Goal: Information Seeking & Learning: Learn about a topic

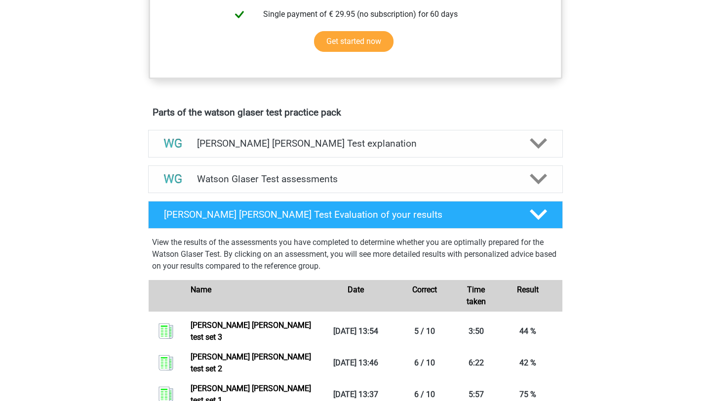
scroll to position [528, 0]
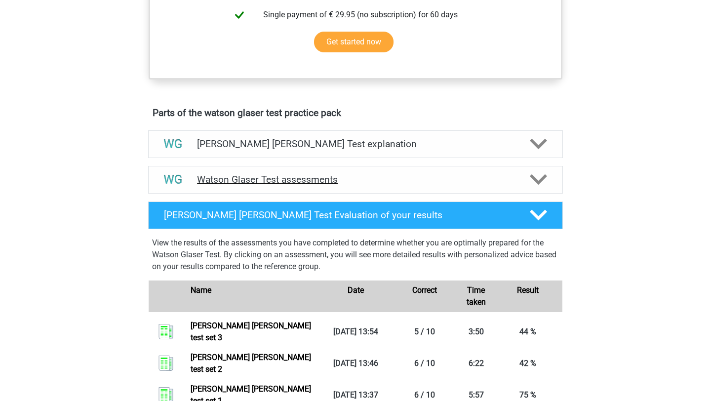
click at [301, 185] on h4 "Watson Glaser Test assessments" at bounding box center [355, 179] width 317 height 11
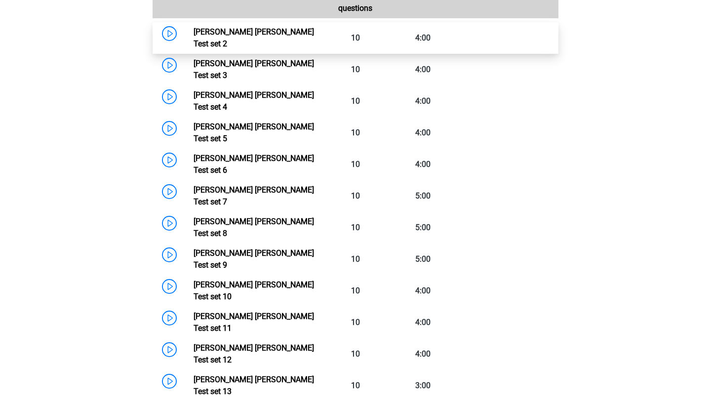
scroll to position [785, 0]
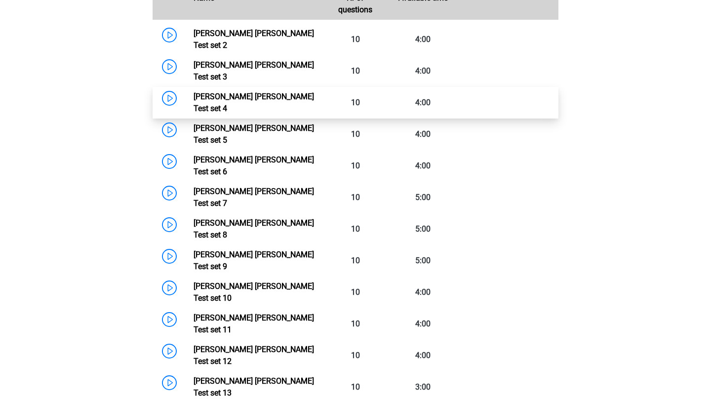
click at [275, 92] on link "Watson Glaser Test set 4" at bounding box center [254, 102] width 120 height 21
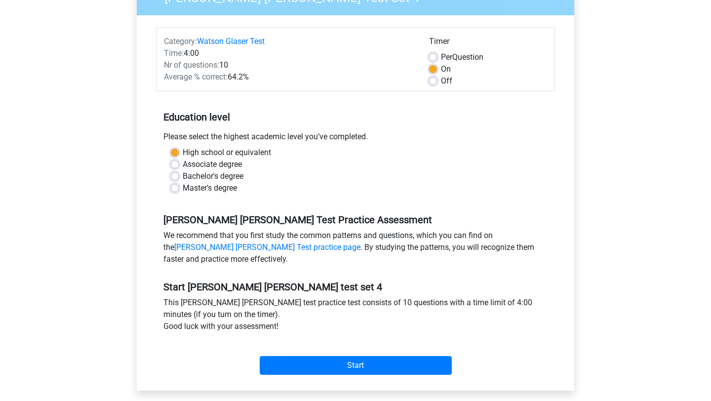
scroll to position [103, 0]
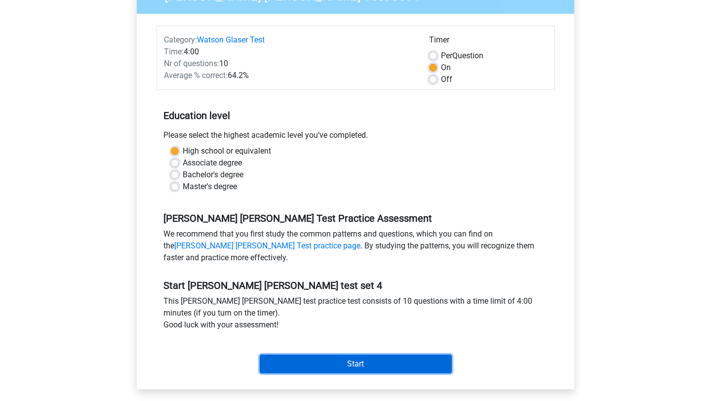
click at [331, 359] on input "Start" at bounding box center [356, 363] width 192 height 19
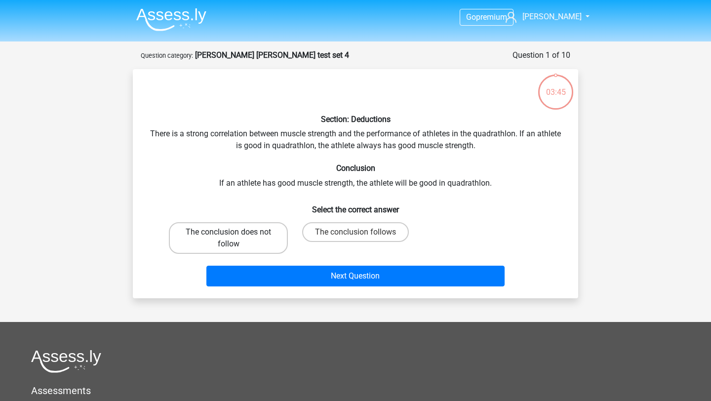
click at [257, 240] on label "The conclusion does not follow" at bounding box center [228, 238] width 119 height 32
click at [235, 238] on input "The conclusion does not follow" at bounding box center [232, 235] width 6 height 6
radio input "true"
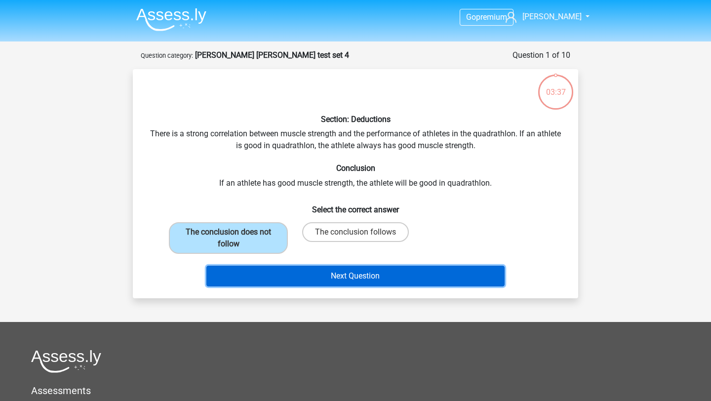
click at [315, 276] on button "Next Question" at bounding box center [355, 276] width 299 height 21
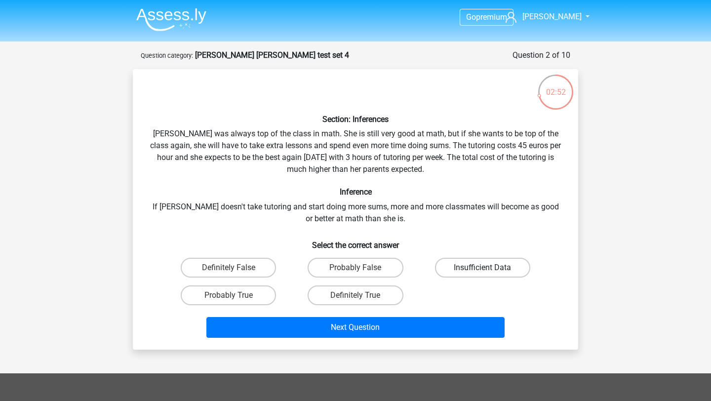
click at [458, 263] on label "Insufficient Data" at bounding box center [482, 268] width 95 height 20
click at [482, 268] on input "Insufficient Data" at bounding box center [485, 271] width 6 height 6
radio input "true"
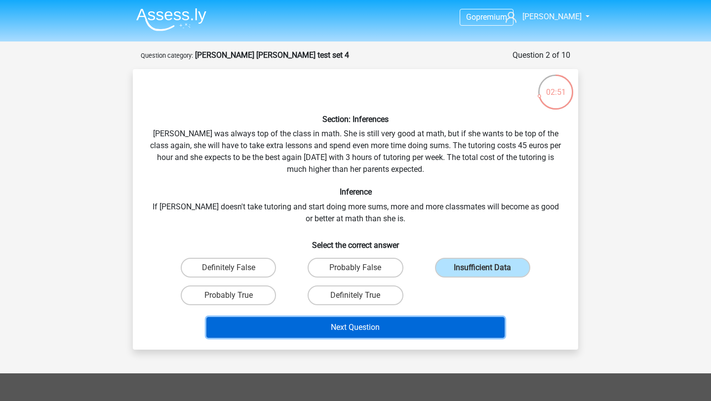
click at [400, 328] on button "Next Question" at bounding box center [355, 327] width 299 height 21
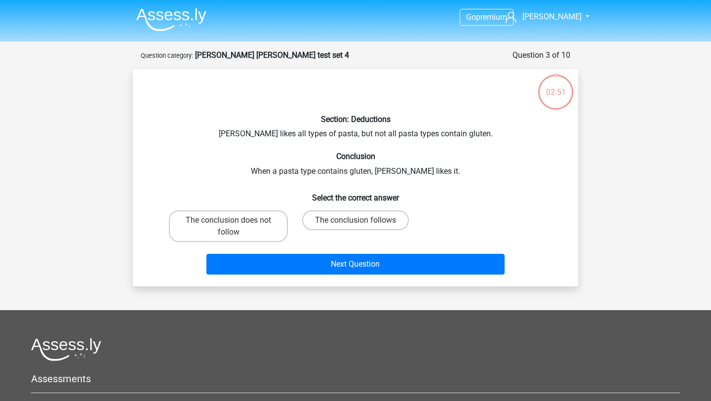
scroll to position [49, 0]
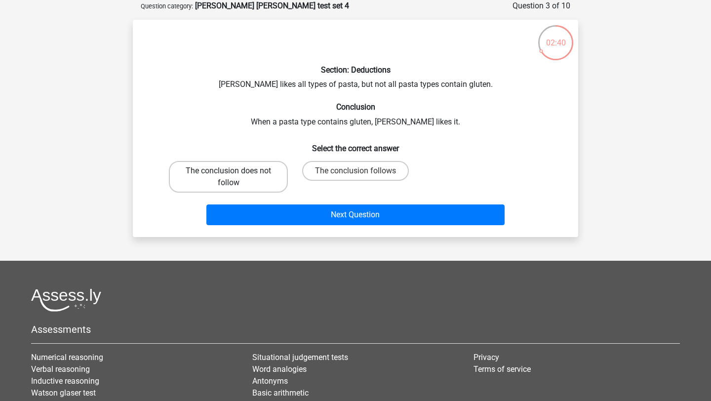
click at [251, 173] on label "The conclusion does not follow" at bounding box center [228, 177] width 119 height 32
click at [235, 173] on input "The conclusion does not follow" at bounding box center [232, 174] width 6 height 6
radio input "true"
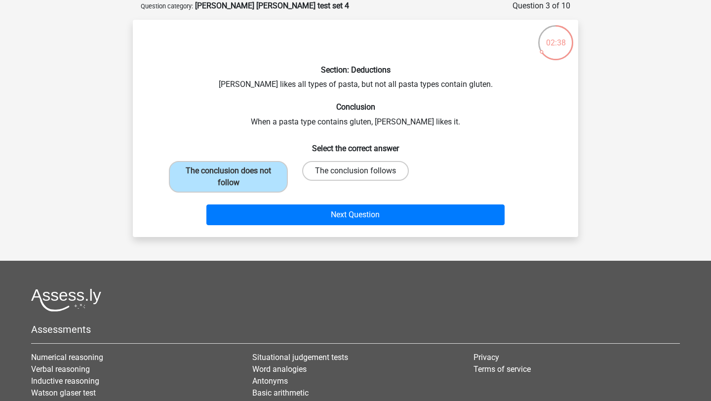
click at [329, 169] on label "The conclusion follows" at bounding box center [355, 171] width 107 height 20
click at [355, 171] on input "The conclusion follows" at bounding box center [358, 174] width 6 height 6
radio input "true"
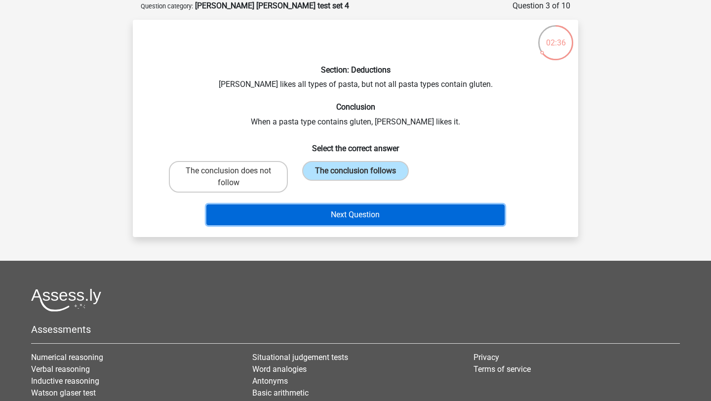
click at [338, 215] on button "Next Question" at bounding box center [355, 214] width 299 height 21
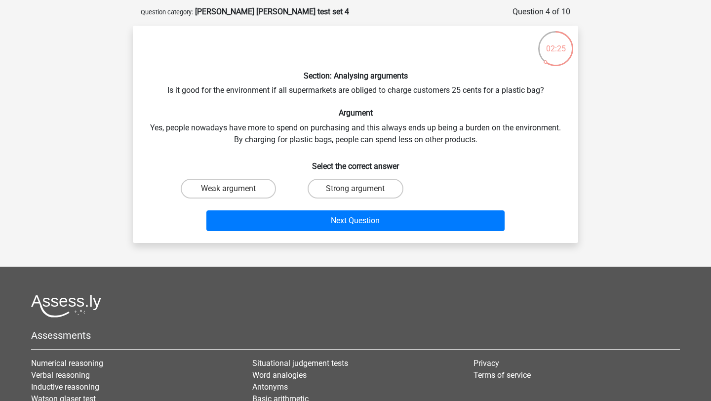
scroll to position [45, 0]
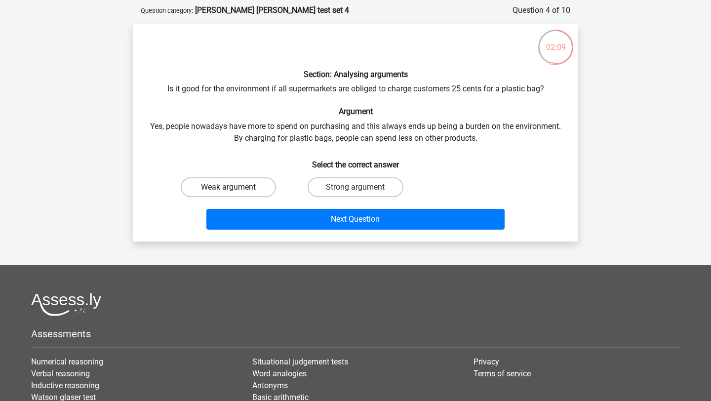
click at [245, 180] on label "Weak argument" at bounding box center [228, 187] width 95 height 20
click at [235, 187] on input "Weak argument" at bounding box center [232, 190] width 6 height 6
radio input "true"
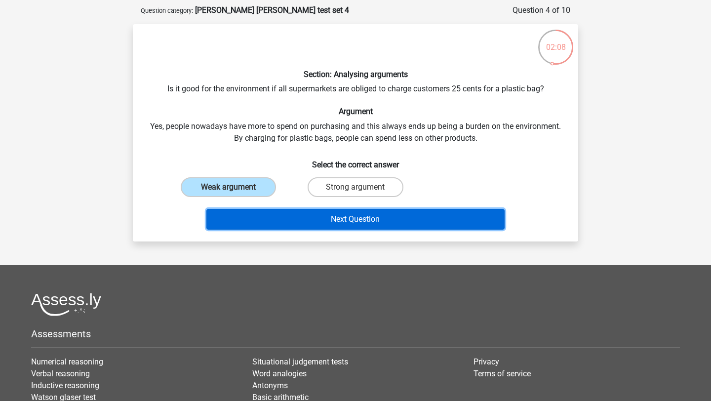
click at [260, 226] on button "Next Question" at bounding box center [355, 219] width 299 height 21
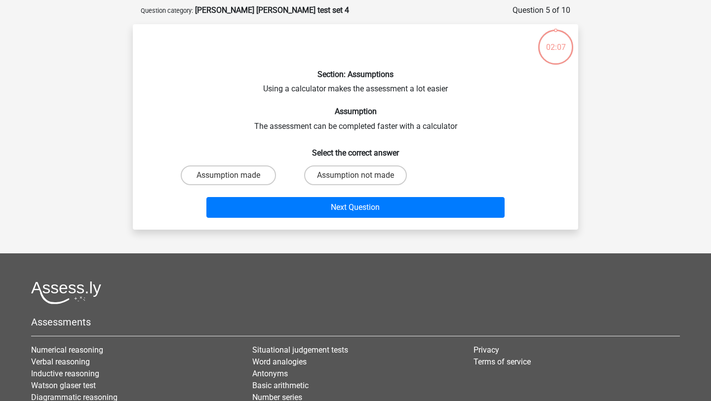
scroll to position [49, 0]
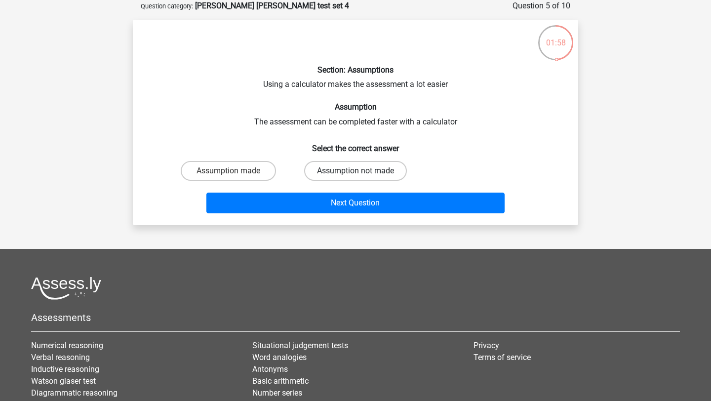
click at [325, 175] on label "Assumption not made" at bounding box center [355, 171] width 103 height 20
click at [355, 175] on input "Assumption not made" at bounding box center [358, 174] width 6 height 6
radio input "true"
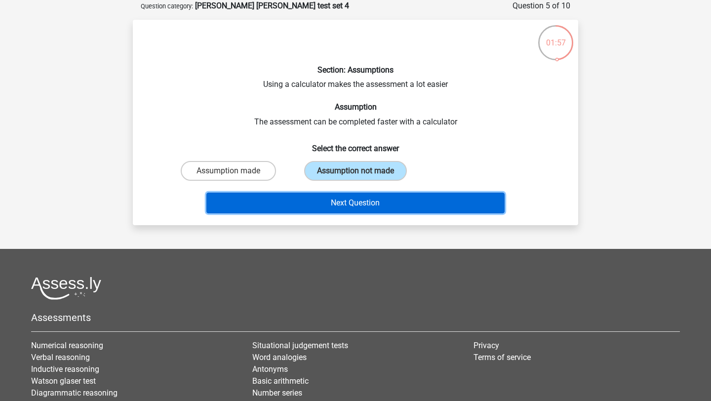
click at [311, 197] on button "Next Question" at bounding box center [355, 203] width 299 height 21
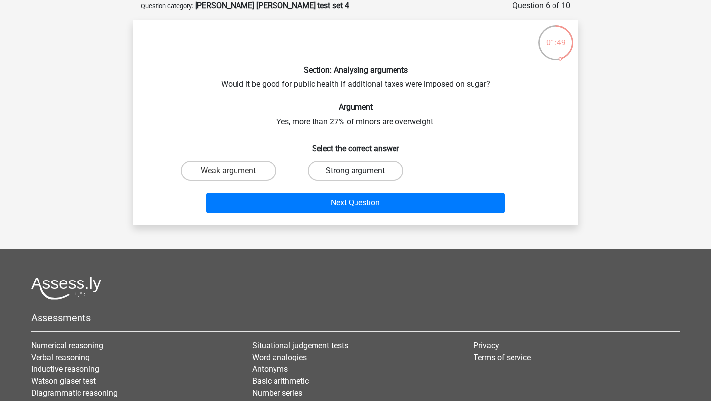
click at [346, 175] on label "Strong argument" at bounding box center [355, 171] width 95 height 20
click at [355, 175] on input "Strong argument" at bounding box center [358, 174] width 6 height 6
radio input "true"
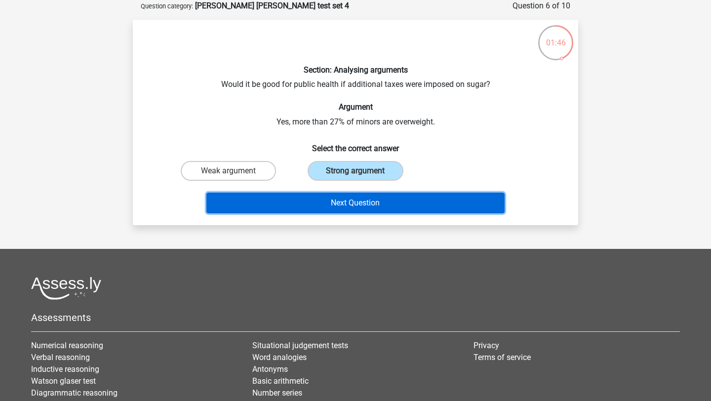
click at [322, 204] on button "Next Question" at bounding box center [355, 203] width 299 height 21
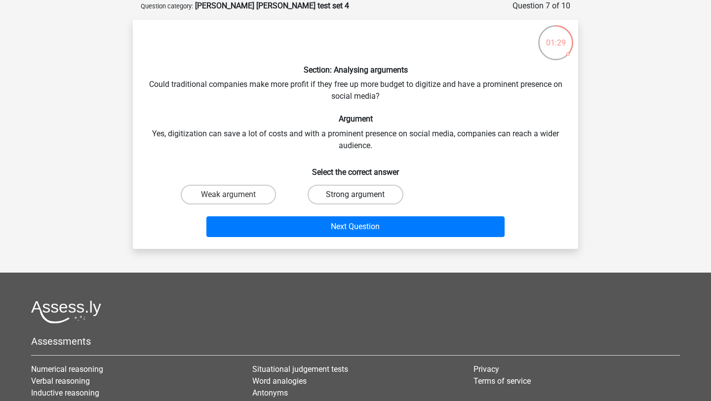
click at [375, 190] on label "Strong argument" at bounding box center [355, 195] width 95 height 20
click at [362, 195] on input "Strong argument" at bounding box center [358, 198] width 6 height 6
radio input "true"
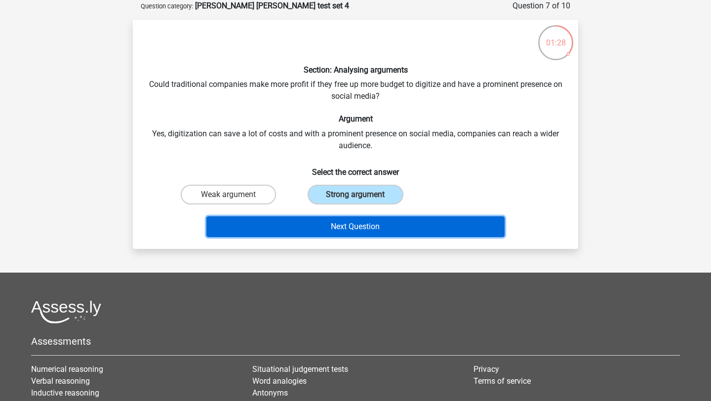
click at [368, 228] on button "Next Question" at bounding box center [355, 226] width 299 height 21
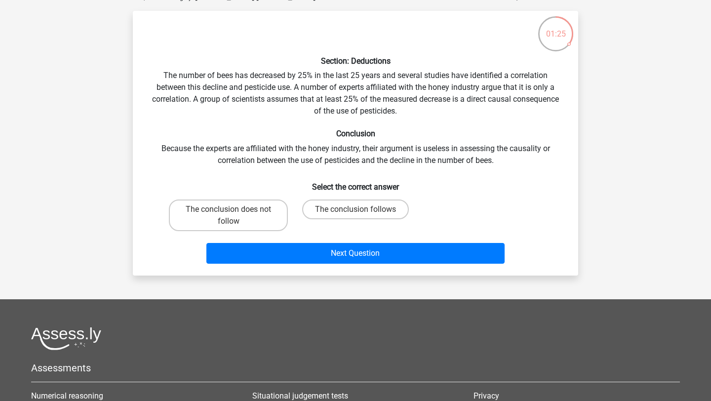
scroll to position [63, 0]
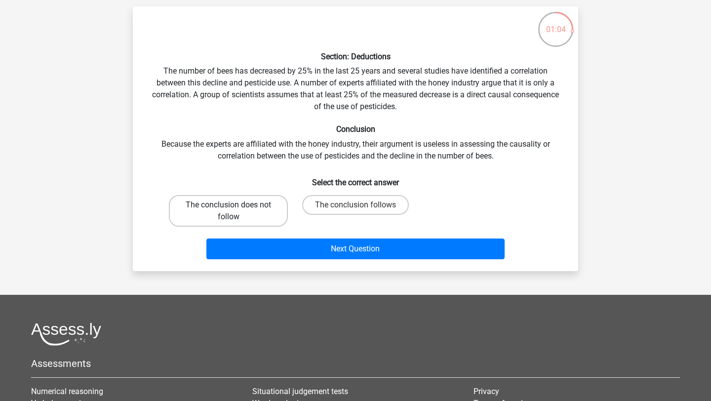
click at [244, 215] on label "The conclusion does not follow" at bounding box center [228, 211] width 119 height 32
click at [235, 211] on input "The conclusion does not follow" at bounding box center [232, 208] width 6 height 6
radio input "true"
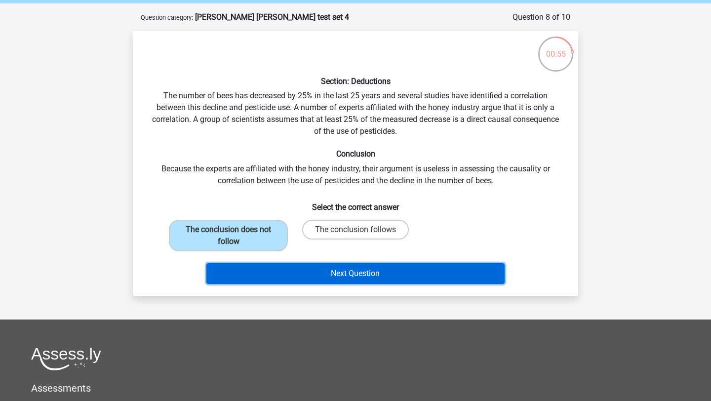
click at [295, 274] on button "Next Question" at bounding box center [355, 273] width 299 height 21
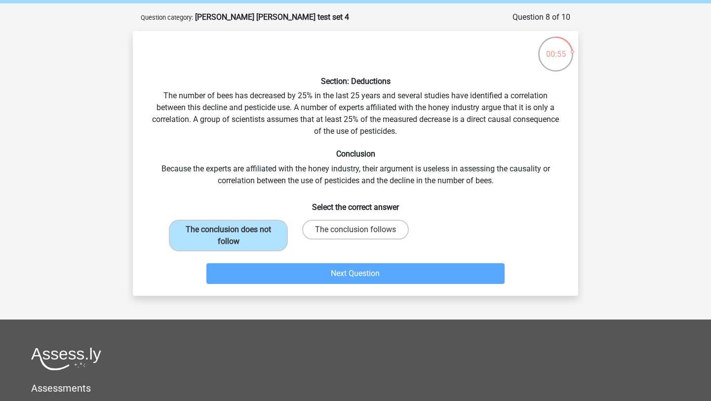
scroll to position [49, 0]
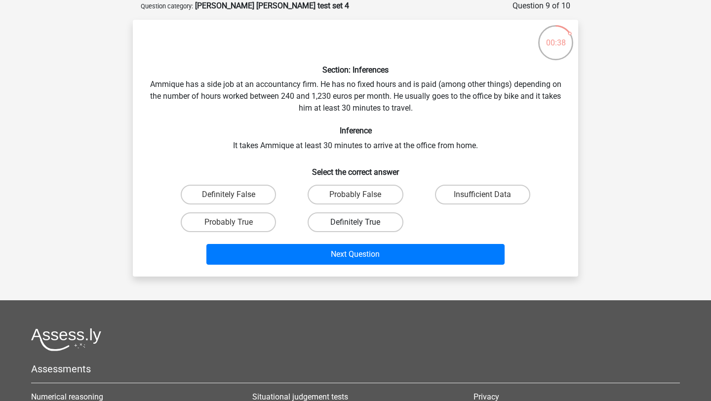
click at [331, 223] on label "Definitely True" at bounding box center [355, 222] width 95 height 20
click at [355, 223] on input "Definitely True" at bounding box center [358, 225] width 6 height 6
radio input "true"
click at [265, 191] on label "Definitely False" at bounding box center [228, 195] width 95 height 20
click at [235, 195] on input "Definitely False" at bounding box center [232, 198] width 6 height 6
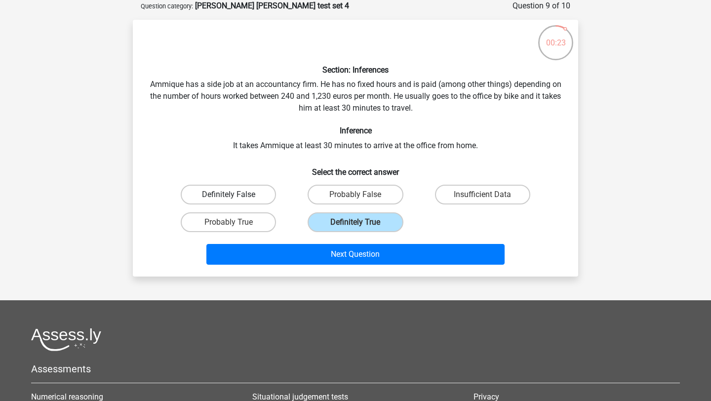
radio input "true"
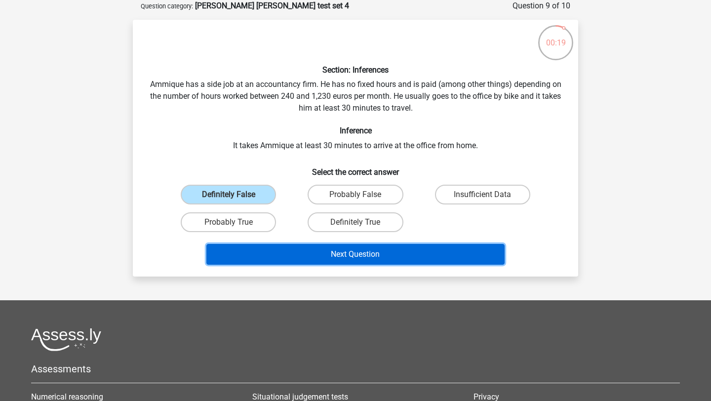
click at [289, 256] on button "Next Question" at bounding box center [355, 254] width 299 height 21
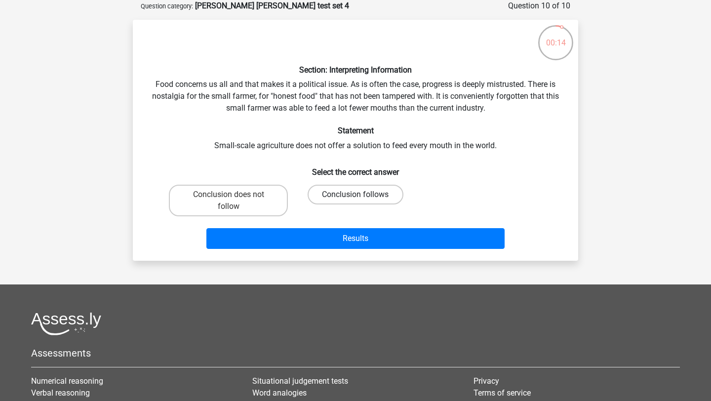
click at [319, 196] on label "Conclusion follows" at bounding box center [355, 195] width 95 height 20
click at [355, 196] on input "Conclusion follows" at bounding box center [358, 198] width 6 height 6
radio input "true"
click at [252, 195] on label "Conclusion does not follow" at bounding box center [228, 201] width 119 height 32
click at [235, 195] on input "Conclusion does not follow" at bounding box center [232, 198] width 6 height 6
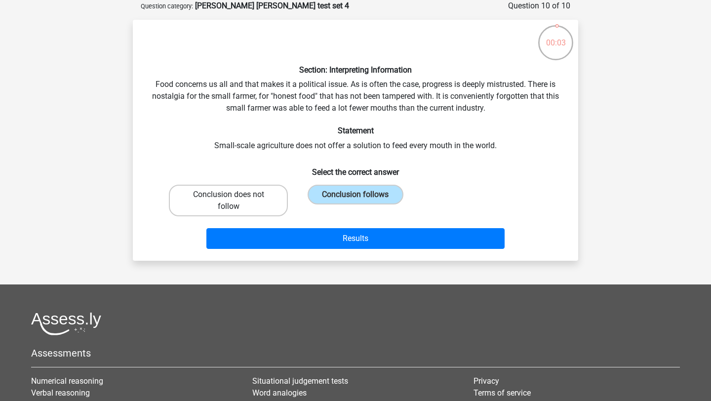
radio input "true"
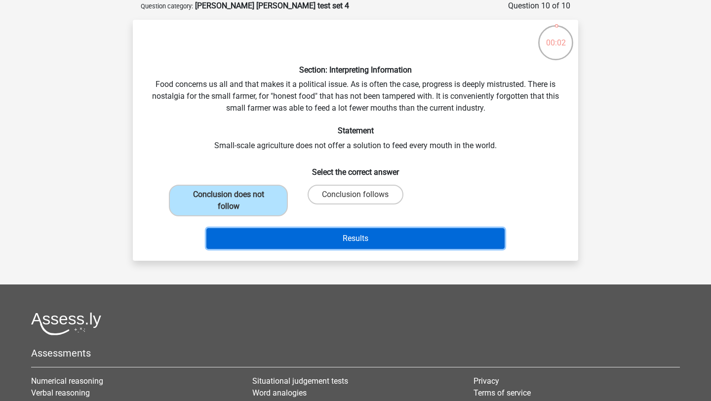
click at [285, 234] on button "Results" at bounding box center [355, 238] width 299 height 21
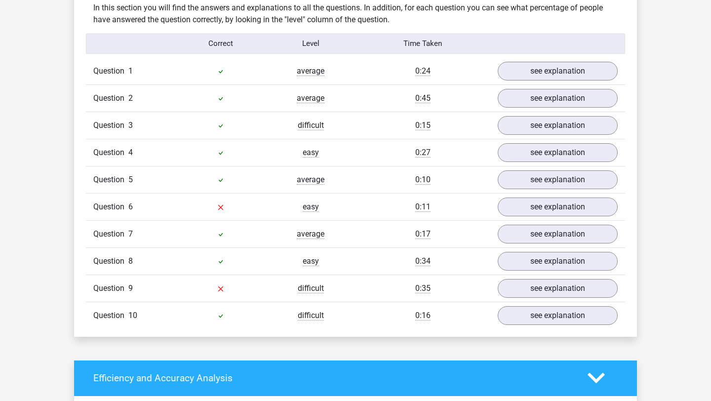
scroll to position [774, 0]
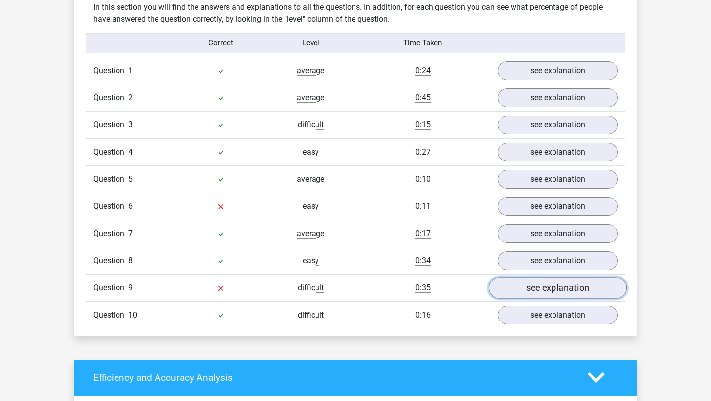
click at [517, 284] on link "see explanation" at bounding box center [558, 288] width 138 height 22
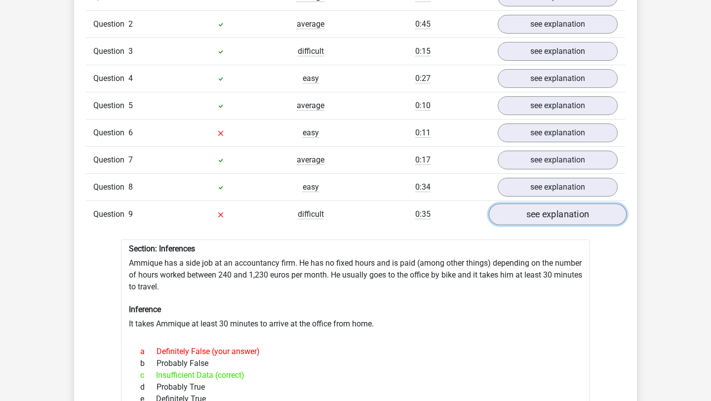
scroll to position [841, 0]
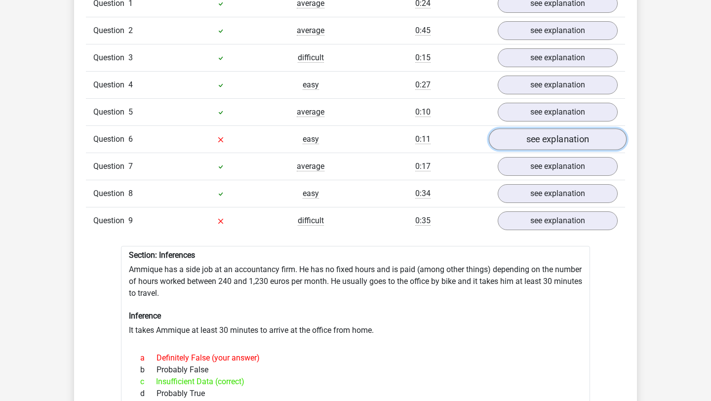
click at [530, 143] on link "see explanation" at bounding box center [558, 139] width 138 height 22
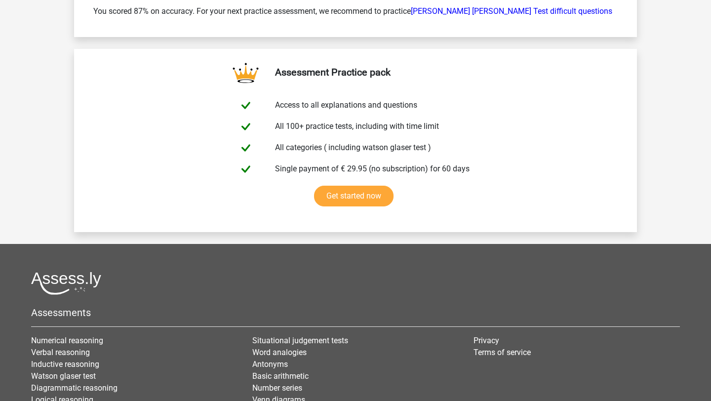
scroll to position [2796, 0]
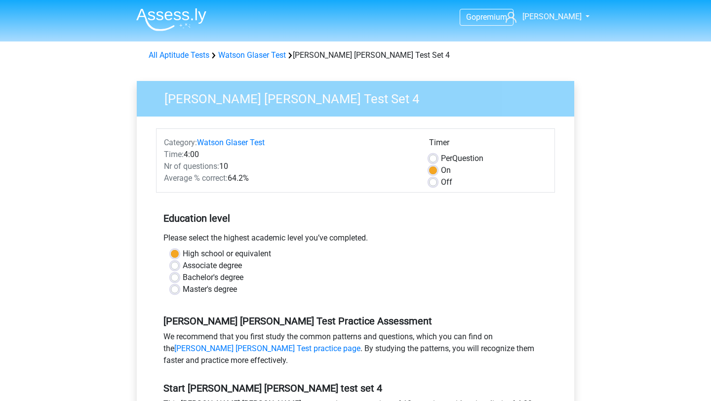
scroll to position [103, 0]
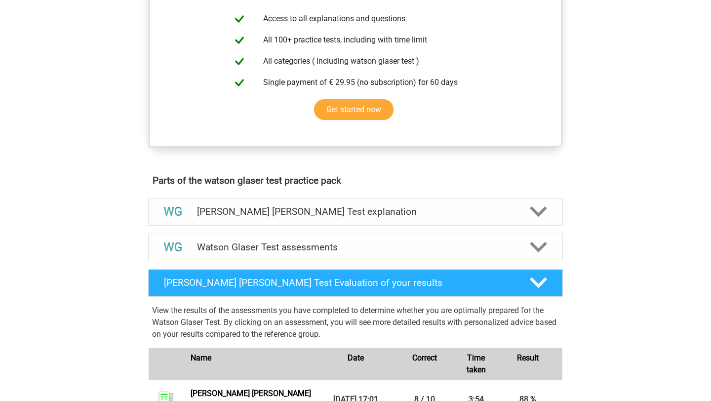
scroll to position [443, 0]
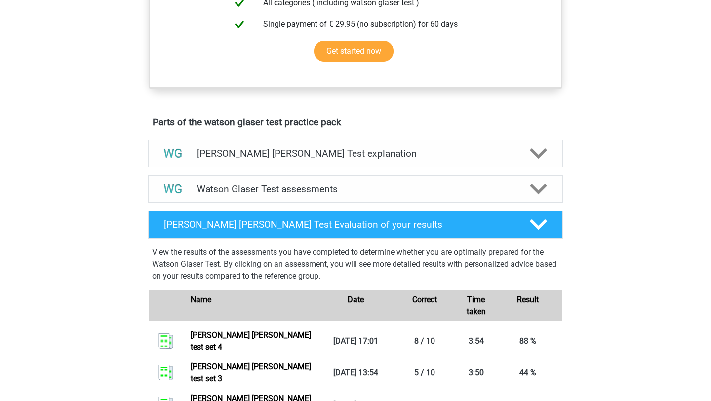
click at [290, 195] on h4 "Watson Glaser Test assessments" at bounding box center [355, 188] width 317 height 11
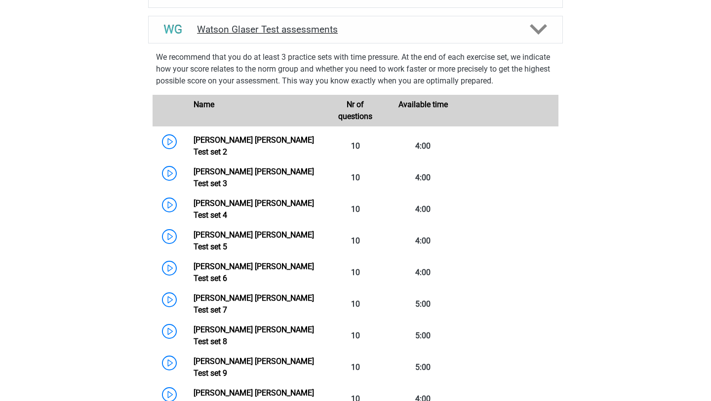
scroll to position [604, 0]
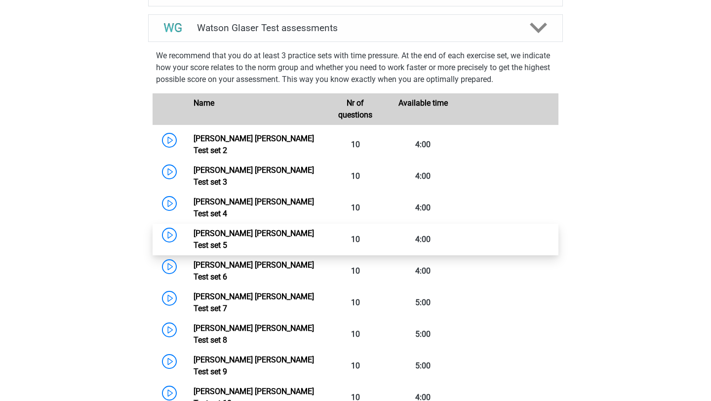
click at [270, 229] on link "Watson Glaser Test set 5" at bounding box center [254, 239] width 120 height 21
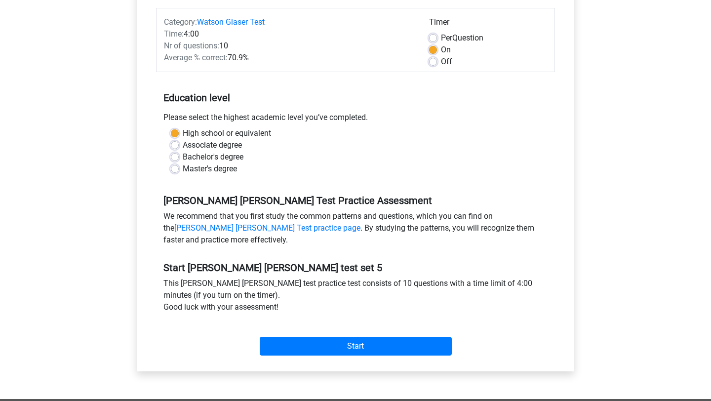
scroll to position [171, 0]
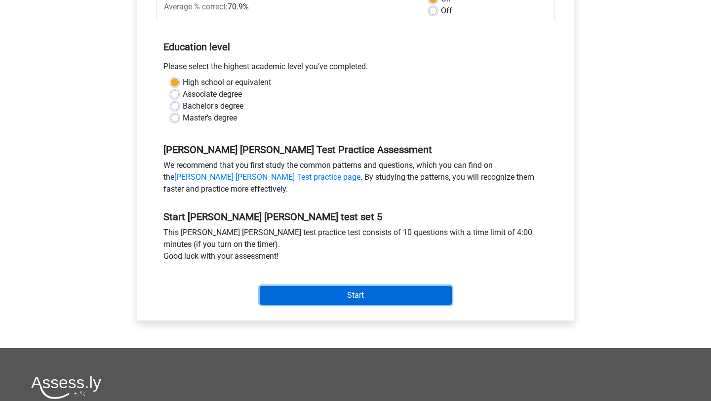
click at [296, 292] on input "Start" at bounding box center [356, 295] width 192 height 19
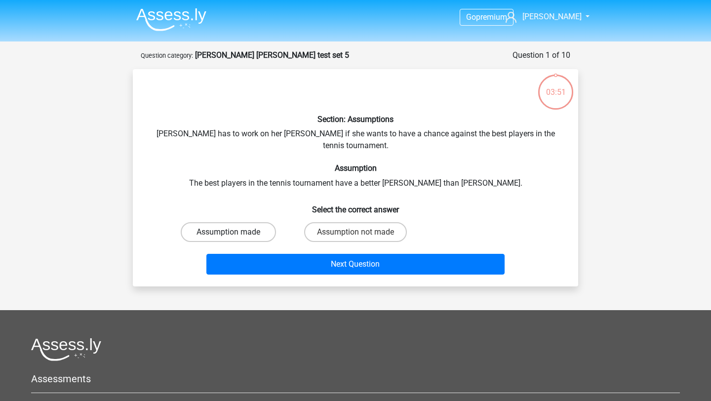
click at [236, 222] on label "Assumption made" at bounding box center [228, 232] width 95 height 20
click at [235, 232] on input "Assumption made" at bounding box center [232, 235] width 6 height 6
radio input "true"
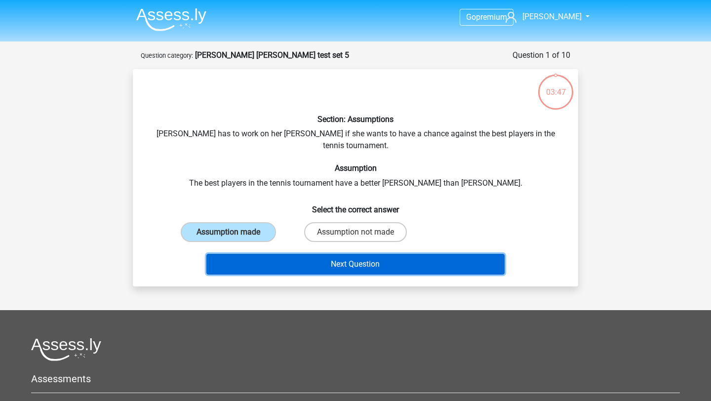
click at [279, 254] on button "Next Question" at bounding box center [355, 264] width 299 height 21
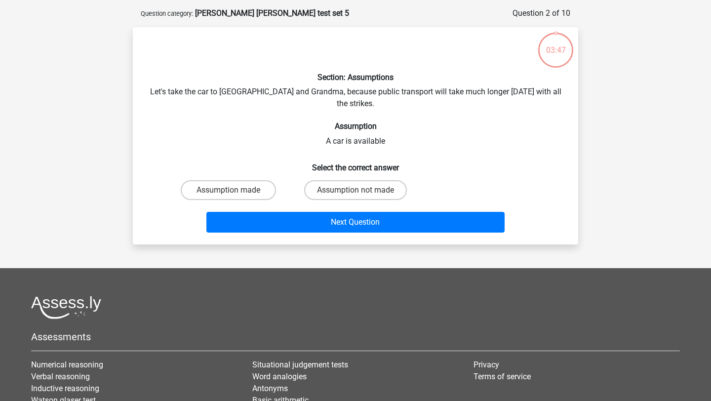
scroll to position [49, 0]
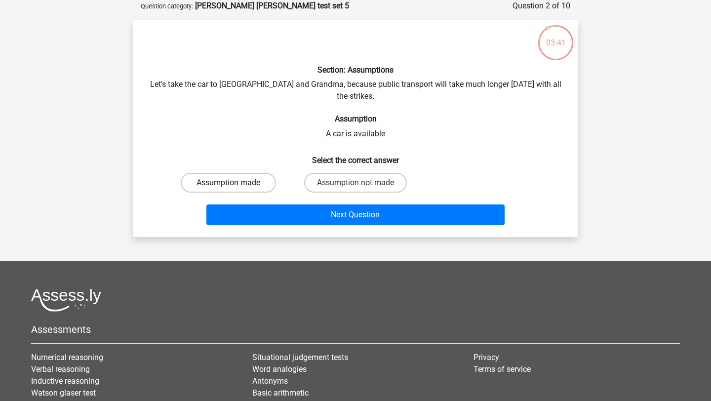
click at [241, 173] on label "Assumption made" at bounding box center [228, 183] width 95 height 20
click at [235, 183] on input "Assumption made" at bounding box center [232, 186] width 6 height 6
radio input "true"
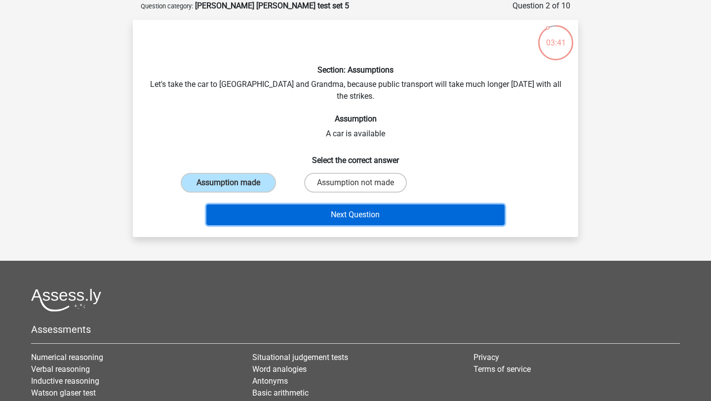
click at [251, 204] on button "Next Question" at bounding box center [355, 214] width 299 height 21
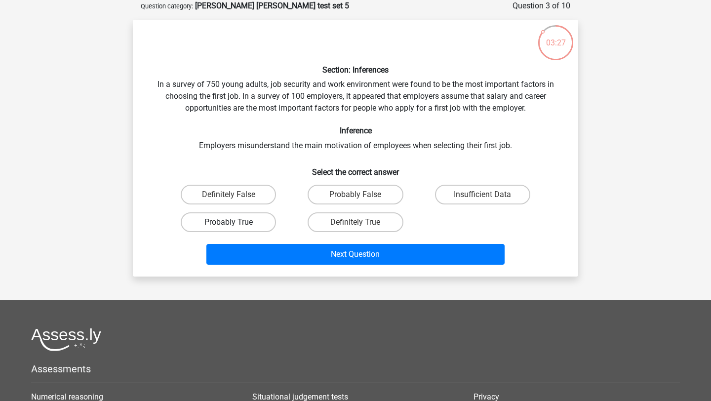
click at [245, 218] on label "Probably True" at bounding box center [228, 222] width 95 height 20
click at [235, 222] on input "Probably True" at bounding box center [232, 225] width 6 height 6
radio input "true"
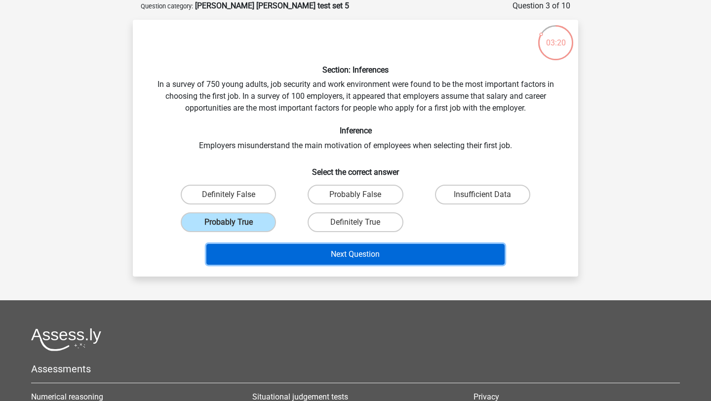
click at [305, 256] on button "Next Question" at bounding box center [355, 254] width 299 height 21
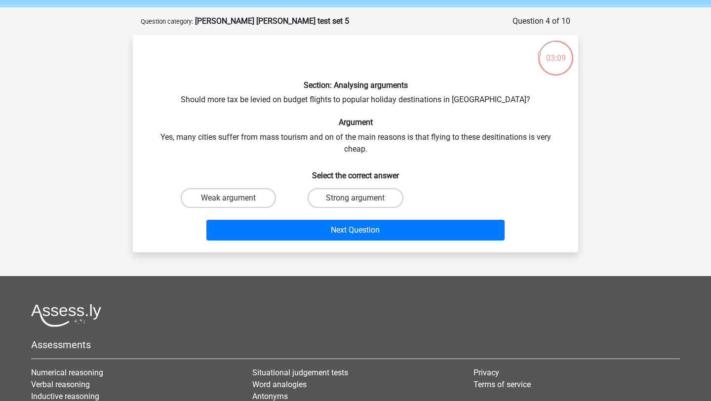
scroll to position [33, 0]
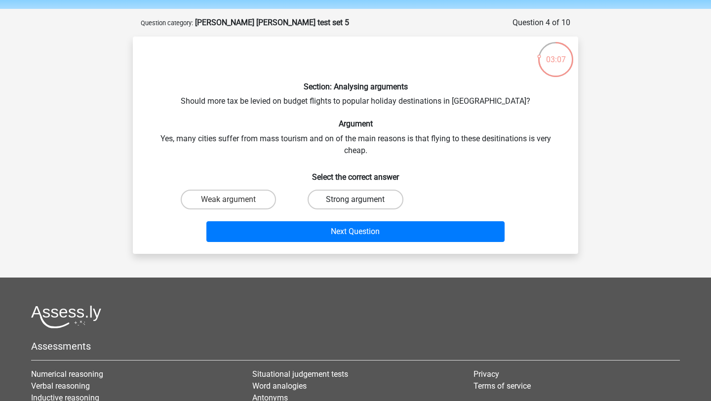
click at [345, 200] on label "Strong argument" at bounding box center [355, 200] width 95 height 20
click at [355, 200] on input "Strong argument" at bounding box center [358, 202] width 6 height 6
radio input "true"
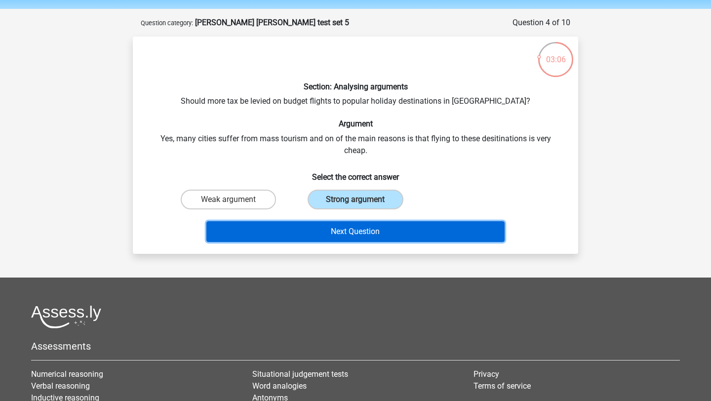
click at [333, 234] on button "Next Question" at bounding box center [355, 231] width 299 height 21
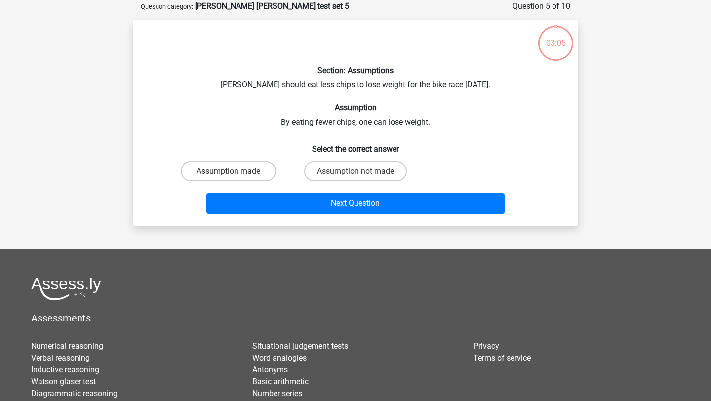
scroll to position [49, 0]
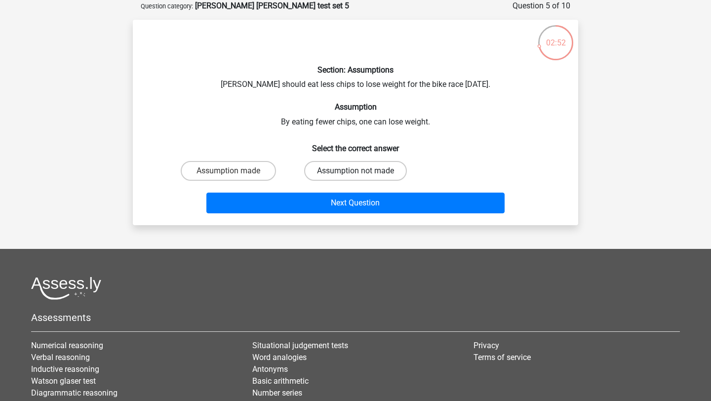
click at [379, 167] on label "Assumption not made" at bounding box center [355, 171] width 103 height 20
click at [362, 171] on input "Assumption not made" at bounding box center [358, 174] width 6 height 6
radio input "true"
click at [245, 164] on label "Assumption made" at bounding box center [228, 171] width 95 height 20
click at [235, 171] on input "Assumption made" at bounding box center [232, 174] width 6 height 6
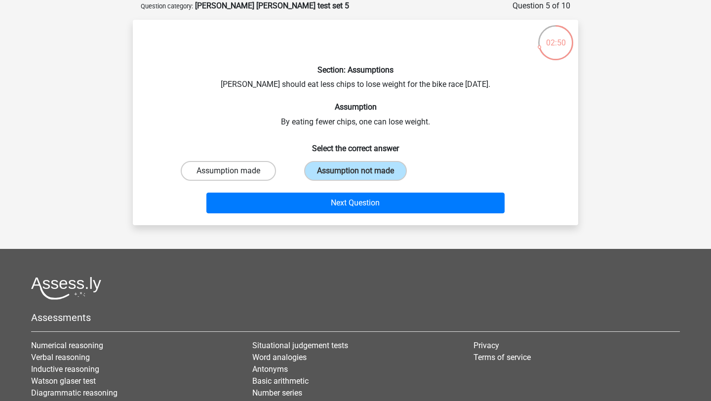
radio input "true"
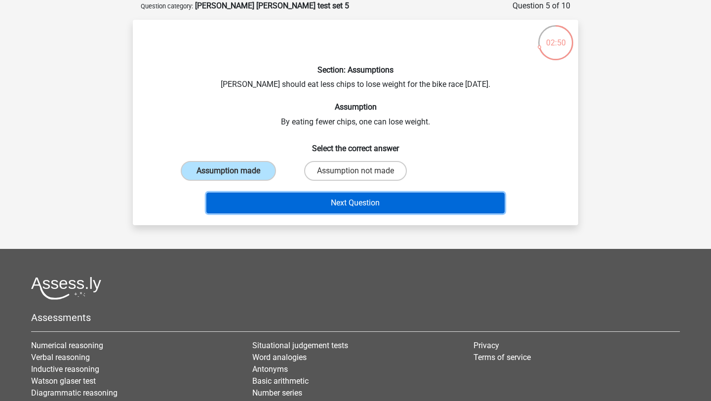
click at [268, 204] on button "Next Question" at bounding box center [355, 203] width 299 height 21
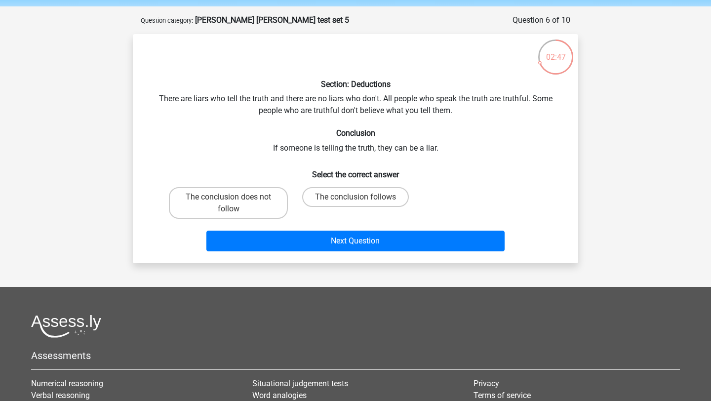
scroll to position [30, 0]
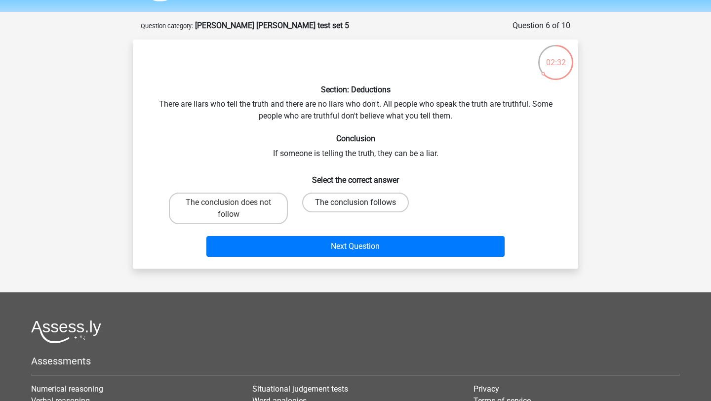
click at [344, 200] on label "The conclusion follows" at bounding box center [355, 203] width 107 height 20
click at [355, 202] on input "The conclusion follows" at bounding box center [358, 205] width 6 height 6
radio input "true"
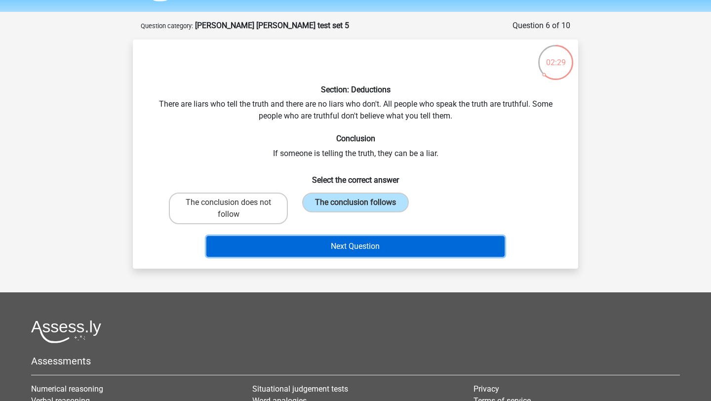
click at [333, 247] on button "Next Question" at bounding box center [355, 246] width 299 height 21
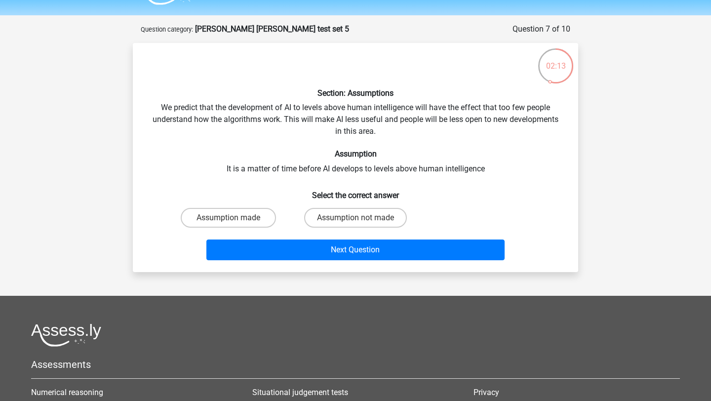
scroll to position [27, 0]
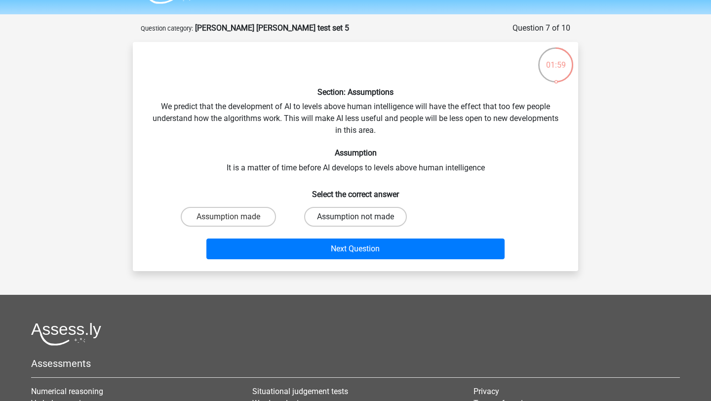
click at [341, 217] on label "Assumption not made" at bounding box center [355, 217] width 103 height 20
click at [355, 217] on input "Assumption not made" at bounding box center [358, 220] width 6 height 6
radio input "true"
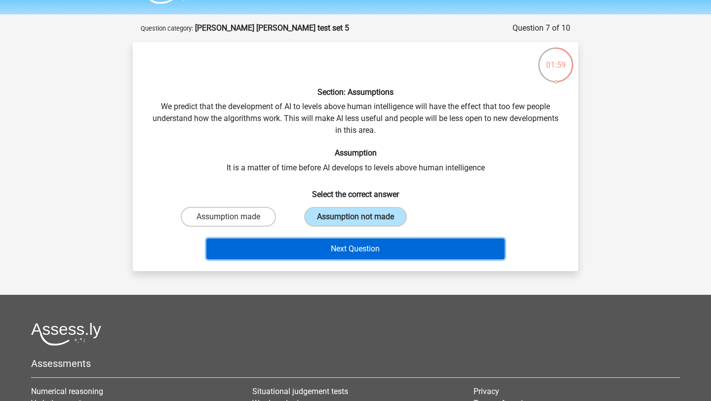
click at [331, 251] on button "Next Question" at bounding box center [355, 248] width 299 height 21
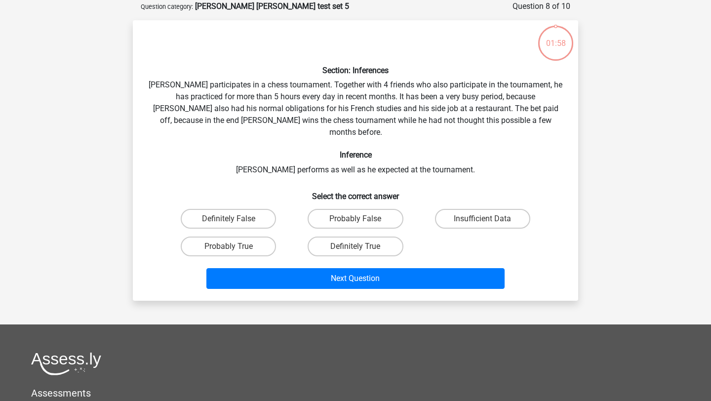
scroll to position [49, 0]
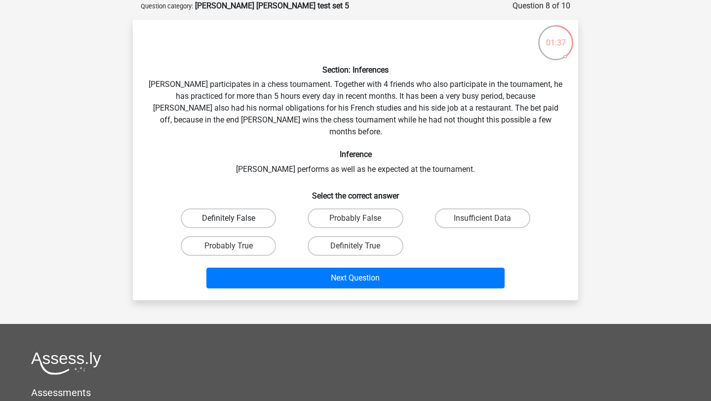
click at [242, 208] on label "Definitely False" at bounding box center [228, 218] width 95 height 20
click at [235, 218] on input "Definitely False" at bounding box center [232, 221] width 6 height 6
radio input "true"
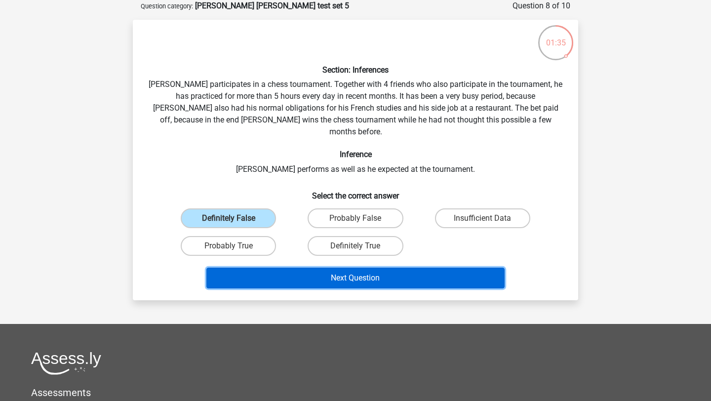
click at [280, 268] on button "Next Question" at bounding box center [355, 278] width 299 height 21
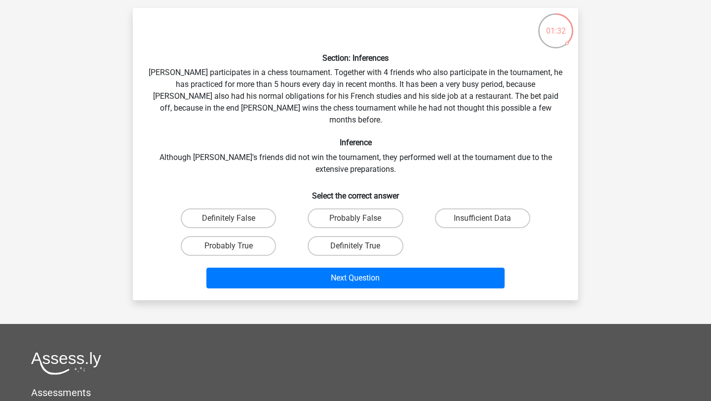
scroll to position [62, 0]
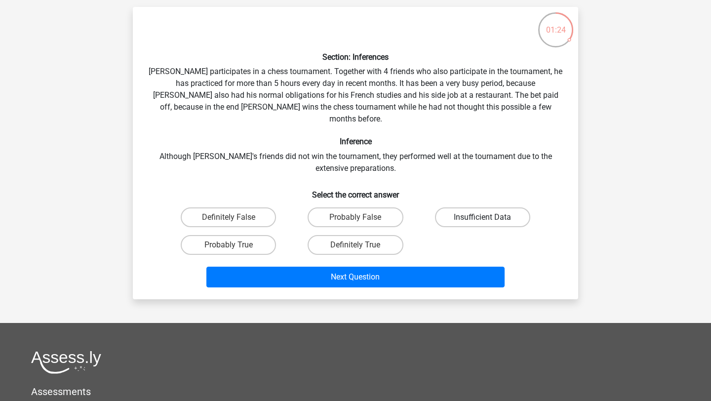
click at [471, 207] on label "Insufficient Data" at bounding box center [482, 217] width 95 height 20
click at [482, 217] on input "Insufficient Data" at bounding box center [485, 220] width 6 height 6
radio input "true"
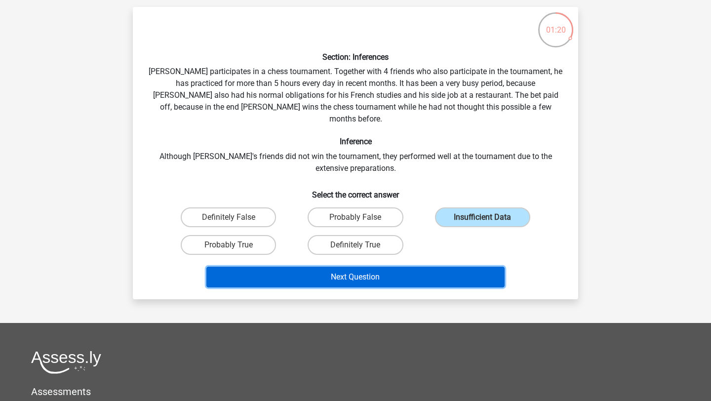
click at [414, 267] on button "Next Question" at bounding box center [355, 277] width 299 height 21
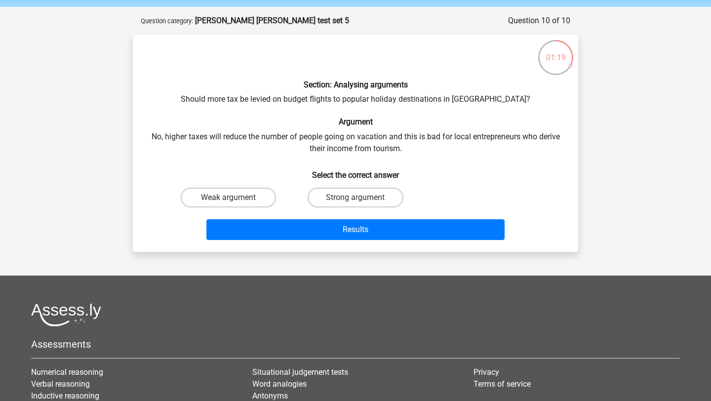
scroll to position [32, 0]
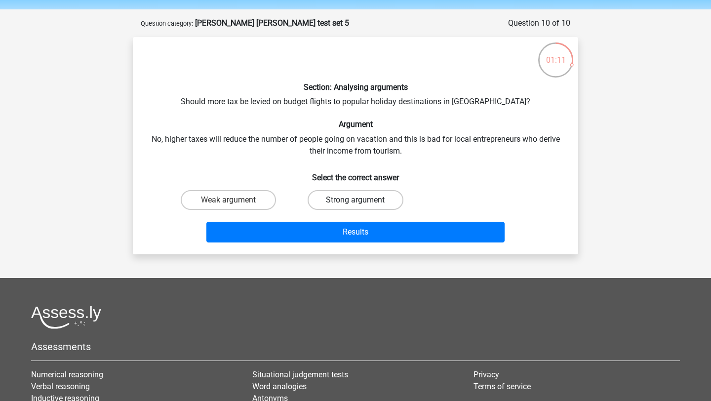
click at [341, 200] on label "Strong argument" at bounding box center [355, 200] width 95 height 20
click at [355, 200] on input "Strong argument" at bounding box center [358, 203] width 6 height 6
radio input "true"
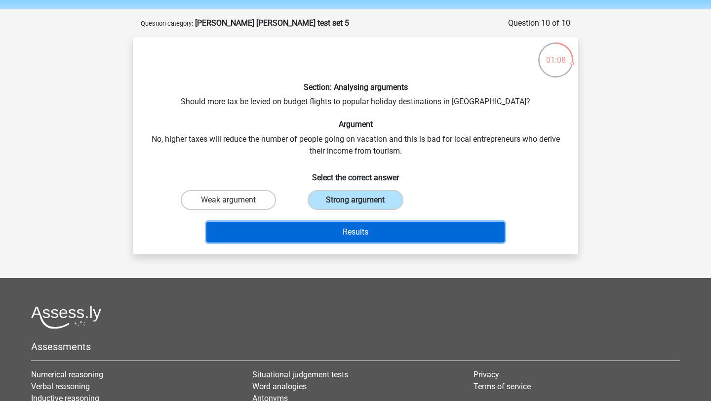
click at [408, 236] on button "Results" at bounding box center [355, 232] width 299 height 21
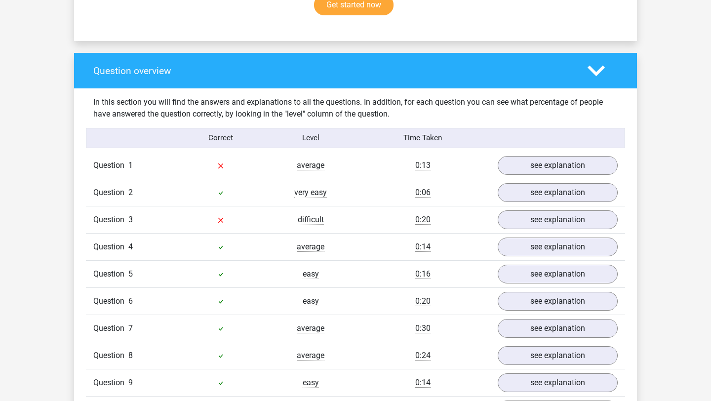
scroll to position [694, 0]
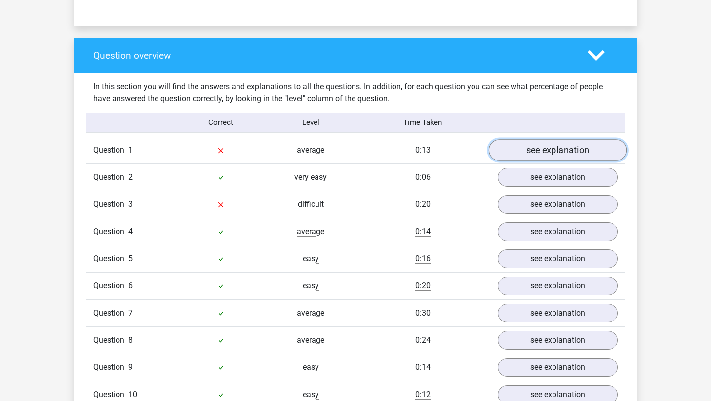
click at [537, 153] on link "see explanation" at bounding box center [558, 150] width 138 height 22
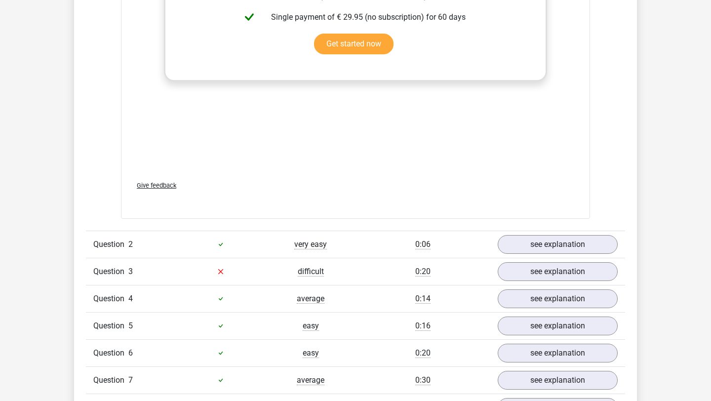
scroll to position [1301, 0]
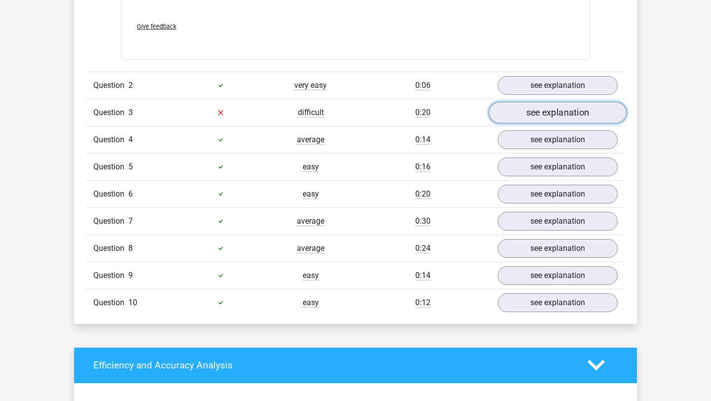
click at [562, 102] on link "see explanation" at bounding box center [558, 113] width 138 height 22
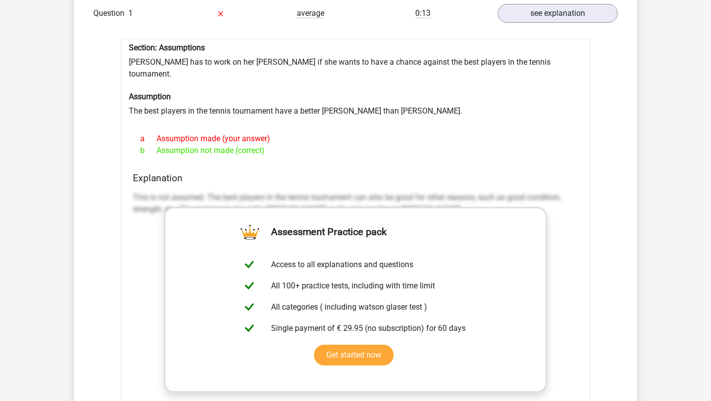
scroll to position [779, 0]
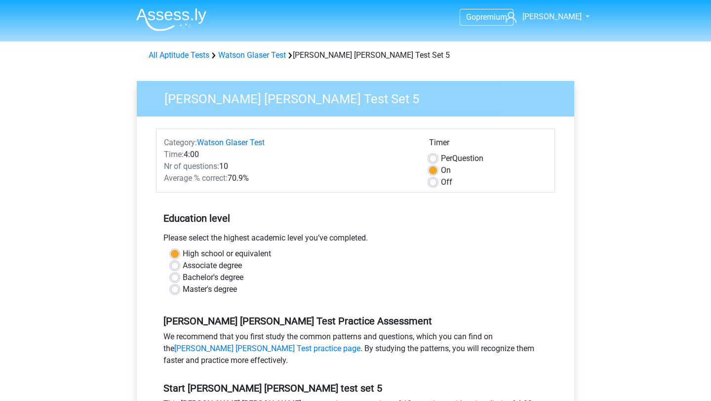
scroll to position [171, 0]
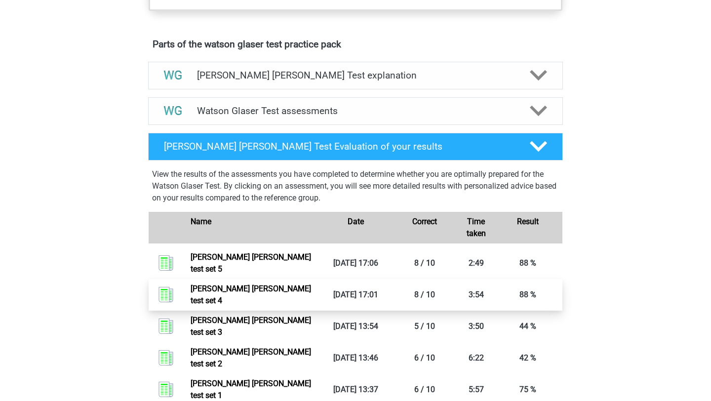
scroll to position [555, 0]
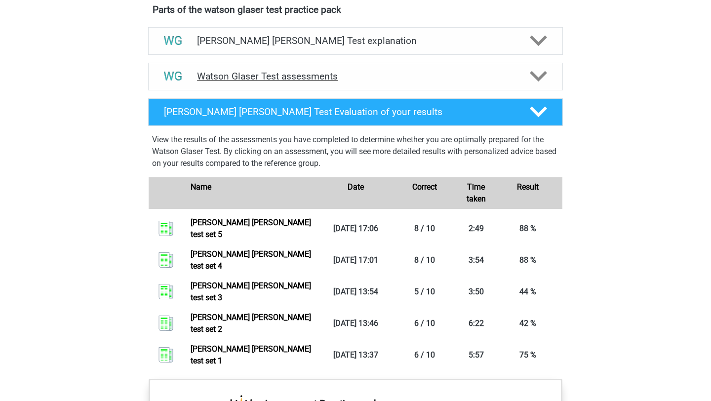
click at [282, 82] on h4 "Watson Glaser Test assessments" at bounding box center [355, 76] width 317 height 11
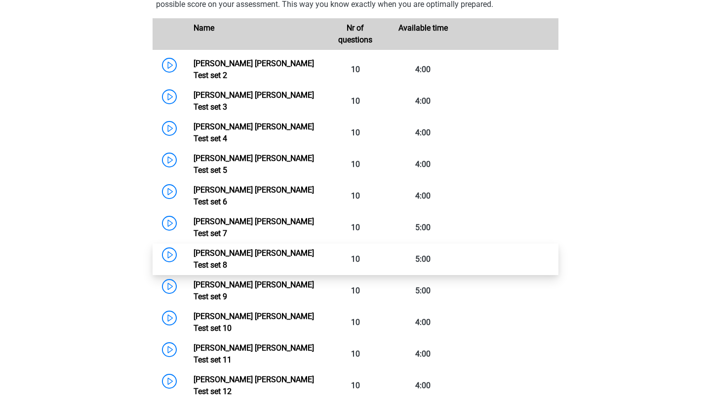
scroll to position [737, 0]
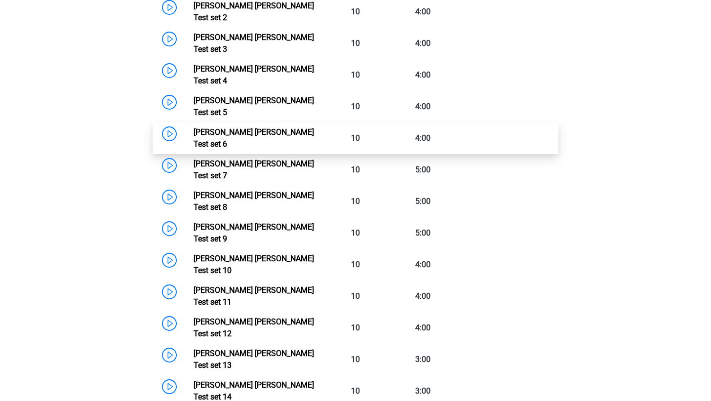
click at [251, 127] on link "[PERSON_NAME] [PERSON_NAME] Test set 6" at bounding box center [254, 137] width 120 height 21
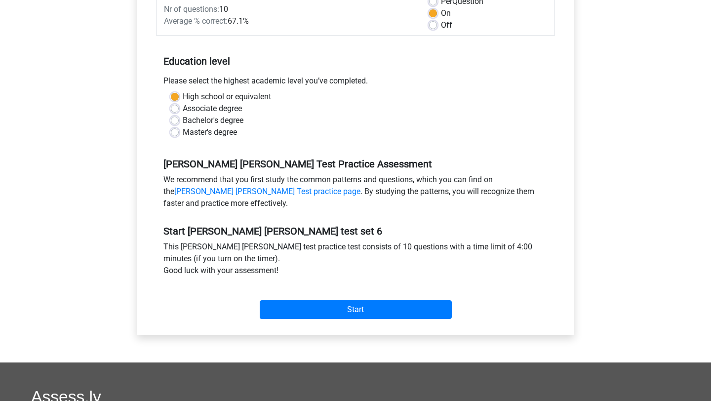
scroll to position [164, 0]
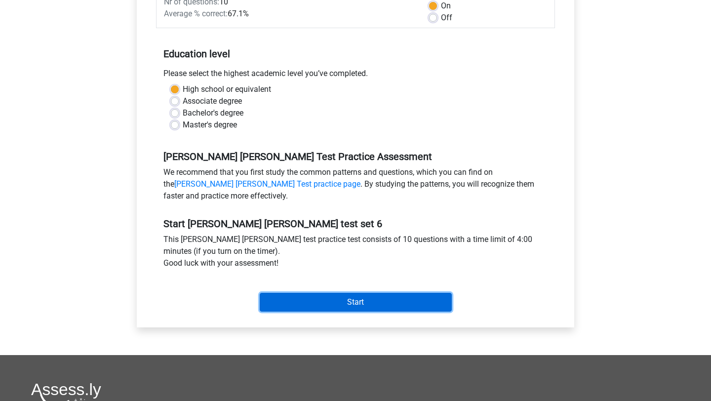
click at [310, 301] on input "Start" at bounding box center [356, 302] width 192 height 19
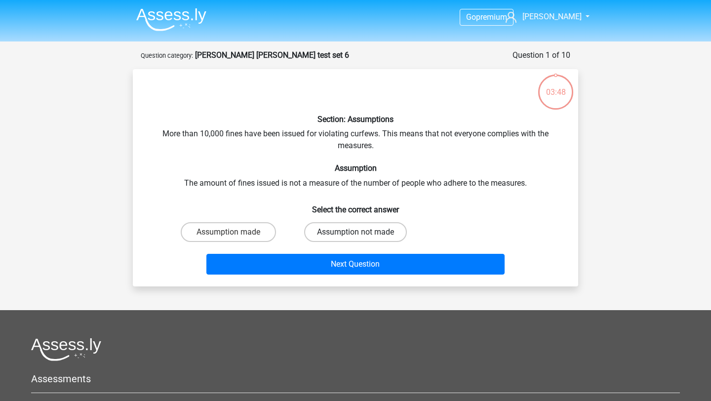
click at [370, 230] on label "Assumption not made" at bounding box center [355, 232] width 103 height 20
click at [362, 232] on input "Assumption not made" at bounding box center [358, 235] width 6 height 6
radio input "true"
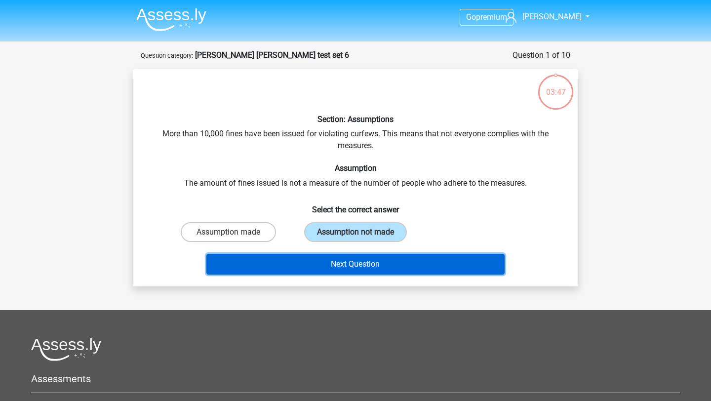
click at [369, 255] on button "Next Question" at bounding box center [355, 264] width 299 height 21
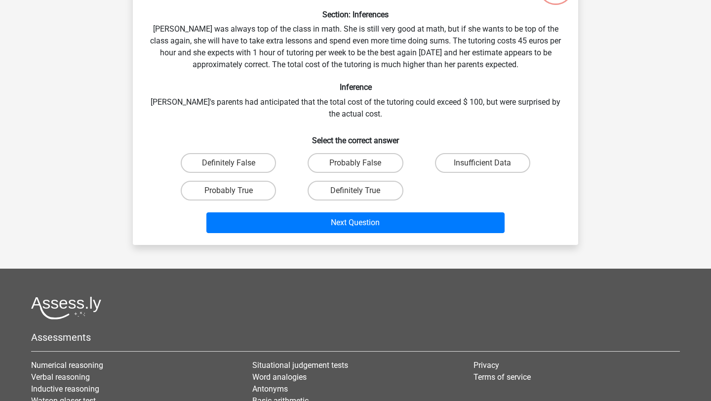
scroll to position [108, 0]
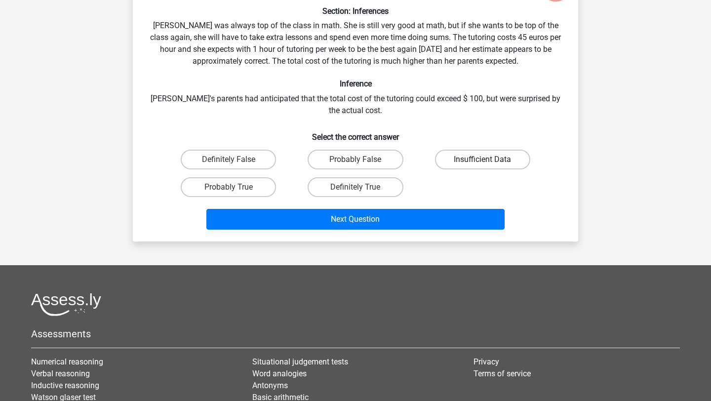
click at [476, 160] on label "Insufficient Data" at bounding box center [482, 160] width 95 height 20
click at [482, 160] on input "Insufficient Data" at bounding box center [485, 162] width 6 height 6
radio input "true"
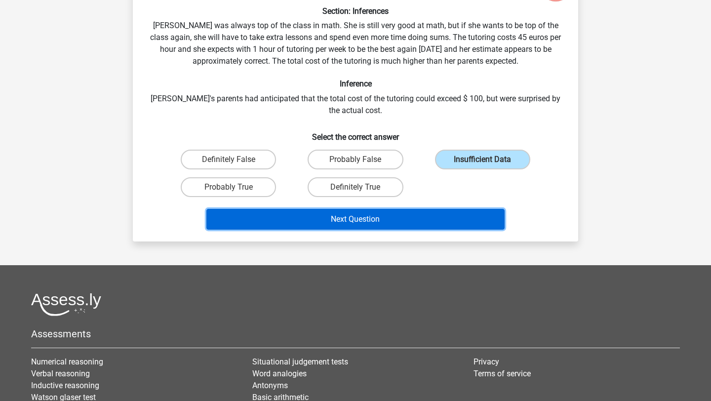
click at [438, 215] on button "Next Question" at bounding box center [355, 219] width 299 height 21
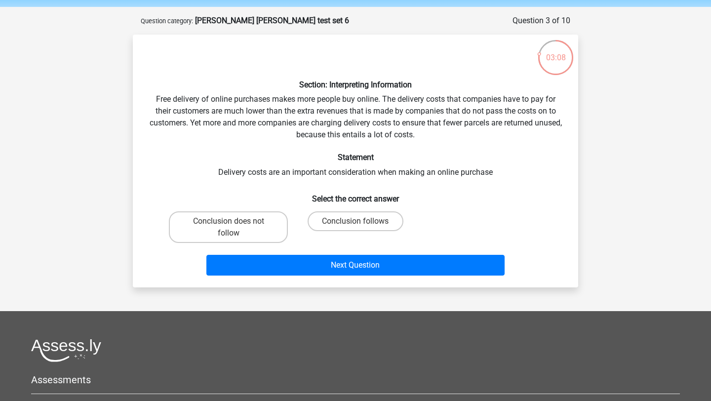
scroll to position [39, 0]
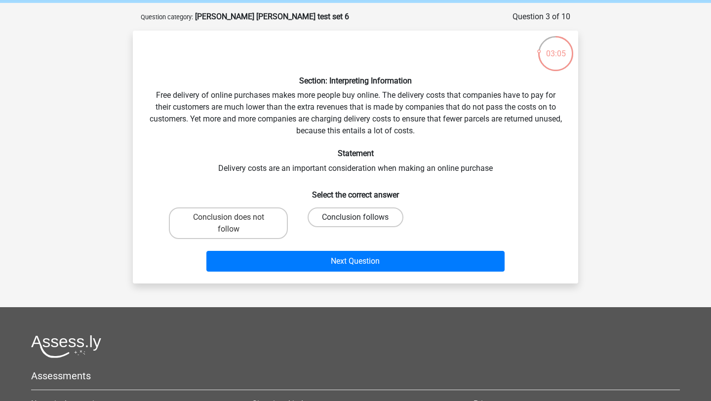
click at [336, 216] on label "Conclusion follows" at bounding box center [355, 217] width 95 height 20
click at [355, 217] on input "Conclusion follows" at bounding box center [358, 220] width 6 height 6
radio input "true"
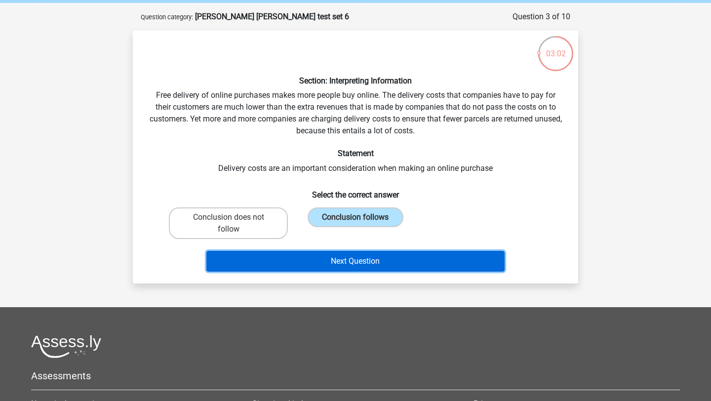
click at [301, 261] on button "Next Question" at bounding box center [355, 261] width 299 height 21
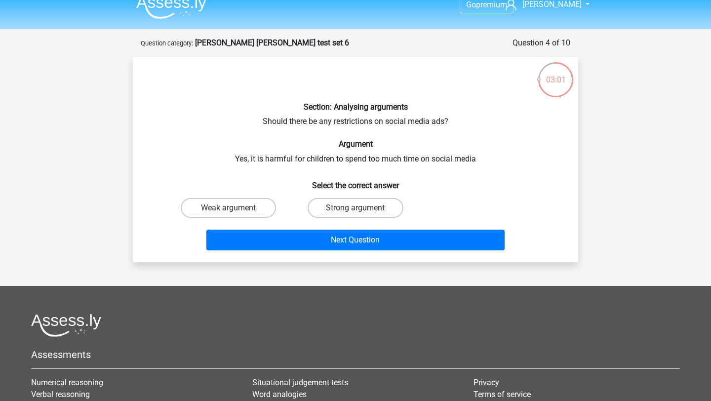
scroll to position [11, 0]
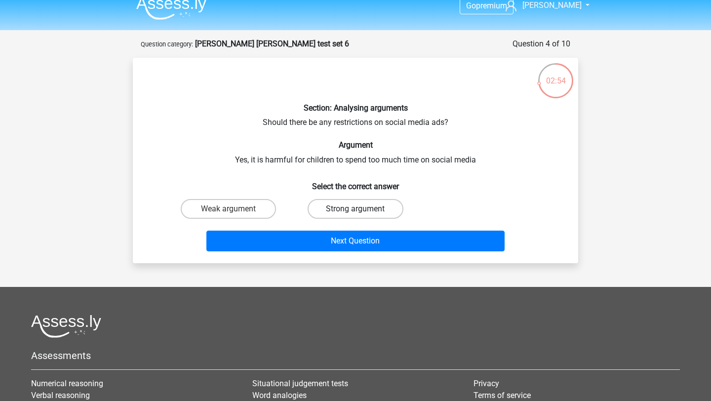
click at [321, 207] on label "Strong argument" at bounding box center [355, 209] width 95 height 20
click at [355, 209] on input "Strong argument" at bounding box center [358, 212] width 6 height 6
radio input "true"
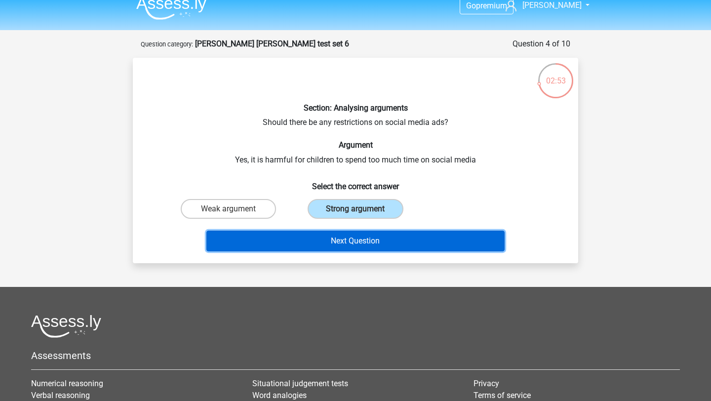
click at [316, 236] on button "Next Question" at bounding box center [355, 241] width 299 height 21
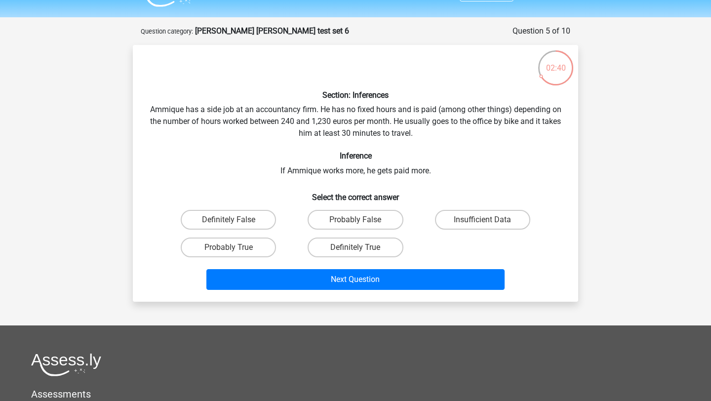
scroll to position [25, 0]
click at [345, 244] on label "Definitely True" at bounding box center [355, 247] width 95 height 20
click at [355, 247] on input "Definitely True" at bounding box center [358, 250] width 6 height 6
radio input "true"
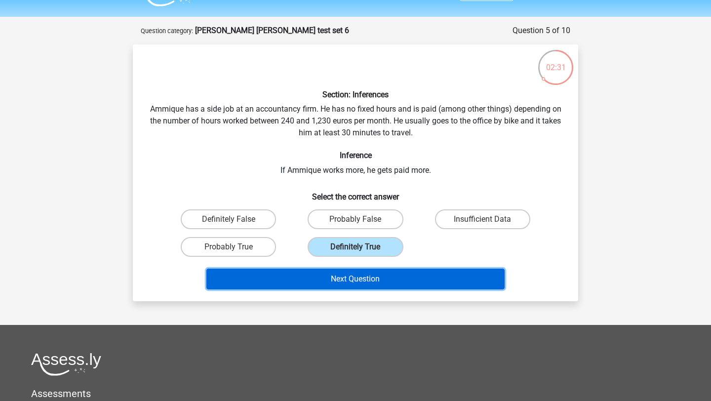
click at [348, 283] on button "Next Question" at bounding box center [355, 279] width 299 height 21
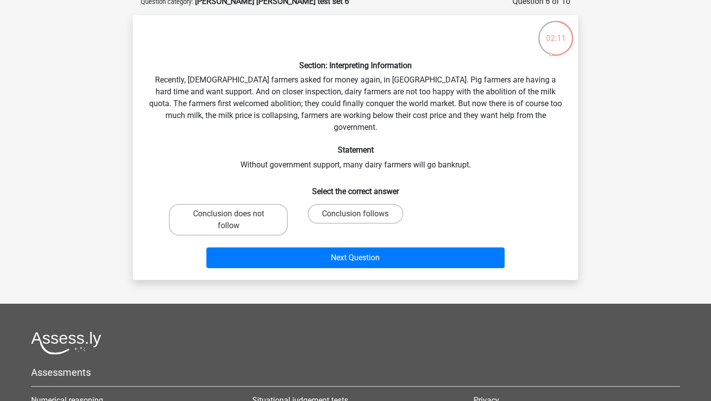
scroll to position [54, 0]
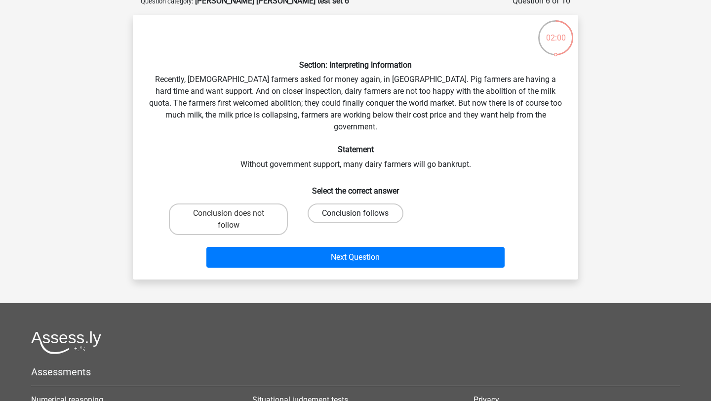
click at [389, 203] on label "Conclusion follows" at bounding box center [355, 213] width 95 height 20
click at [362, 213] on input "Conclusion follows" at bounding box center [358, 216] width 6 height 6
radio input "true"
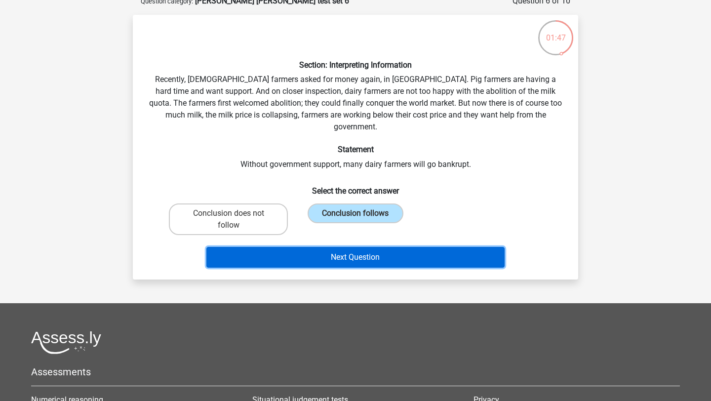
click at [355, 247] on button "Next Question" at bounding box center [355, 257] width 299 height 21
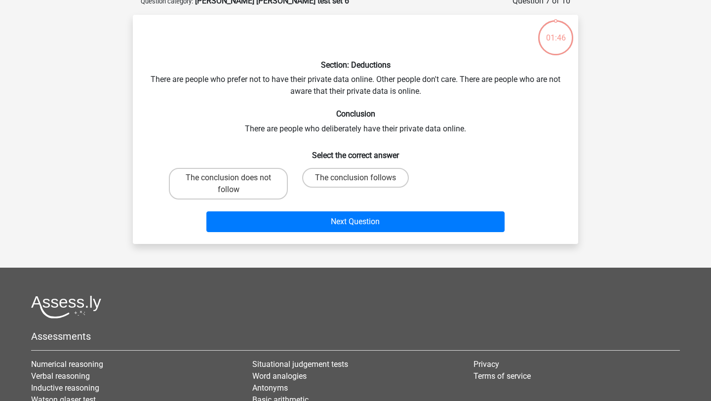
scroll to position [49, 0]
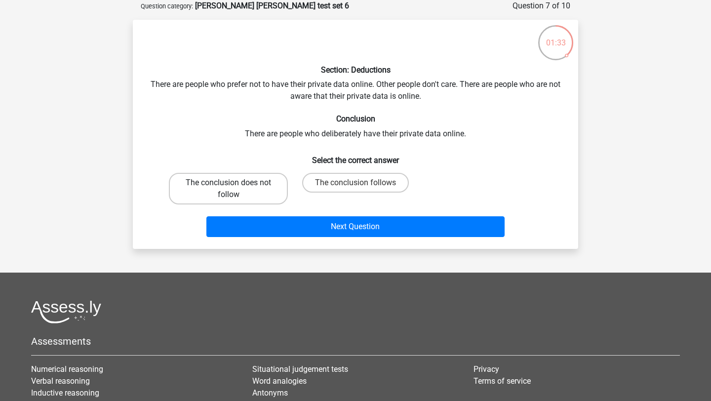
click at [274, 191] on label "The conclusion does not follow" at bounding box center [228, 189] width 119 height 32
click at [235, 189] on input "The conclusion does not follow" at bounding box center [232, 186] width 6 height 6
radio input "true"
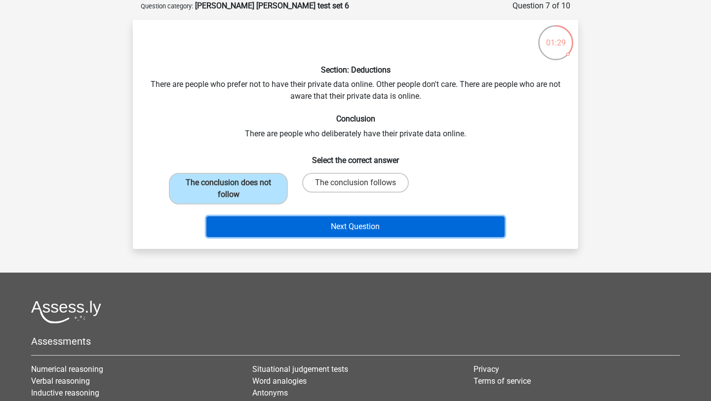
click at [315, 224] on button "Next Question" at bounding box center [355, 226] width 299 height 21
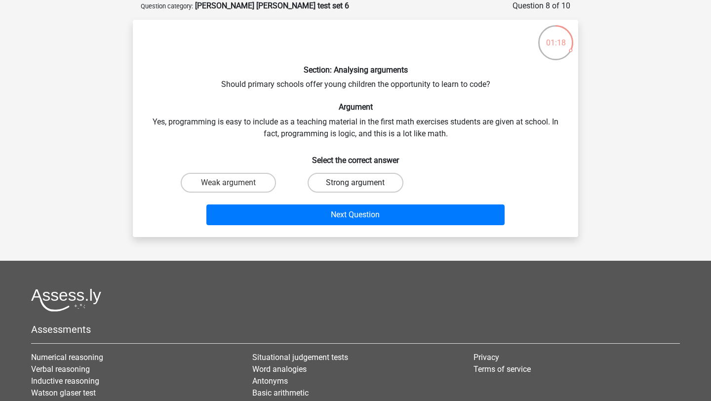
click at [326, 181] on label "Strong argument" at bounding box center [355, 183] width 95 height 20
click at [355, 183] on input "Strong argument" at bounding box center [358, 186] width 6 height 6
radio input "true"
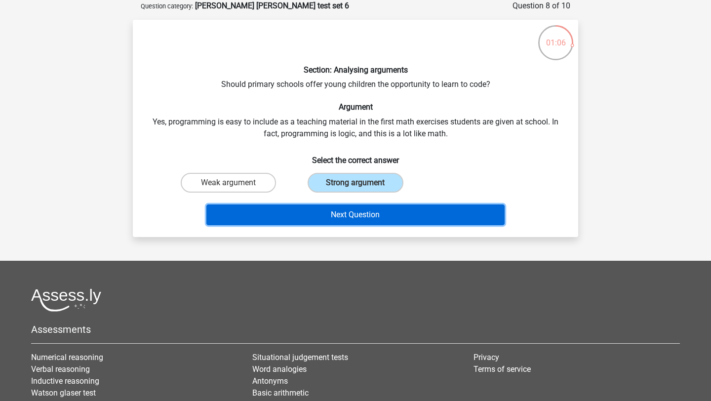
click at [318, 206] on button "Next Question" at bounding box center [355, 214] width 299 height 21
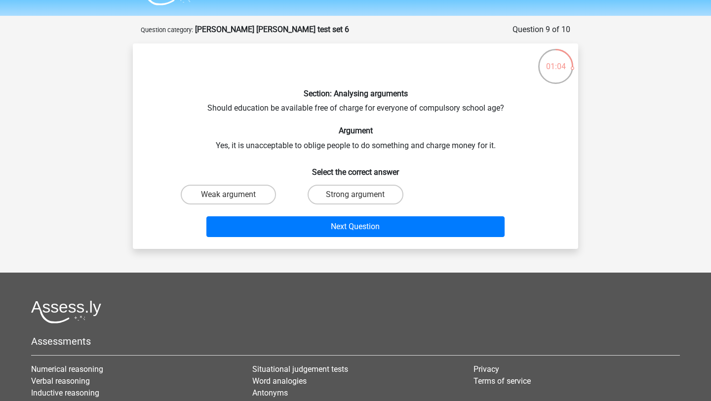
scroll to position [25, 0]
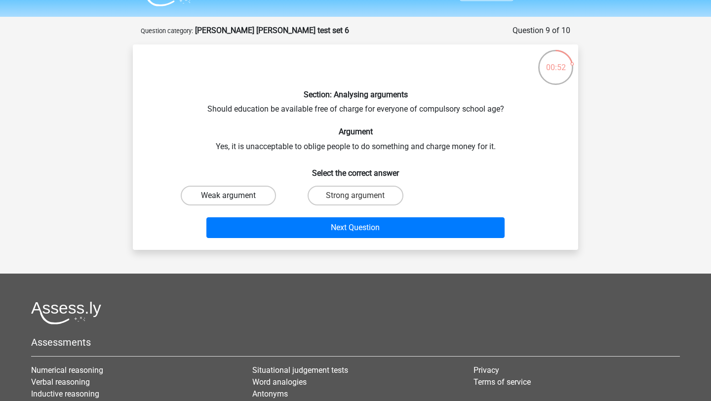
click at [252, 195] on label "Weak argument" at bounding box center [228, 196] width 95 height 20
click at [235, 196] on input "Weak argument" at bounding box center [232, 199] width 6 height 6
radio input "true"
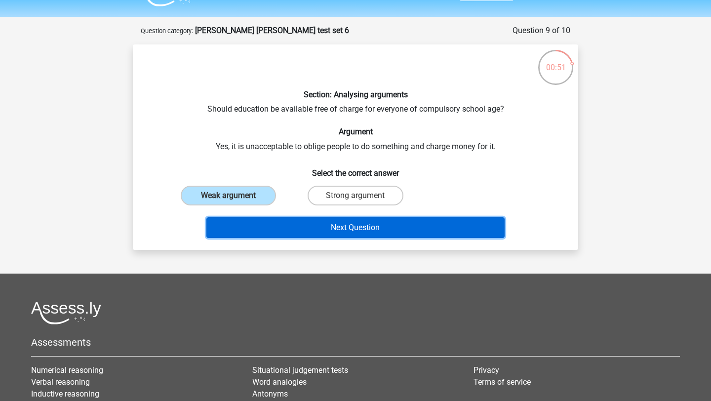
click at [268, 223] on button "Next Question" at bounding box center [355, 227] width 299 height 21
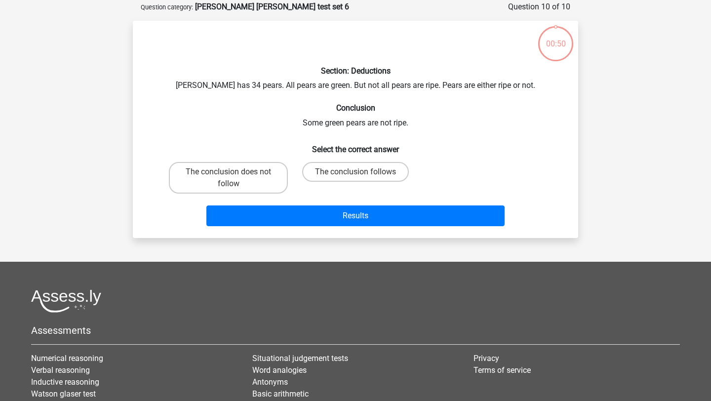
scroll to position [49, 0]
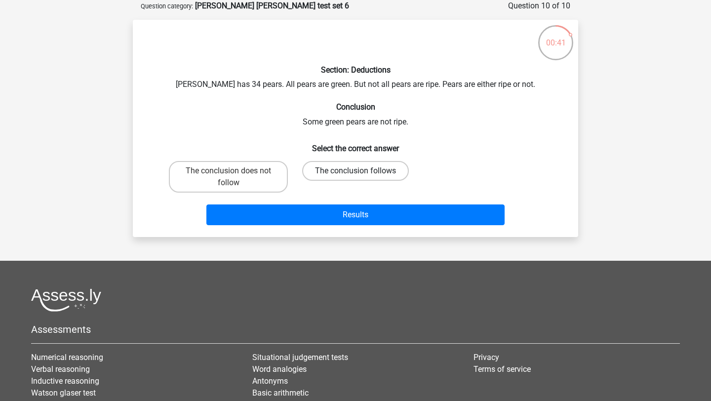
click at [315, 165] on label "The conclusion follows" at bounding box center [355, 171] width 107 height 20
click at [355, 171] on input "The conclusion follows" at bounding box center [358, 174] width 6 height 6
radio input "true"
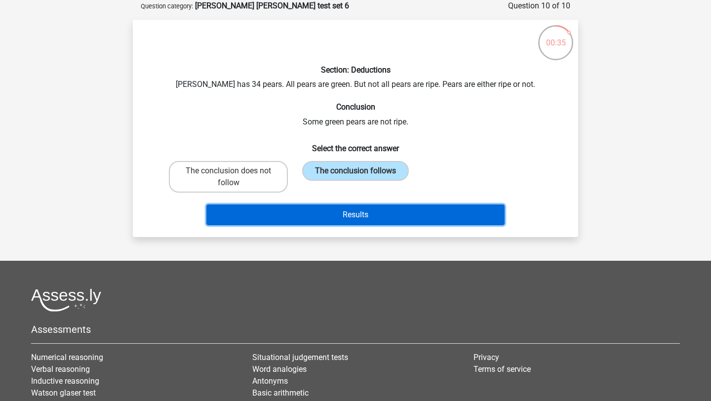
click at [317, 216] on button "Results" at bounding box center [355, 214] width 299 height 21
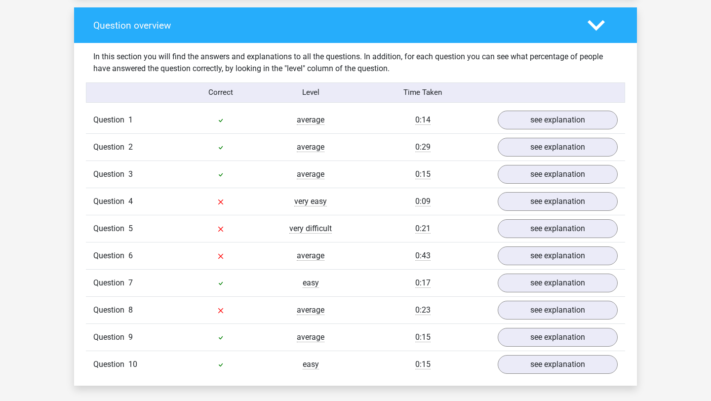
scroll to position [720, 0]
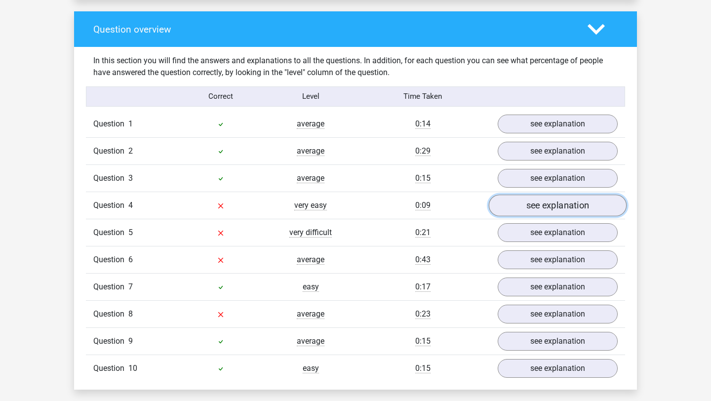
click at [514, 204] on link "see explanation" at bounding box center [558, 206] width 138 height 22
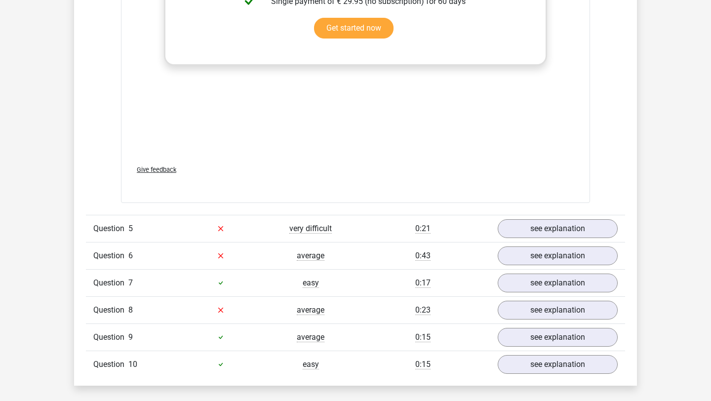
scroll to position [1228, 0]
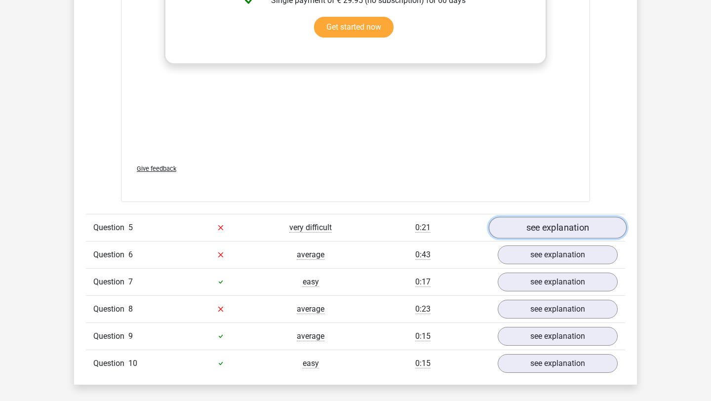
click at [516, 229] on link "see explanation" at bounding box center [558, 228] width 138 height 22
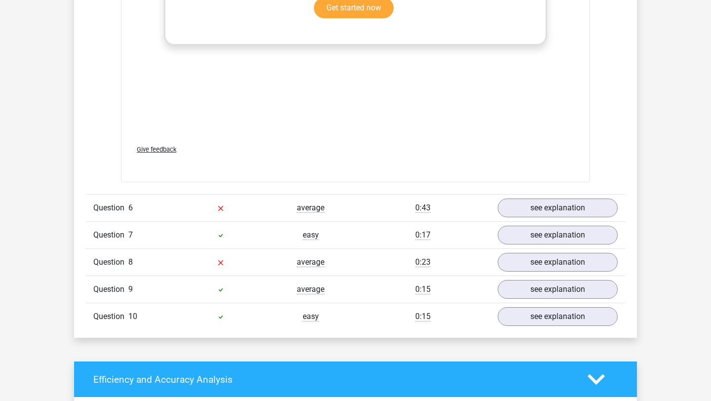
scroll to position [1854, 0]
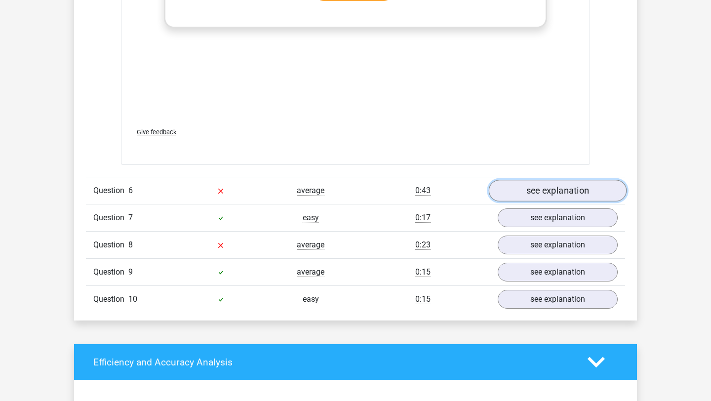
click at [536, 188] on link "see explanation" at bounding box center [558, 191] width 138 height 22
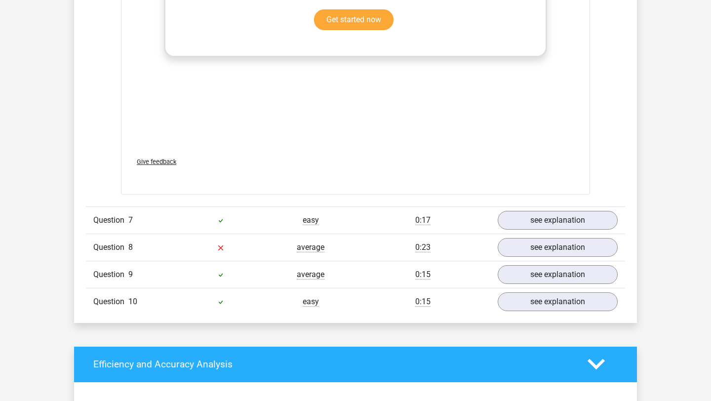
scroll to position [2441, 0]
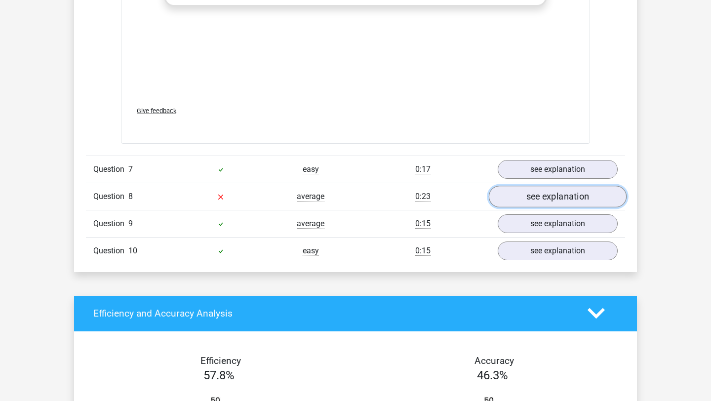
click at [551, 196] on link "see explanation" at bounding box center [558, 197] width 138 height 22
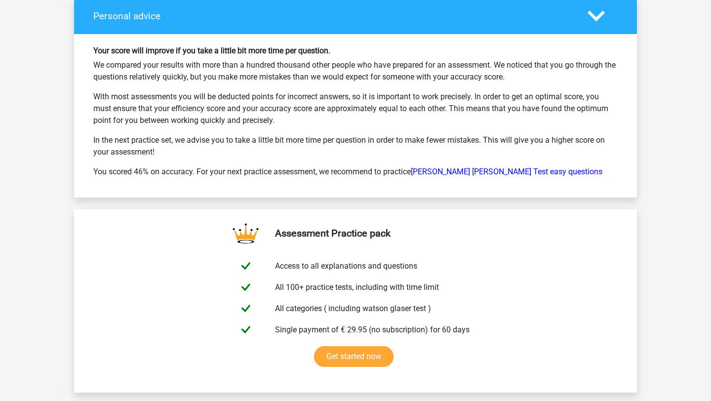
scroll to position [3582, 0]
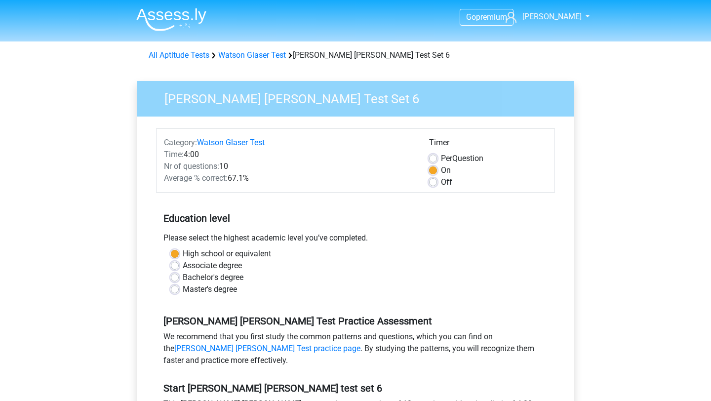
scroll to position [164, 0]
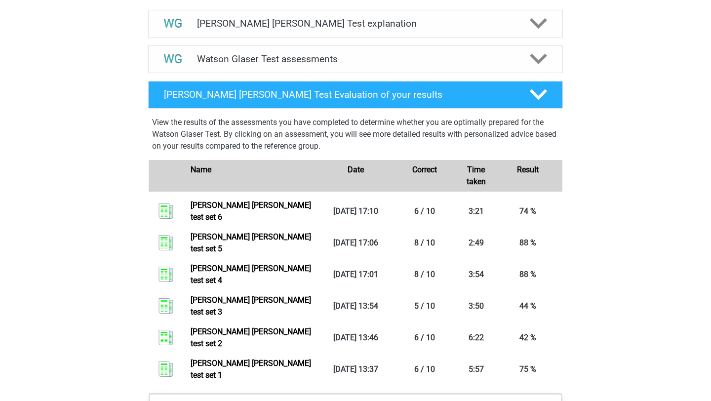
scroll to position [485, 0]
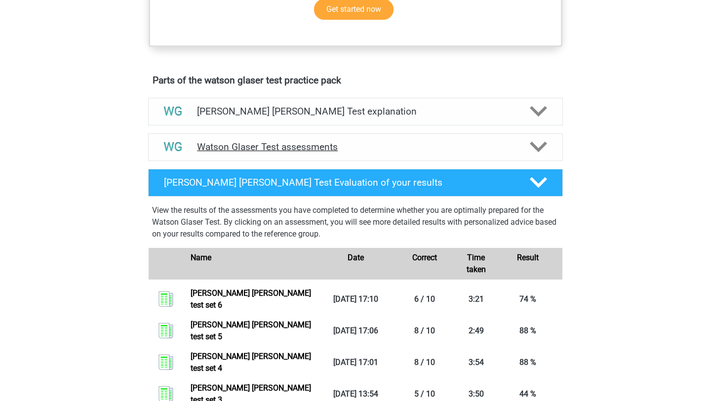
click at [452, 161] on div "Watson Glaser Test assessments" at bounding box center [355, 147] width 415 height 28
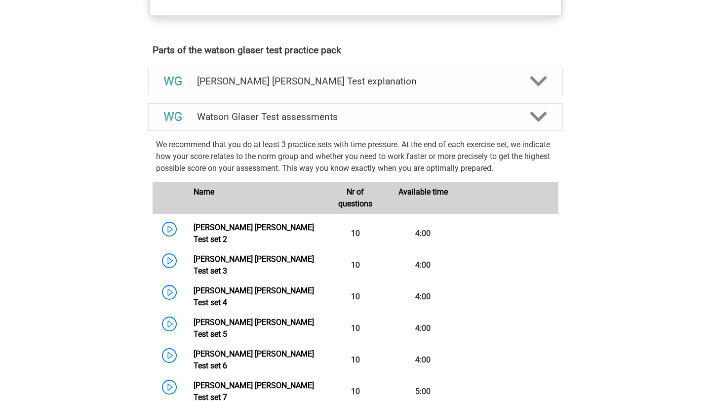
scroll to position [550, 0]
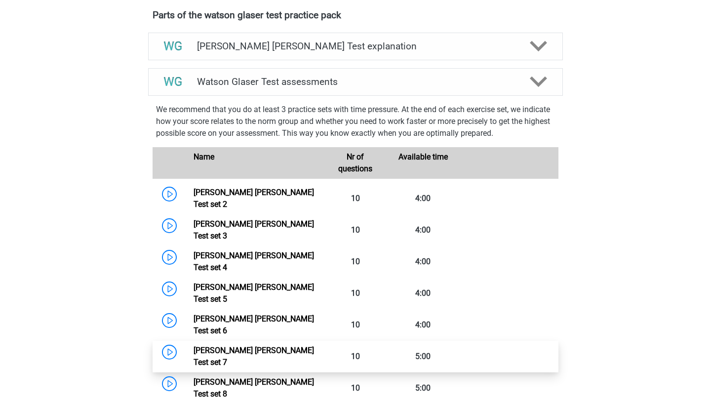
click at [260, 346] on link "Watson Glaser Test set 7" at bounding box center [254, 356] width 120 height 21
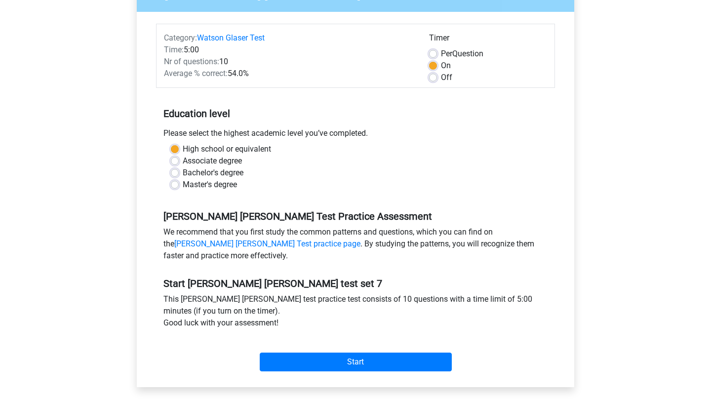
scroll to position [116, 0]
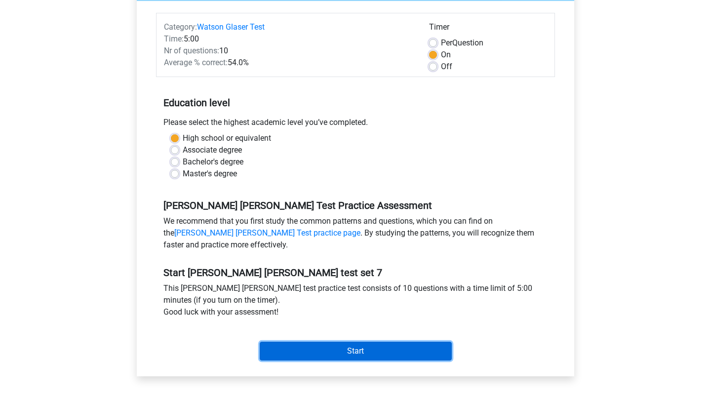
click at [361, 357] on input "Start" at bounding box center [356, 351] width 192 height 19
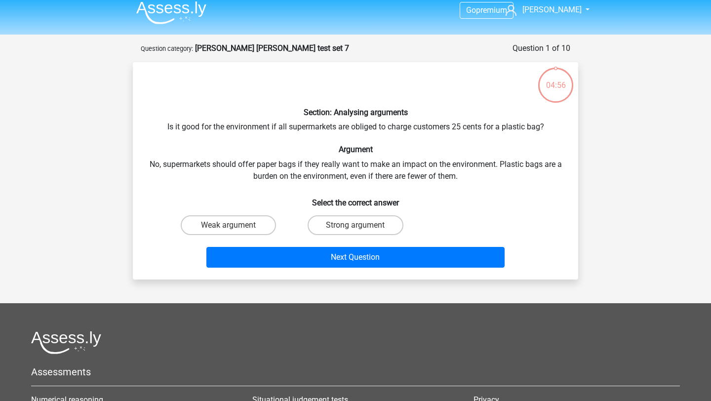
scroll to position [8, 0]
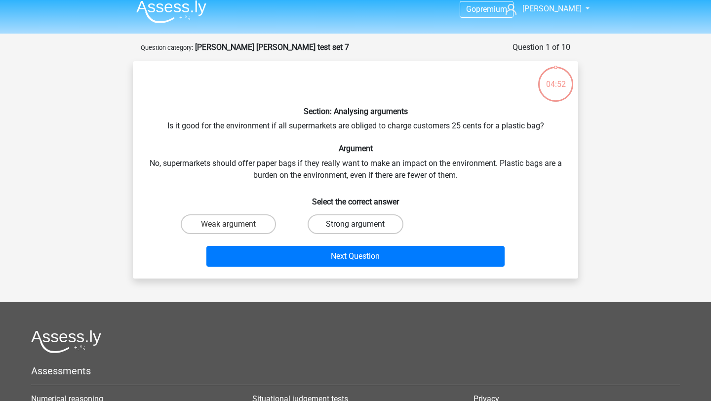
drag, startPoint x: 343, startPoint y: 217, endPoint x: 343, endPoint y: 227, distance: 10.4
click at [343, 219] on label "Strong argument" at bounding box center [355, 224] width 95 height 20
click at [355, 224] on input "Strong argument" at bounding box center [358, 227] width 6 height 6
radio input "true"
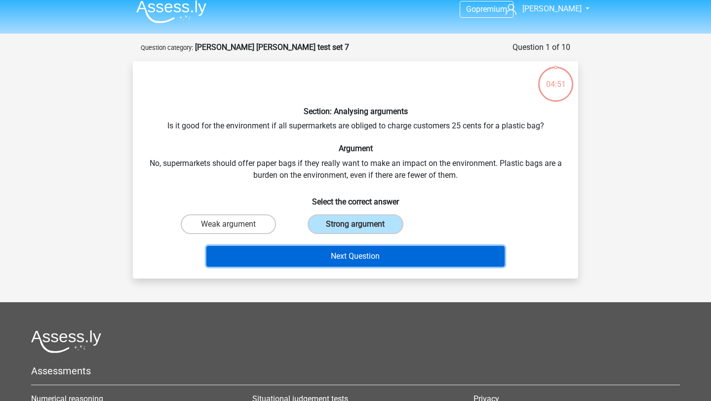
click at [339, 256] on button "Next Question" at bounding box center [355, 256] width 299 height 21
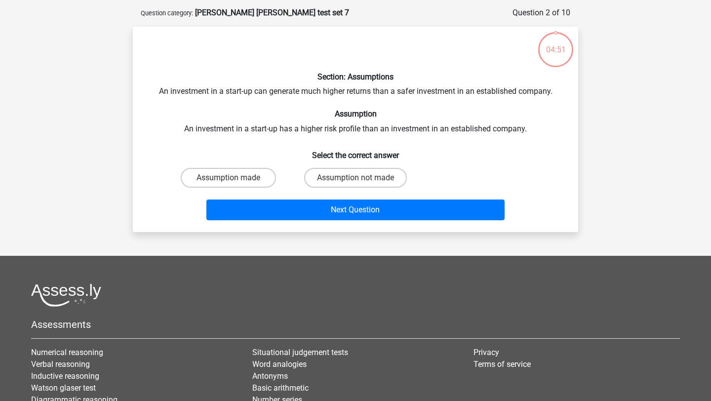
scroll to position [49, 0]
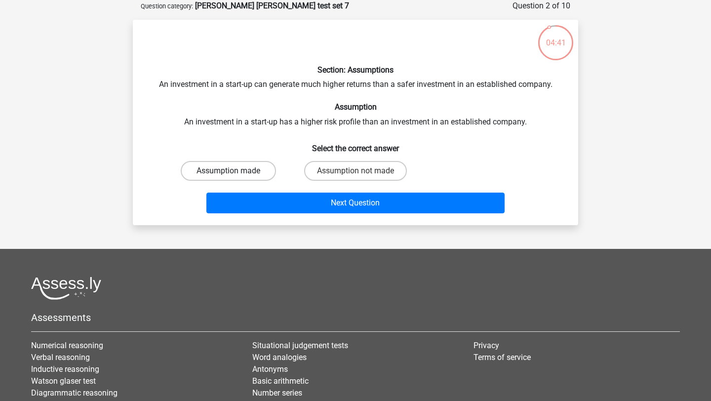
click at [228, 167] on label "Assumption made" at bounding box center [228, 171] width 95 height 20
click at [229, 171] on input "Assumption made" at bounding box center [232, 174] width 6 height 6
radio input "true"
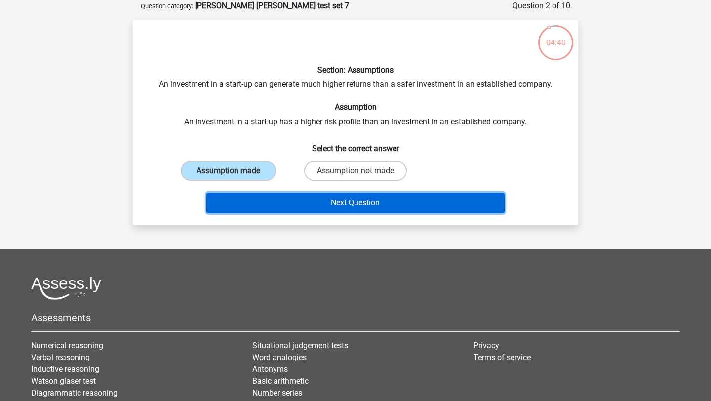
click at [266, 204] on button "Next Question" at bounding box center [355, 203] width 299 height 21
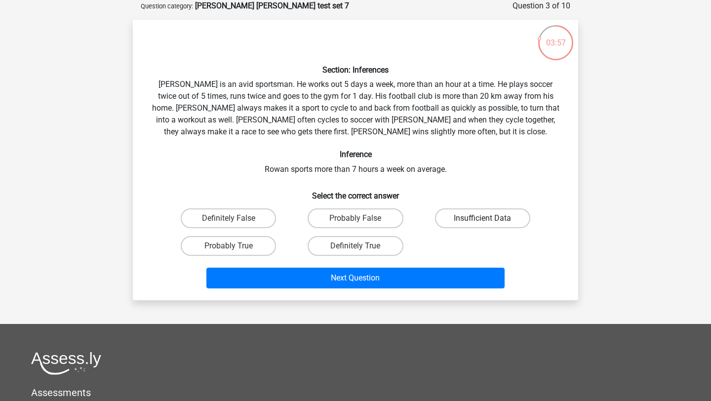
click at [460, 222] on label "Insufficient Data" at bounding box center [482, 218] width 95 height 20
click at [482, 222] on input "Insufficient Data" at bounding box center [485, 221] width 6 height 6
radio input "true"
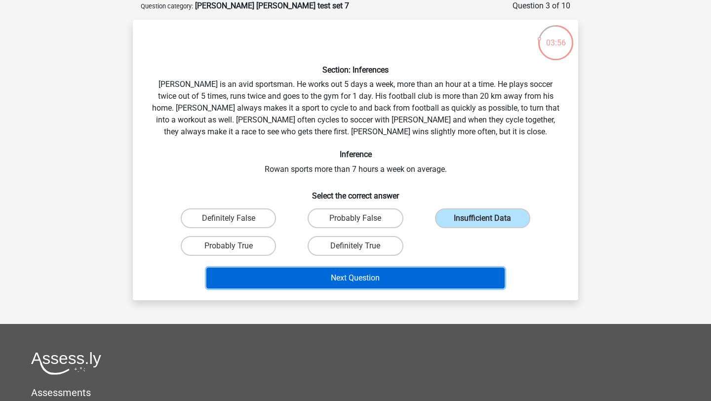
click at [400, 274] on button "Next Question" at bounding box center [355, 278] width 299 height 21
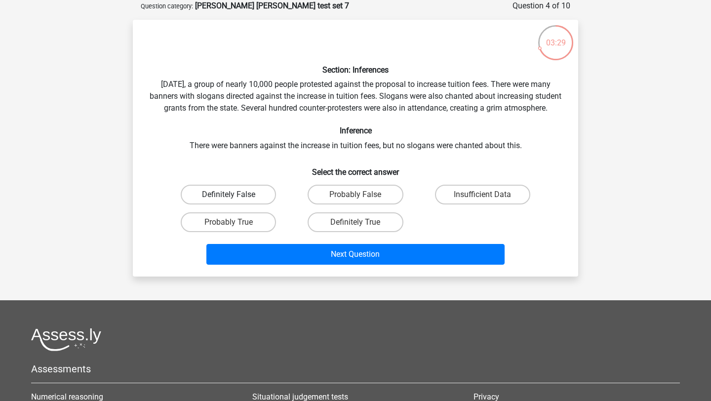
click at [236, 202] on label "Definitely False" at bounding box center [228, 195] width 95 height 20
click at [235, 201] on input "Definitely False" at bounding box center [232, 198] width 6 height 6
radio input "true"
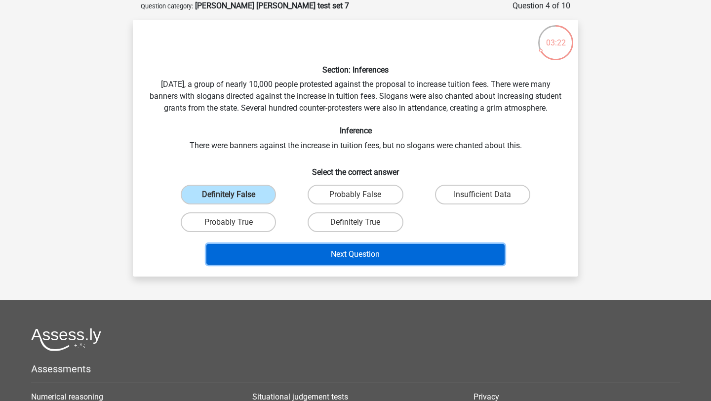
click at [290, 263] on button "Next Question" at bounding box center [355, 254] width 299 height 21
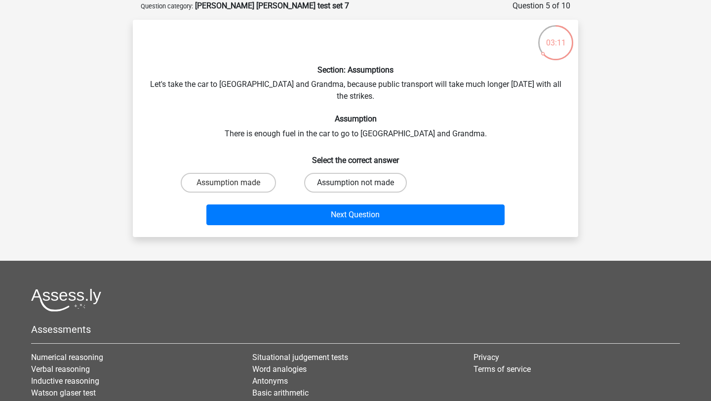
click at [334, 179] on label "Assumption not made" at bounding box center [355, 183] width 103 height 20
click at [355, 183] on input "Assumption not made" at bounding box center [358, 186] width 6 height 6
radio input "true"
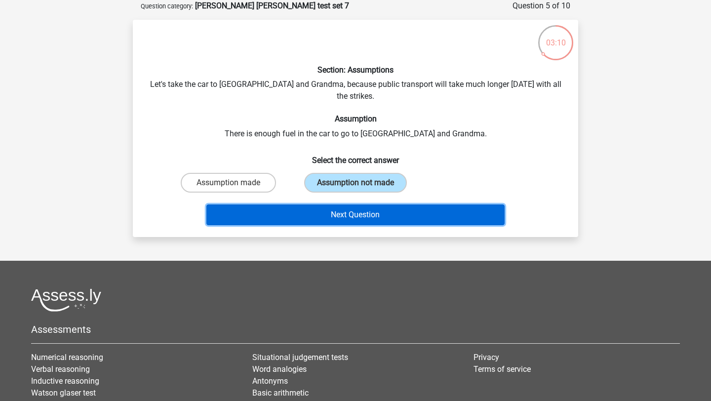
click at [334, 207] on button "Next Question" at bounding box center [355, 214] width 299 height 21
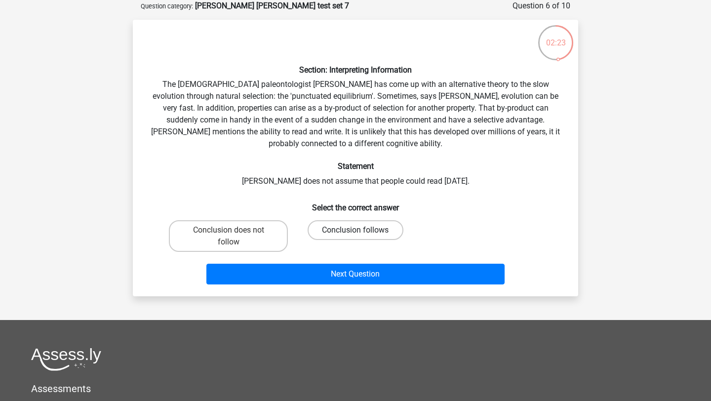
click at [344, 235] on label "Conclusion follows" at bounding box center [355, 230] width 95 height 20
click at [355, 235] on input "Conclusion follows" at bounding box center [358, 233] width 6 height 6
radio input "true"
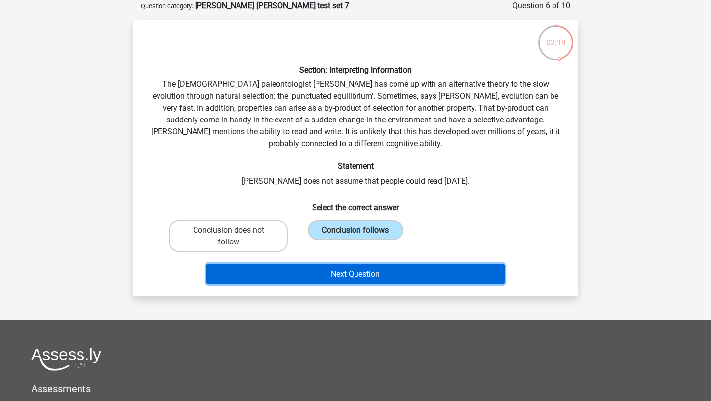
click at [320, 282] on button "Next Question" at bounding box center [355, 274] width 299 height 21
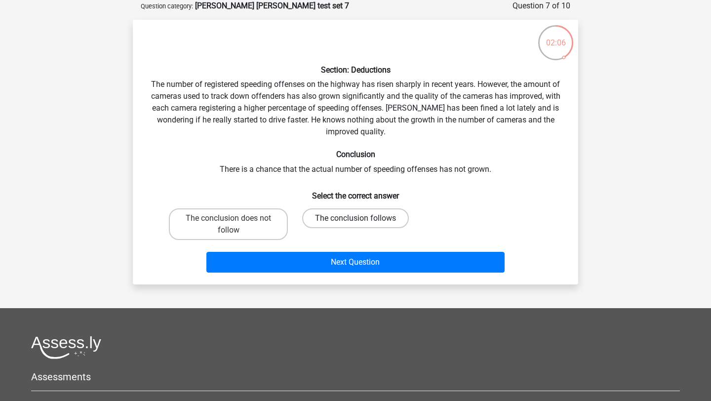
click at [335, 220] on label "The conclusion follows" at bounding box center [355, 218] width 107 height 20
click at [355, 220] on input "The conclusion follows" at bounding box center [358, 221] width 6 height 6
radio input "true"
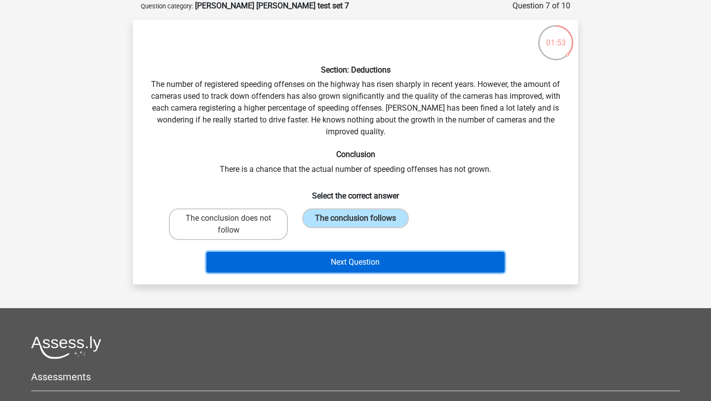
click at [334, 259] on button "Next Question" at bounding box center [355, 262] width 299 height 21
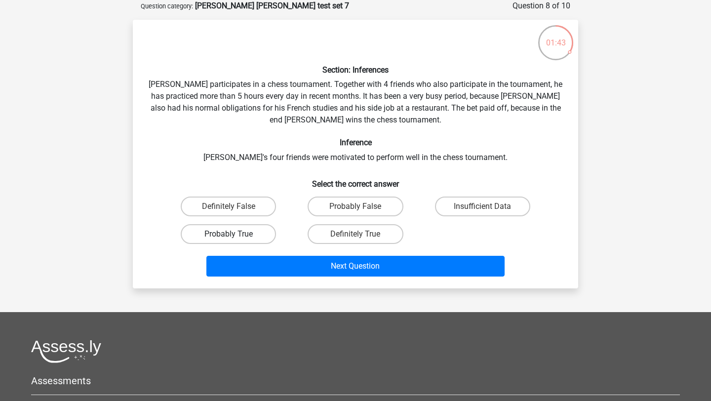
click at [257, 239] on label "Probably True" at bounding box center [228, 234] width 95 height 20
click at [235, 239] on input "Probably True" at bounding box center [232, 237] width 6 height 6
radio input "true"
click at [475, 213] on label "Insufficient Data" at bounding box center [482, 206] width 95 height 20
click at [482, 213] on input "Insufficient Data" at bounding box center [485, 209] width 6 height 6
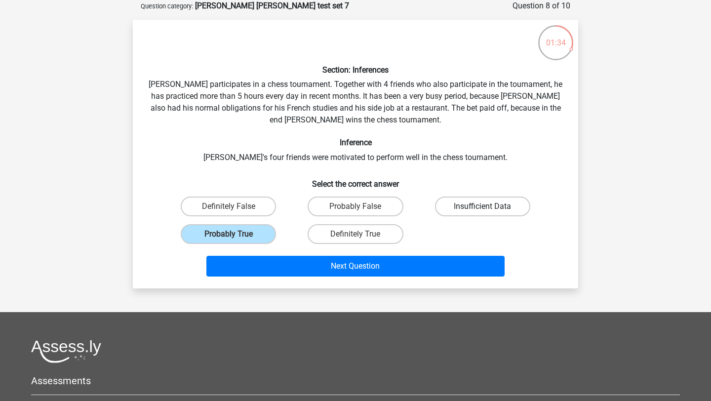
radio input "true"
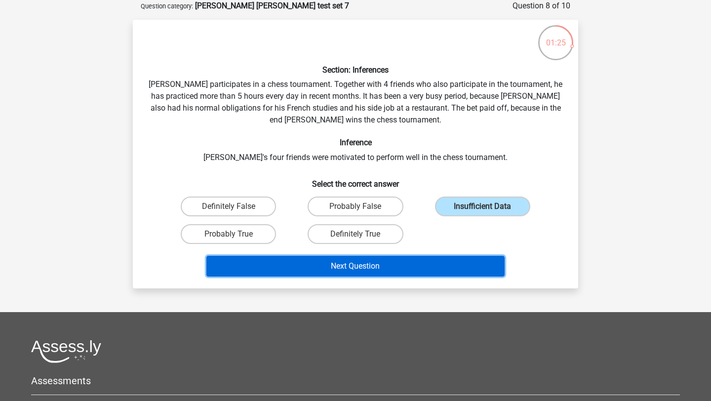
click at [420, 266] on button "Next Question" at bounding box center [355, 266] width 299 height 21
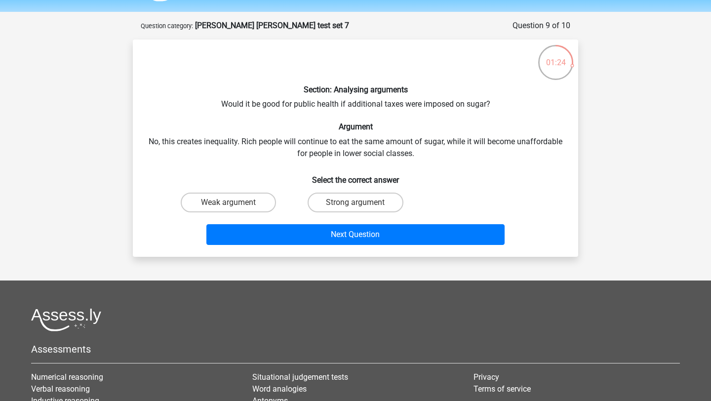
scroll to position [28, 0]
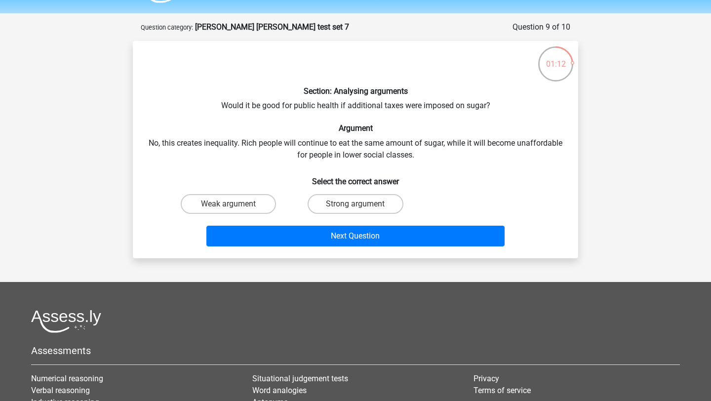
click at [229, 207] on input "Weak argument" at bounding box center [232, 207] width 6 height 6
radio input "true"
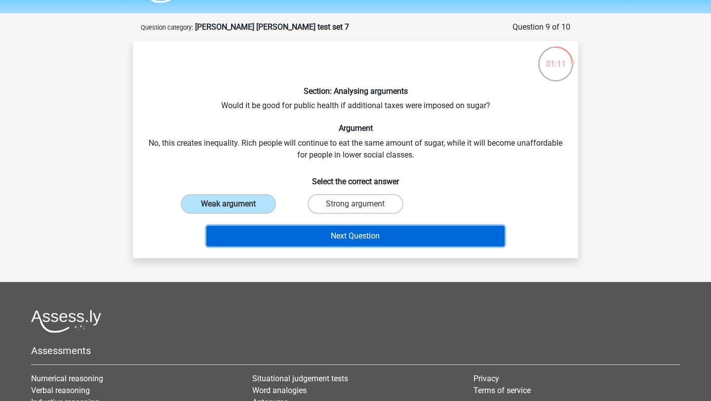
click at [287, 235] on button "Next Question" at bounding box center [355, 236] width 299 height 21
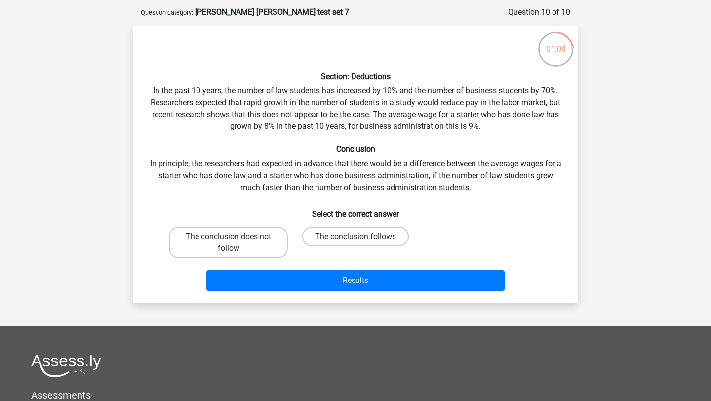
scroll to position [39, 0]
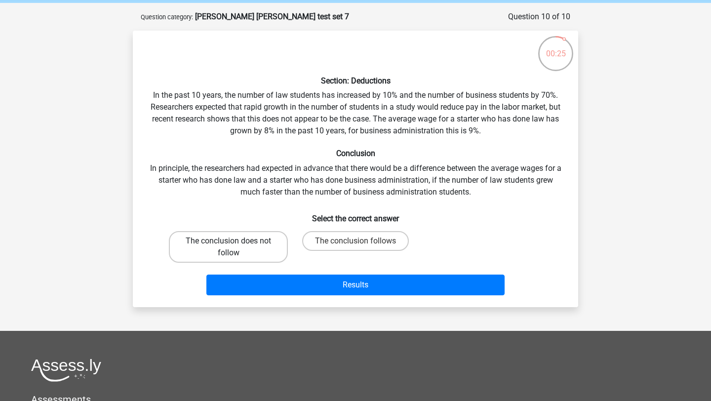
click at [261, 249] on label "The conclusion does not follow" at bounding box center [228, 247] width 119 height 32
click at [235, 247] on input "The conclusion does not follow" at bounding box center [232, 244] width 6 height 6
radio input "true"
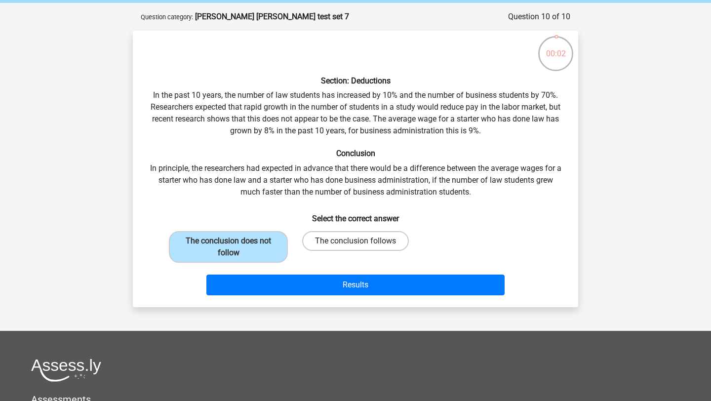
click at [383, 241] on label "The conclusion follows" at bounding box center [355, 241] width 107 height 20
click at [362, 241] on input "The conclusion follows" at bounding box center [358, 244] width 6 height 6
radio input "true"
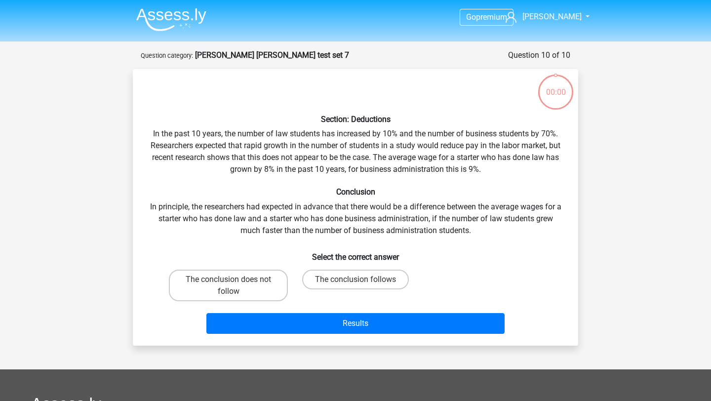
scroll to position [39, 0]
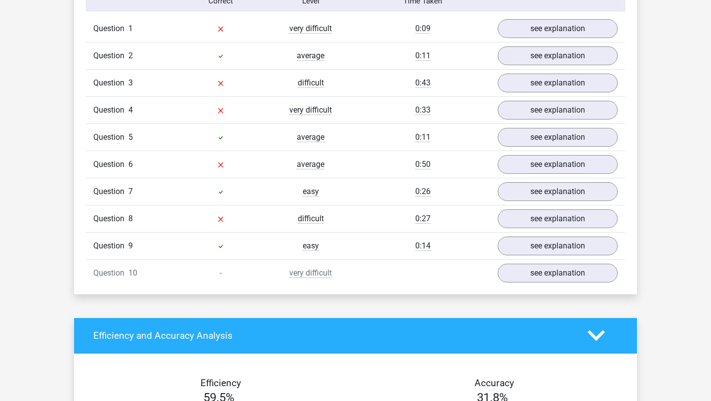
scroll to position [909, 0]
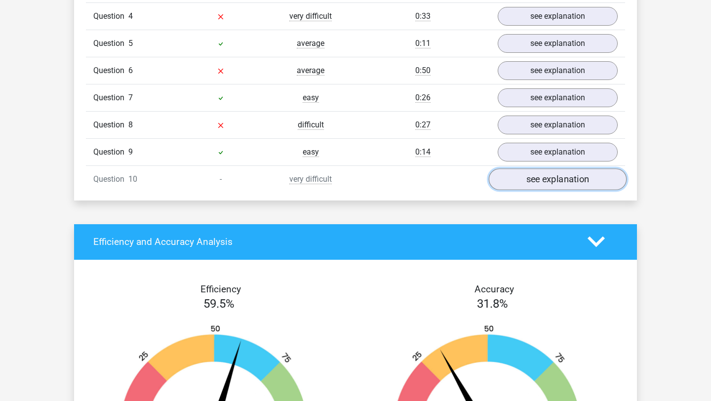
click at [538, 178] on link "see explanation" at bounding box center [558, 179] width 138 height 22
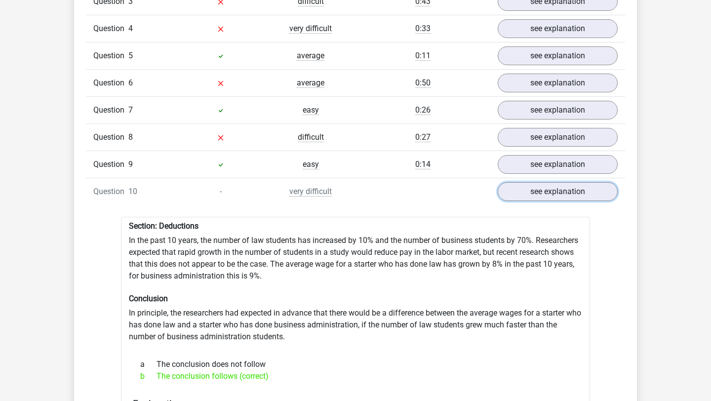
scroll to position [896, 0]
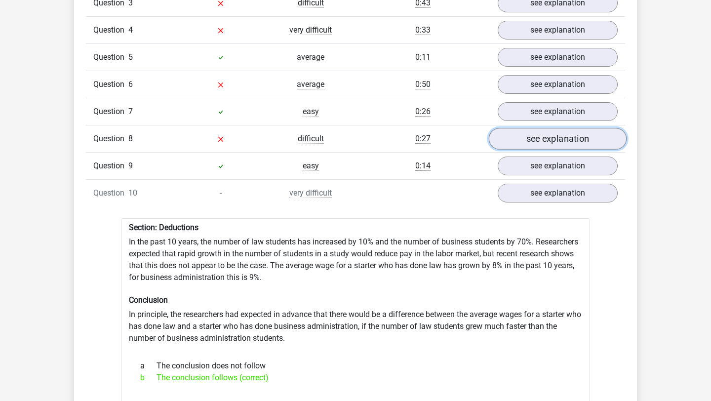
click at [580, 142] on link "see explanation" at bounding box center [558, 139] width 138 height 22
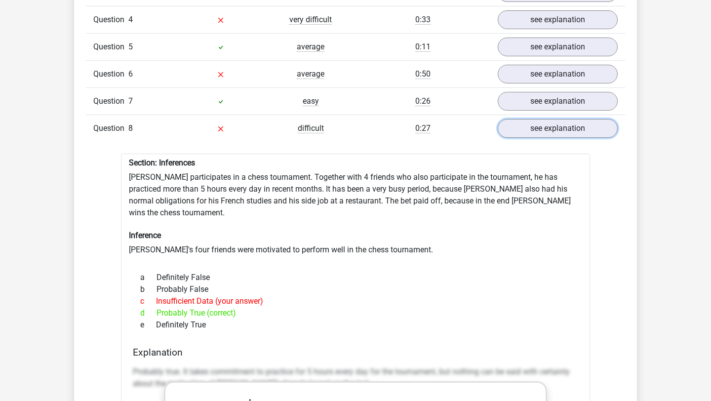
scroll to position [831, 0]
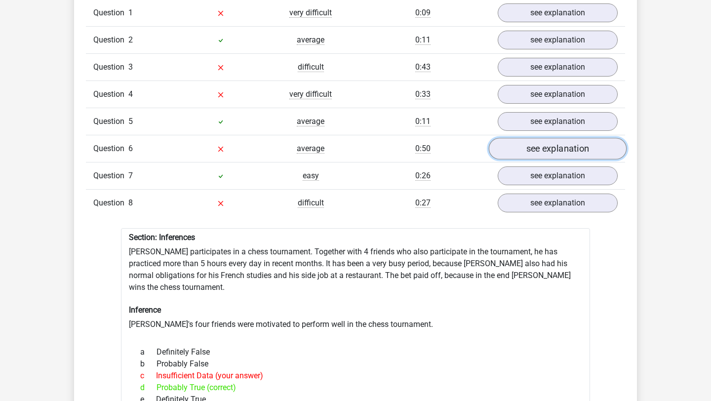
click at [564, 144] on link "see explanation" at bounding box center [558, 149] width 138 height 22
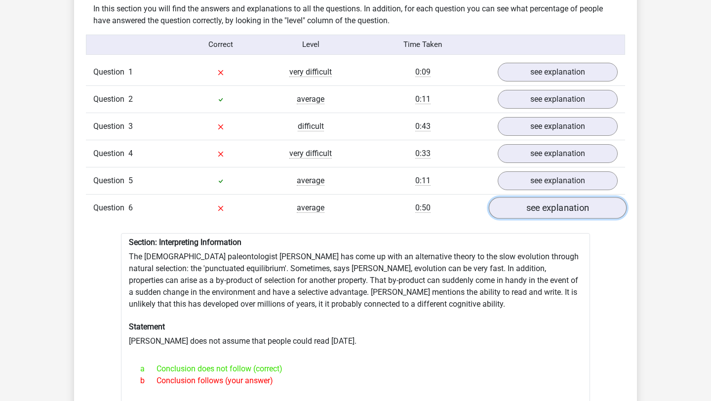
scroll to position [760, 0]
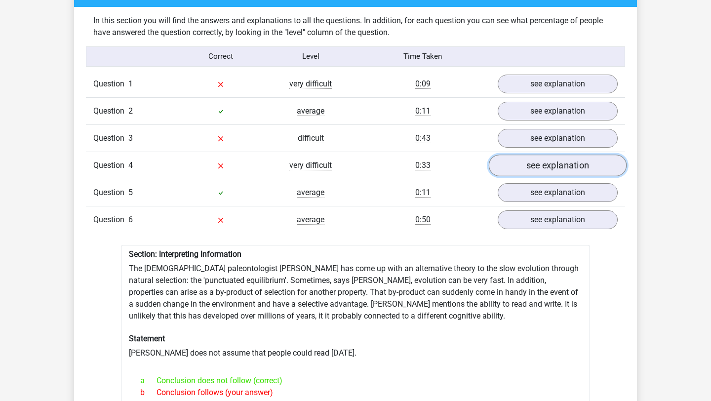
click at [535, 168] on link "see explanation" at bounding box center [558, 166] width 138 height 22
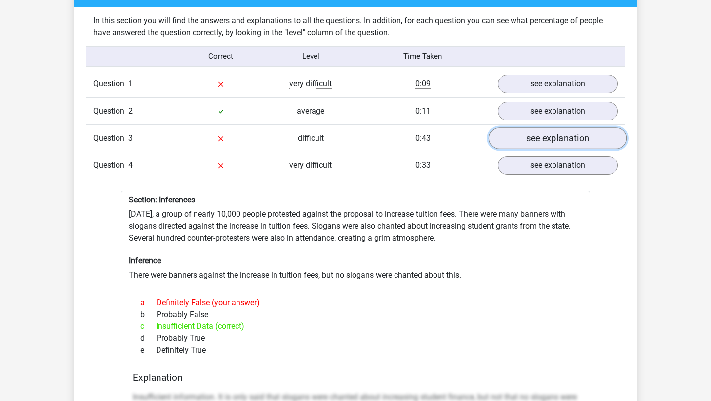
click at [540, 141] on link "see explanation" at bounding box center [558, 138] width 138 height 22
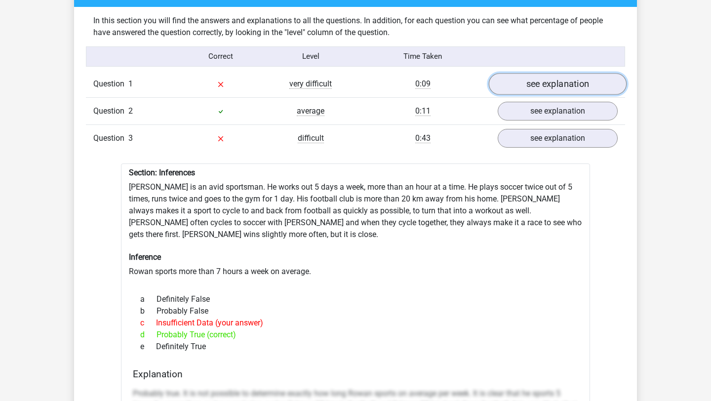
click at [537, 86] on link "see explanation" at bounding box center [558, 84] width 138 height 22
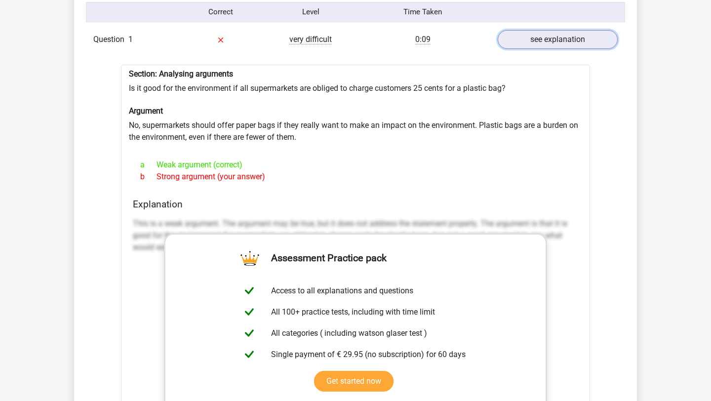
scroll to position [800, 0]
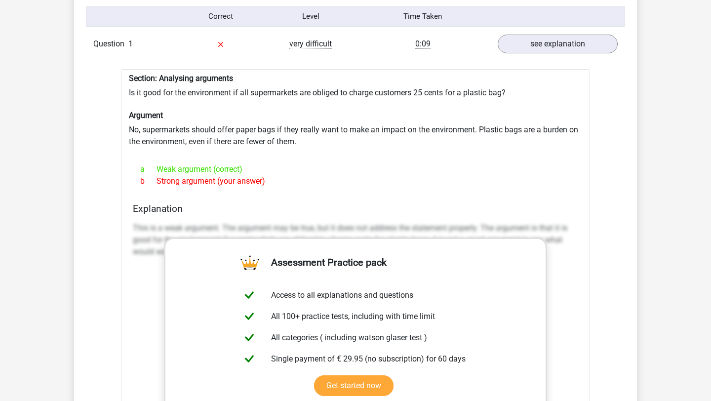
drag, startPoint x: 509, startPoint y: 166, endPoint x: 507, endPoint y: 75, distance: 90.9
click at [507, 75] on div "Section: Analysing arguments Is it good for the environment if all supermarkets…" at bounding box center [355, 314] width 469 height 491
click at [507, 75] on h6 "Section: Analysing arguments" at bounding box center [355, 78] width 453 height 9
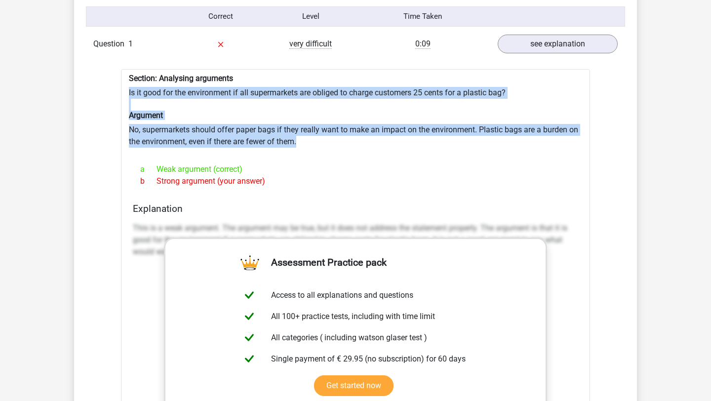
drag, startPoint x: 504, startPoint y: 81, endPoint x: 497, endPoint y: 151, distance: 69.5
click at [498, 151] on div "Section: Analysing arguments Is it good for the environment if all supermarkets…" at bounding box center [355, 314] width 469 height 491
click at [497, 151] on div at bounding box center [355, 152] width 453 height 8
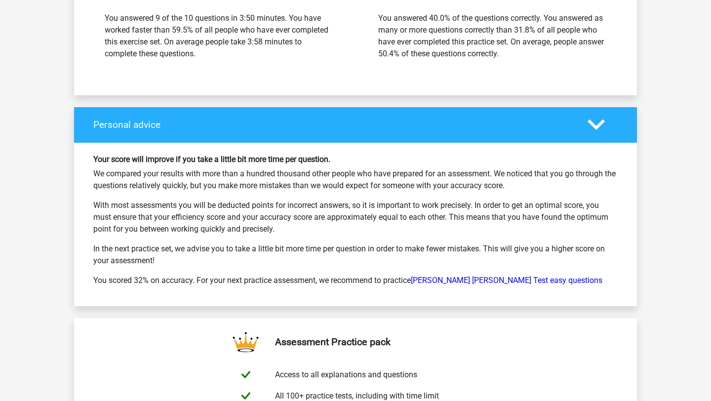
scroll to position [4831, 0]
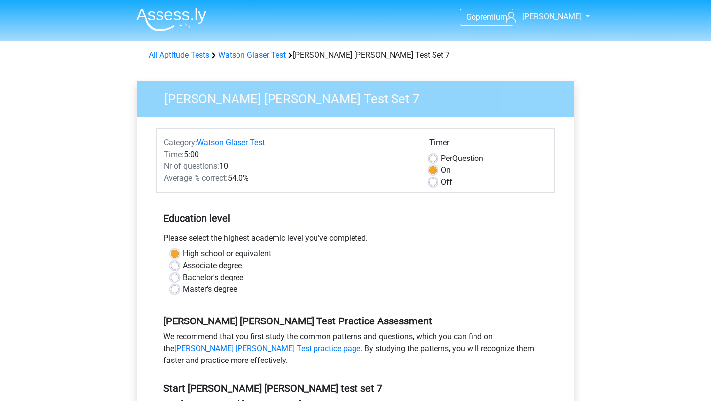
scroll to position [116, 0]
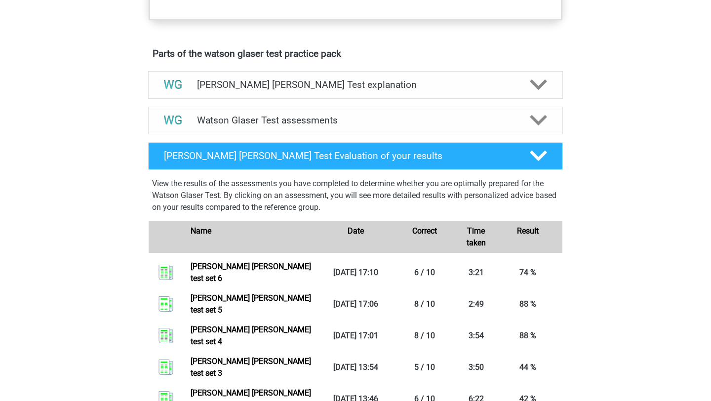
scroll to position [502, 0]
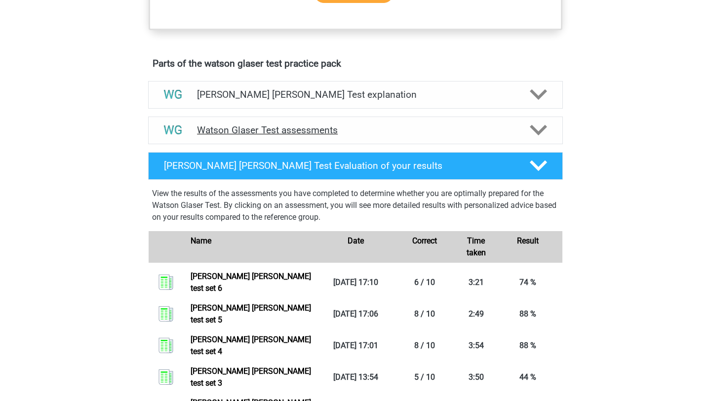
click at [361, 136] on h4 "Watson Glaser Test assessments" at bounding box center [355, 129] width 317 height 11
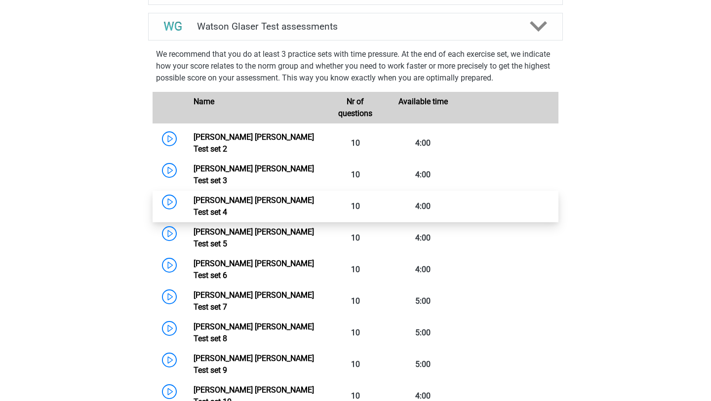
scroll to position [627, 0]
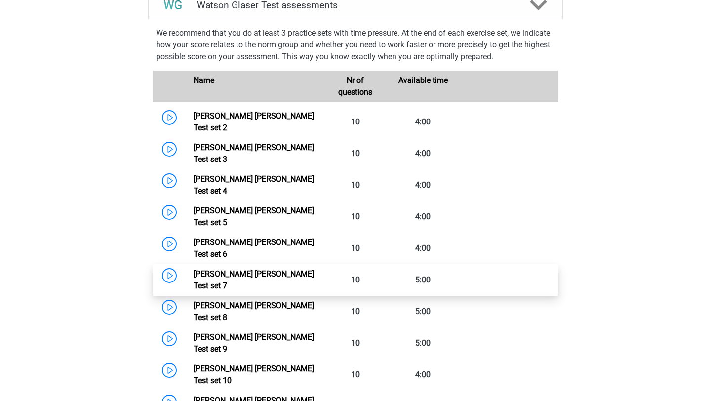
click at [263, 269] on link "[PERSON_NAME] [PERSON_NAME] Test set 7" at bounding box center [254, 279] width 120 height 21
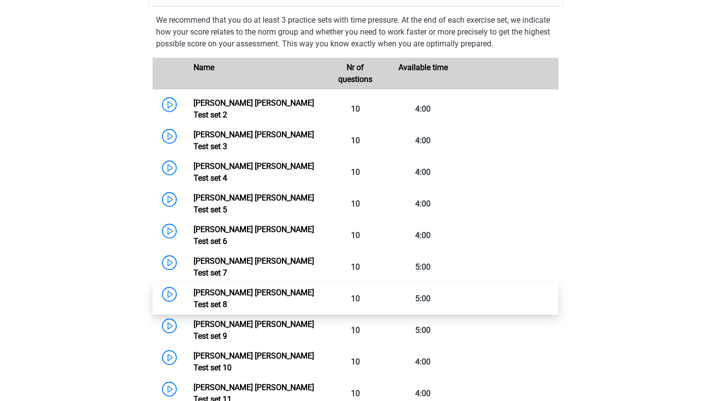
click at [287, 288] on link "[PERSON_NAME] [PERSON_NAME] Test set 8" at bounding box center [254, 298] width 120 height 21
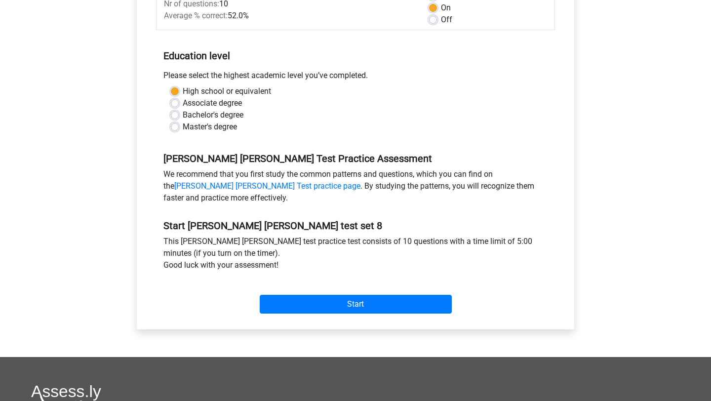
scroll to position [257, 0]
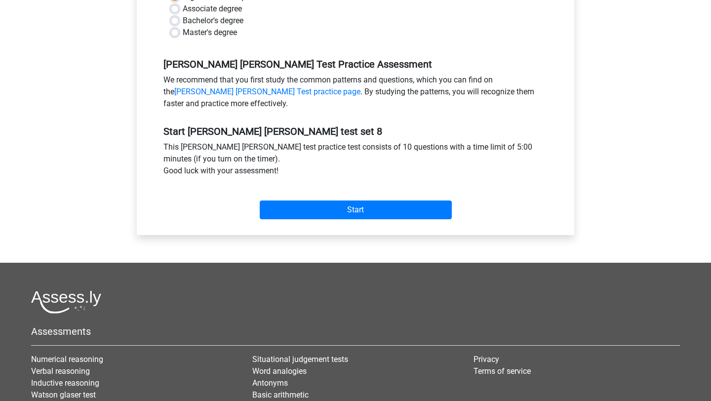
click at [356, 199] on div "Start" at bounding box center [355, 202] width 399 height 35
click at [360, 220] on div "Start" at bounding box center [355, 202] width 399 height 42
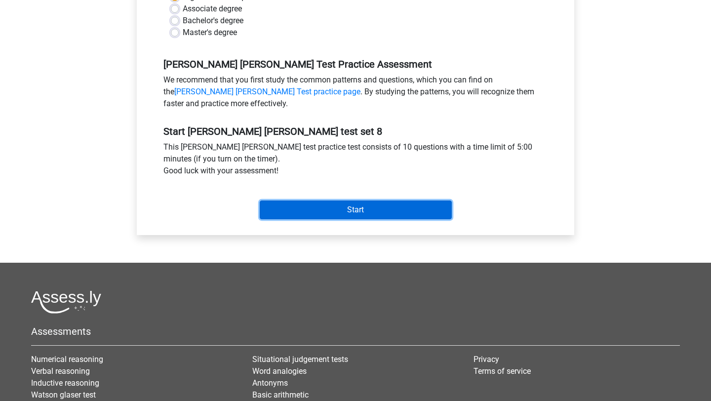
click at [363, 206] on input "Start" at bounding box center [356, 209] width 192 height 19
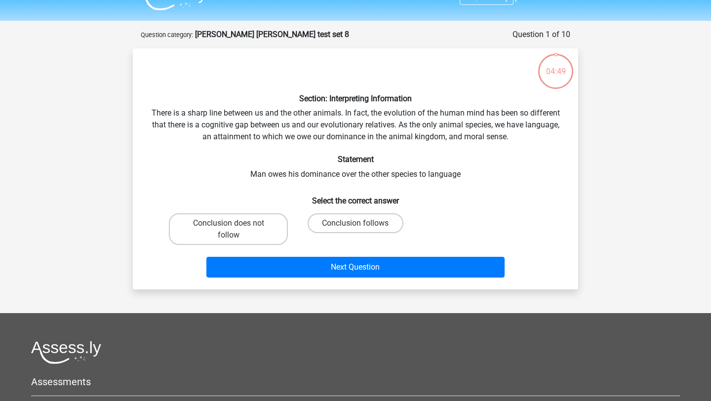
scroll to position [21, 0]
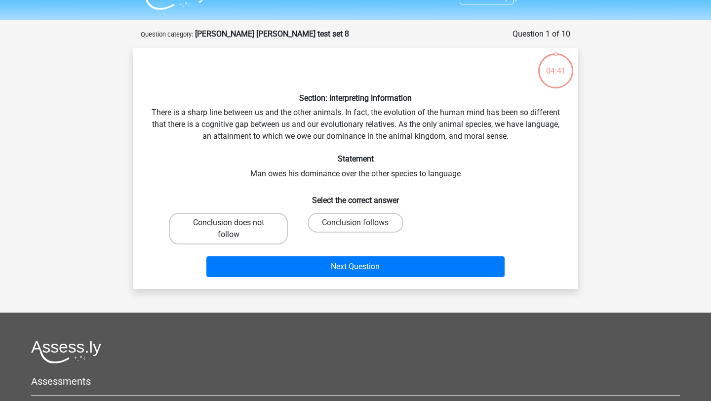
click at [274, 226] on label "Conclusion does not follow" at bounding box center [228, 229] width 119 height 32
click at [235, 226] on input "Conclusion does not follow" at bounding box center [232, 226] width 6 height 6
radio input "true"
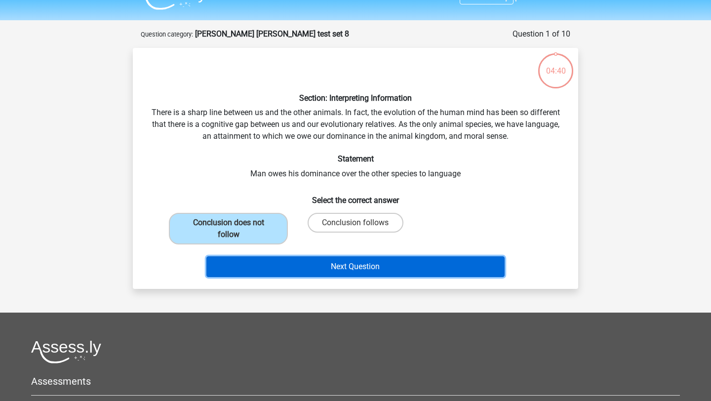
click at [287, 266] on button "Next Question" at bounding box center [355, 266] width 299 height 21
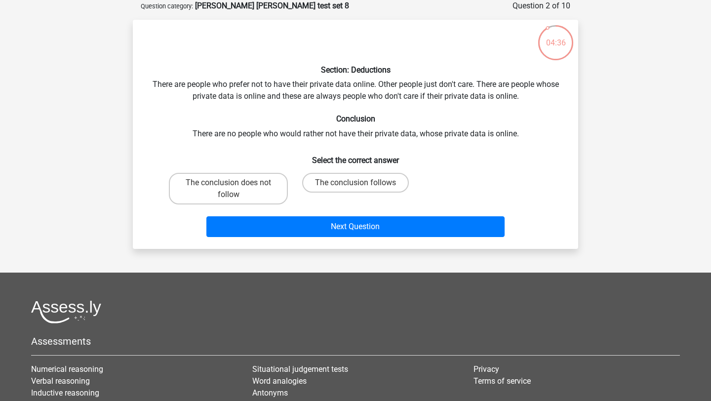
scroll to position [44, 0]
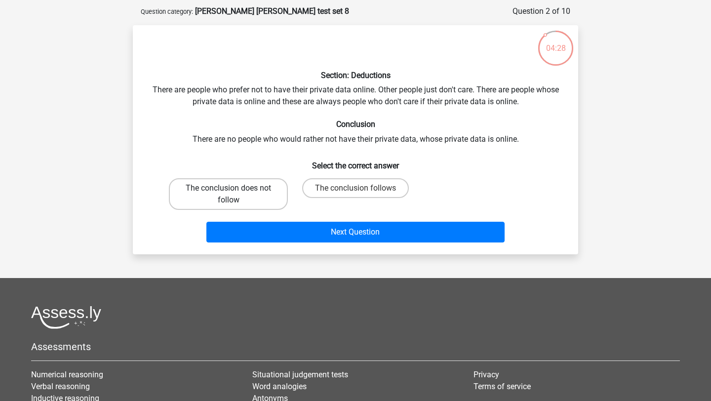
click at [252, 196] on label "The conclusion does not follow" at bounding box center [228, 194] width 119 height 32
click at [235, 195] on input "The conclusion does not follow" at bounding box center [232, 191] width 6 height 6
radio input "true"
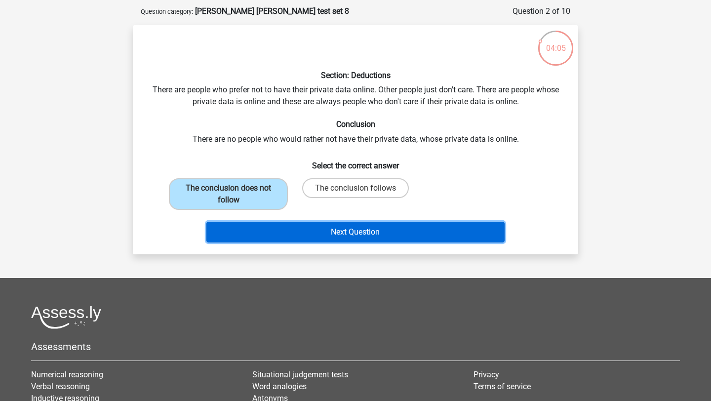
click at [442, 230] on button "Next Question" at bounding box center [355, 232] width 299 height 21
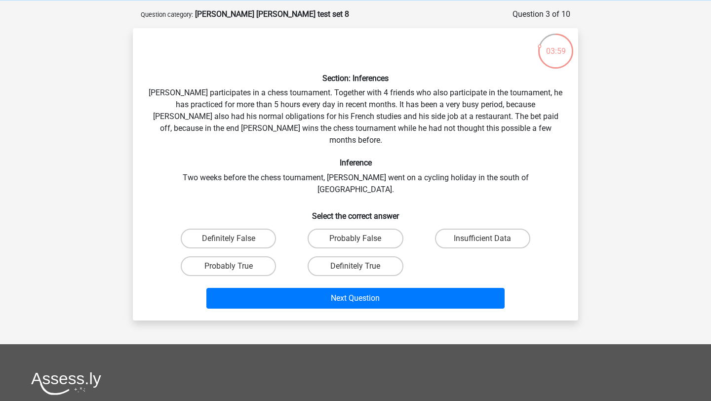
scroll to position [44, 0]
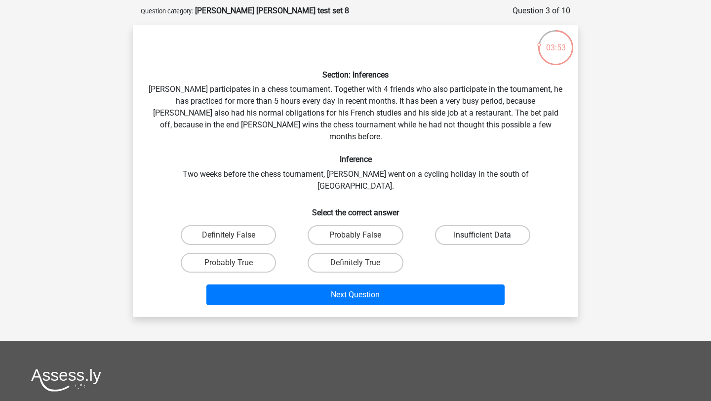
click at [479, 225] on label "Insufficient Data" at bounding box center [482, 235] width 95 height 20
click at [482, 235] on input "Insufficient Data" at bounding box center [485, 238] width 6 height 6
radio input "true"
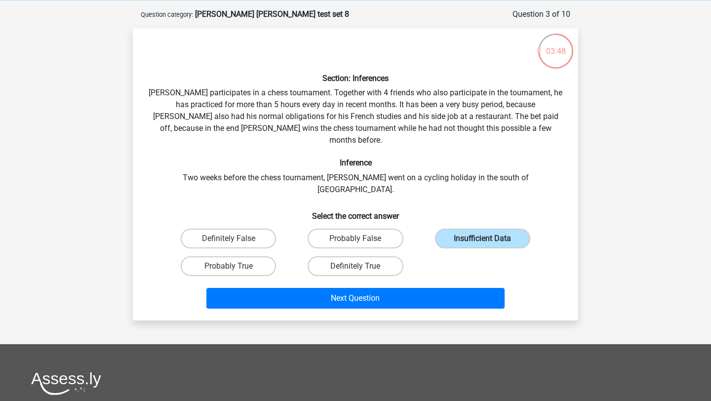
scroll to position [40, 0]
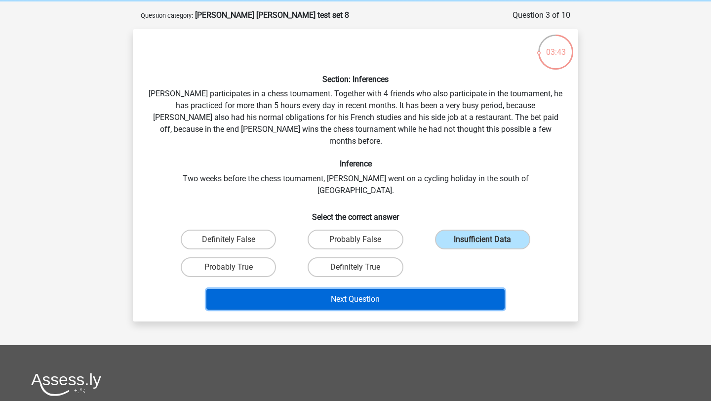
click at [442, 289] on button "Next Question" at bounding box center [355, 299] width 299 height 21
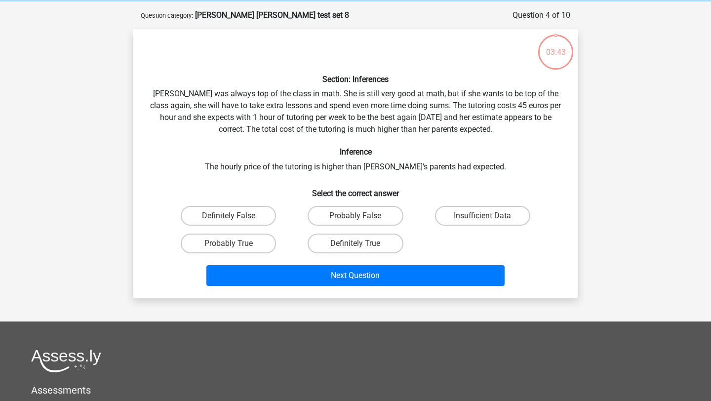
scroll to position [49, 0]
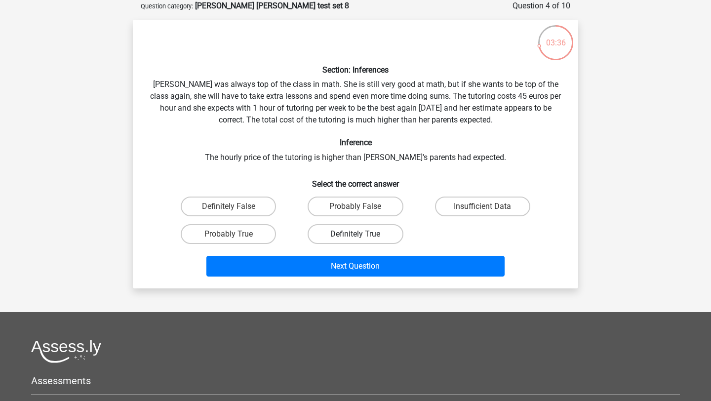
click at [343, 236] on label "Definitely True" at bounding box center [355, 234] width 95 height 20
click at [355, 236] on input "Definitely True" at bounding box center [358, 237] width 6 height 6
radio input "true"
click at [450, 211] on label "Insufficient Data" at bounding box center [482, 206] width 95 height 20
click at [482, 211] on input "Insufficient Data" at bounding box center [485, 209] width 6 height 6
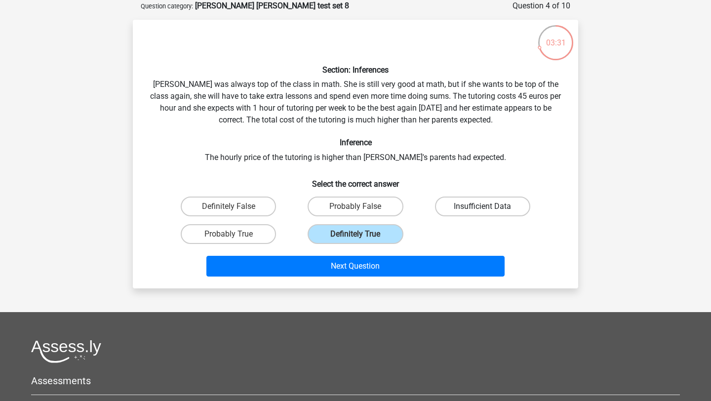
radio input "true"
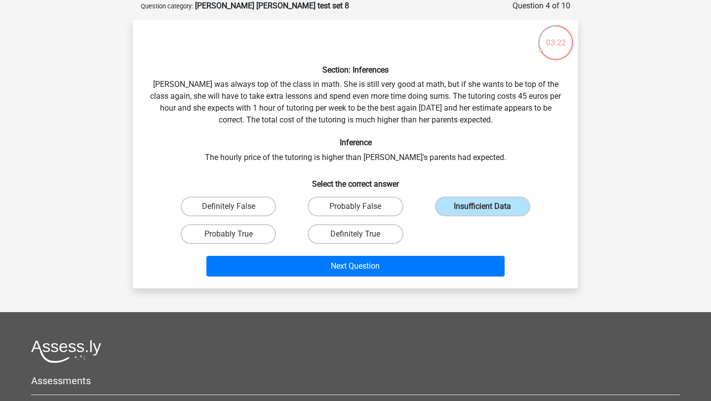
click at [229, 237] on input "Probably True" at bounding box center [232, 237] width 6 height 6
radio input "true"
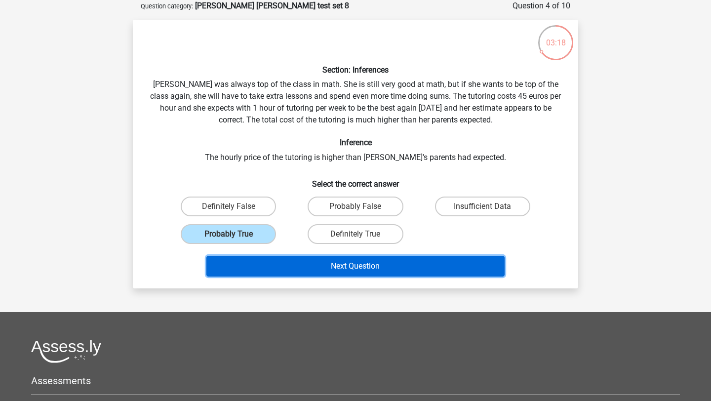
click at [315, 271] on button "Next Question" at bounding box center [355, 266] width 299 height 21
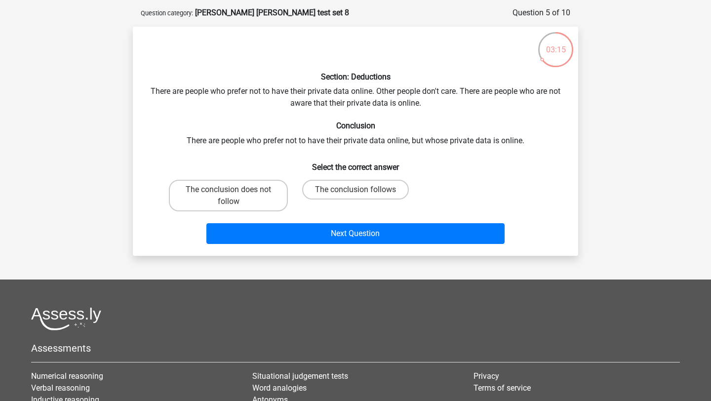
scroll to position [40, 0]
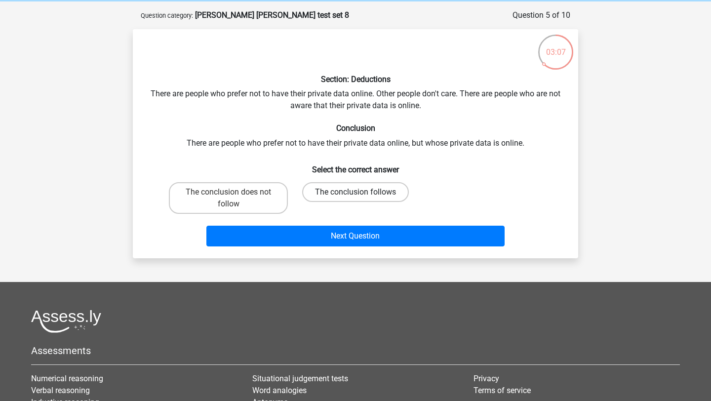
click at [331, 193] on label "The conclusion follows" at bounding box center [355, 192] width 107 height 20
click at [355, 193] on input "The conclusion follows" at bounding box center [358, 195] width 6 height 6
radio input "true"
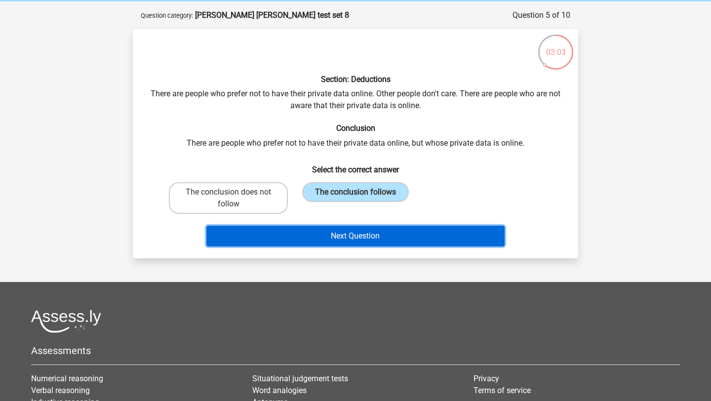
click at [347, 245] on button "Next Question" at bounding box center [355, 236] width 299 height 21
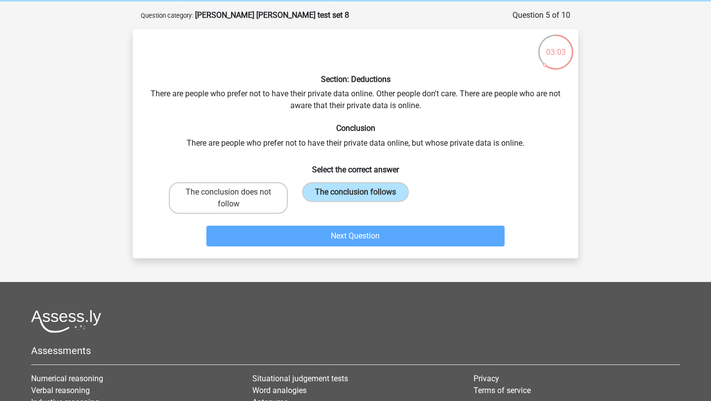
scroll to position [49, 0]
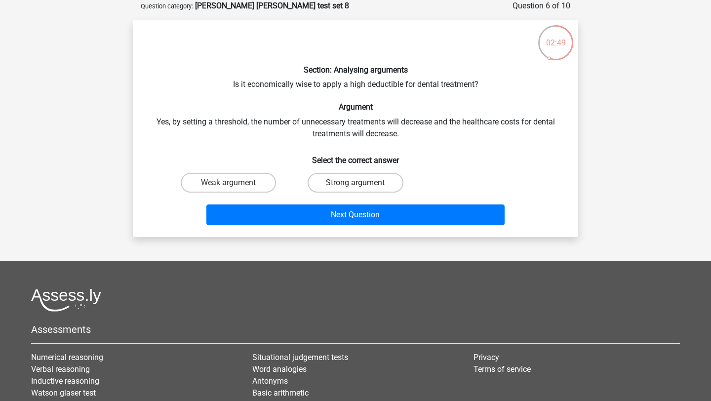
click at [366, 177] on label "Strong argument" at bounding box center [355, 183] width 95 height 20
click at [362, 183] on input "Strong argument" at bounding box center [358, 186] width 6 height 6
radio input "true"
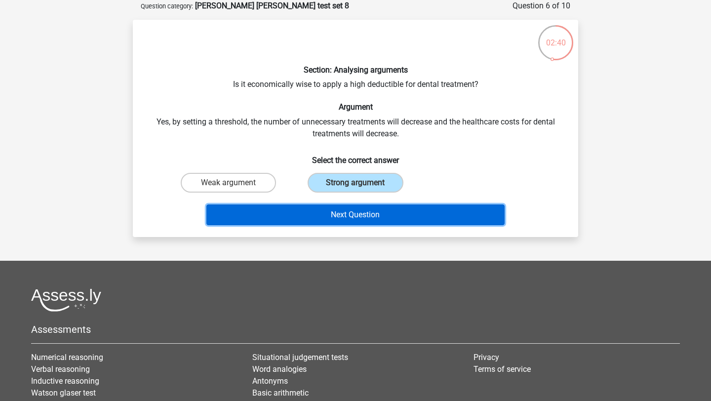
click at [414, 208] on button "Next Question" at bounding box center [355, 214] width 299 height 21
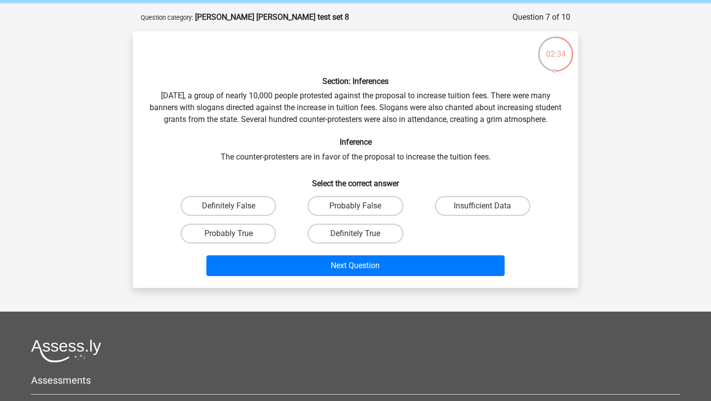
scroll to position [39, 0]
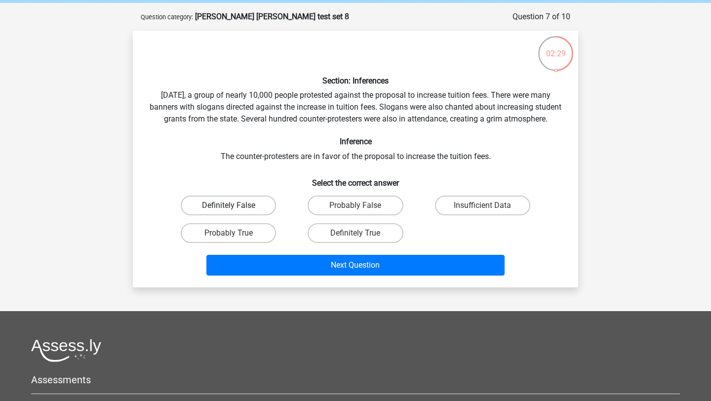
click at [246, 215] on label "Definitely False" at bounding box center [228, 206] width 95 height 20
click at [235, 212] on input "Definitely False" at bounding box center [232, 208] width 6 height 6
radio input "true"
drag, startPoint x: 345, startPoint y: 187, endPoint x: 318, endPoint y: 177, distance: 28.4
click at [318, 177] on div "Section: Inferences Last Saturday, a group of nearly 10,000 people protested ag…" at bounding box center [355, 159] width 437 height 241
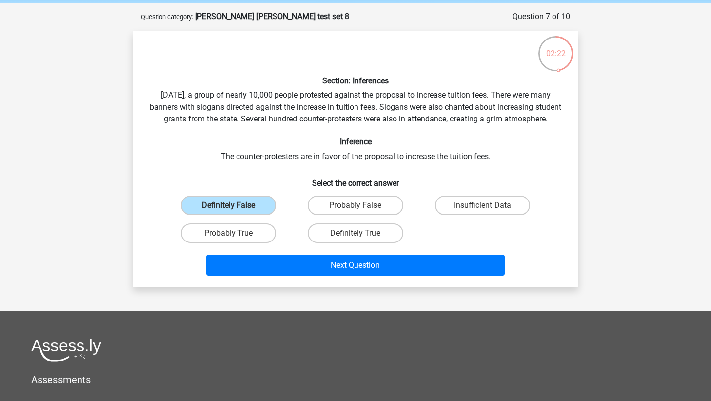
click at [299, 279] on div "Next Question" at bounding box center [355, 267] width 381 height 25
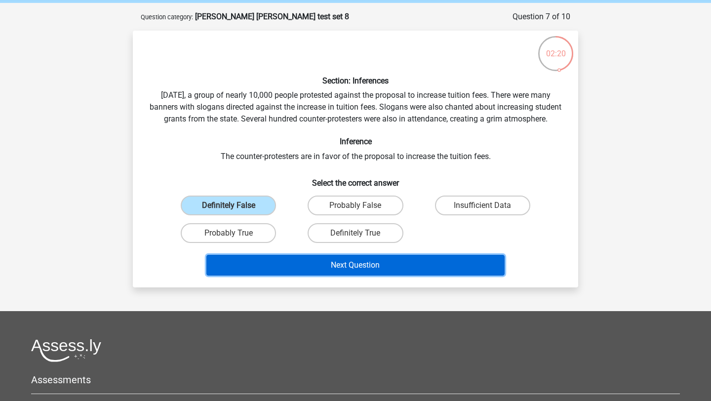
click at [303, 275] on button "Next Question" at bounding box center [355, 265] width 299 height 21
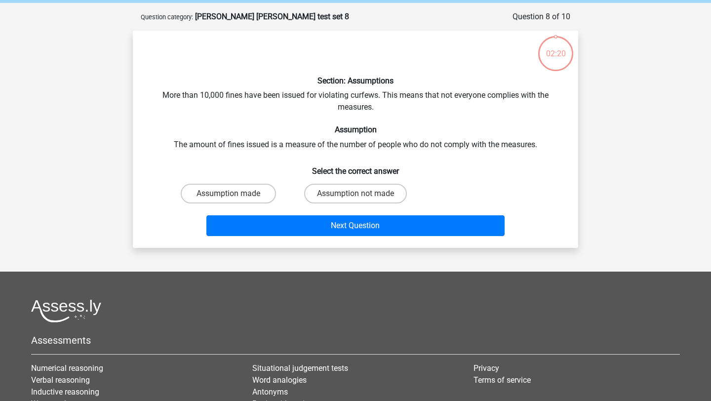
scroll to position [49, 0]
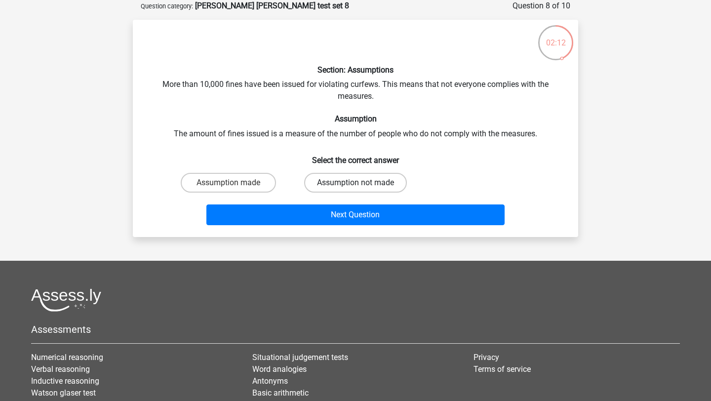
click at [377, 187] on label "Assumption not made" at bounding box center [355, 183] width 103 height 20
click at [362, 187] on input "Assumption not made" at bounding box center [358, 186] width 6 height 6
radio input "true"
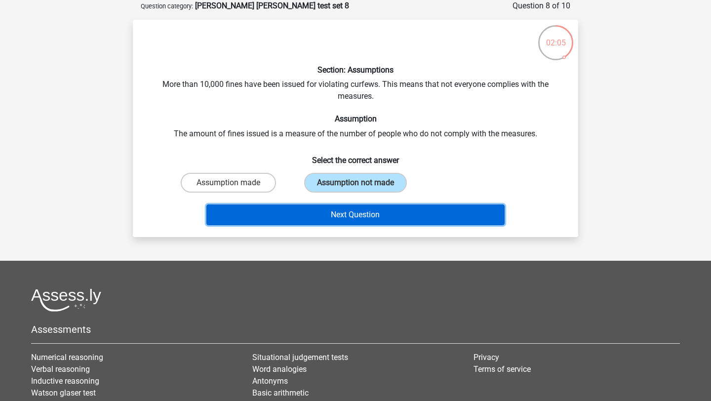
click at [423, 215] on button "Next Question" at bounding box center [355, 214] width 299 height 21
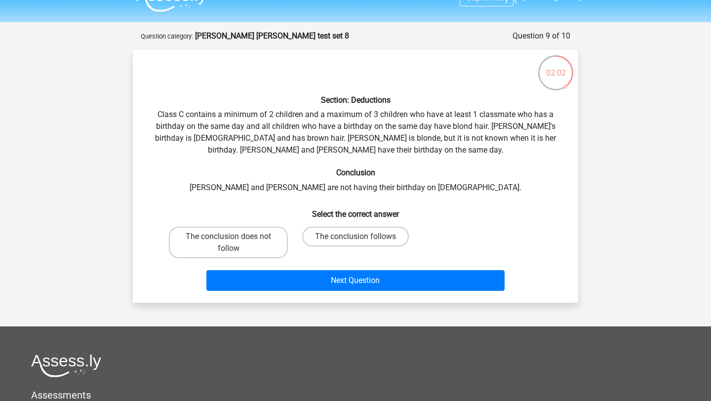
scroll to position [18, 0]
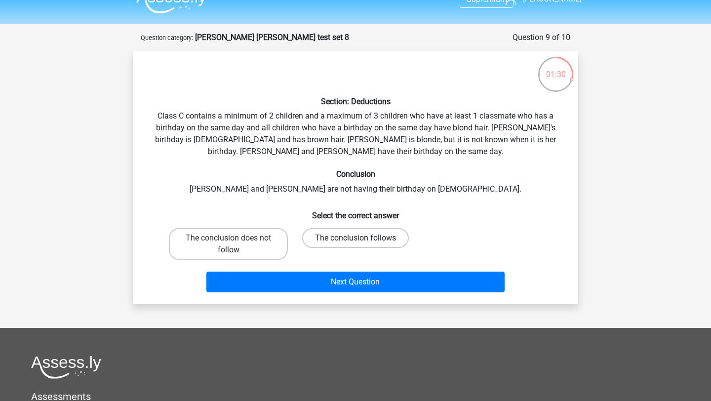
click at [353, 236] on label "The conclusion follows" at bounding box center [355, 238] width 107 height 20
click at [355, 238] on input "The conclusion follows" at bounding box center [358, 241] width 6 height 6
radio input "true"
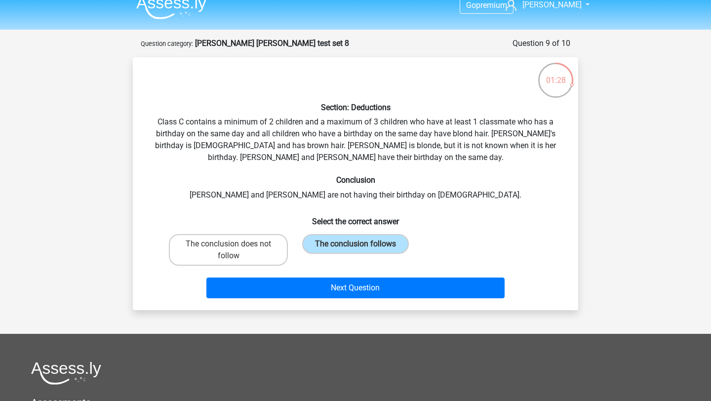
scroll to position [10, 0]
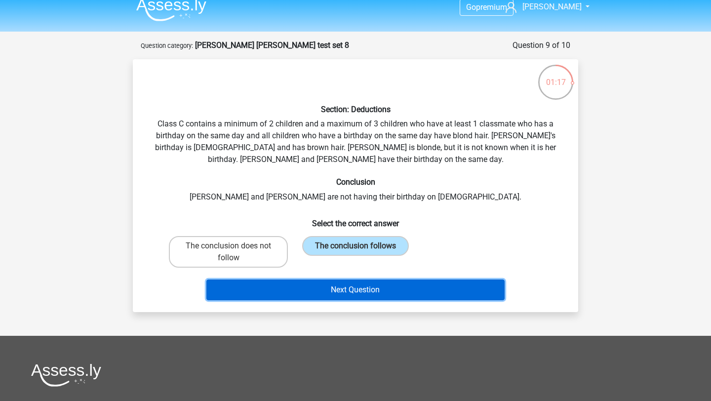
click at [379, 285] on button "Next Question" at bounding box center [355, 289] width 299 height 21
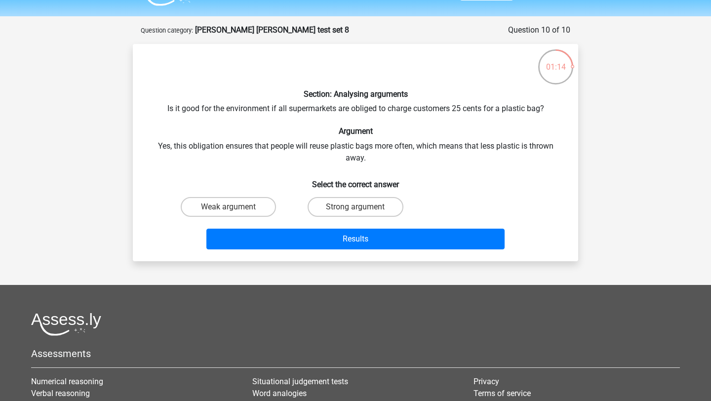
scroll to position [24, 0]
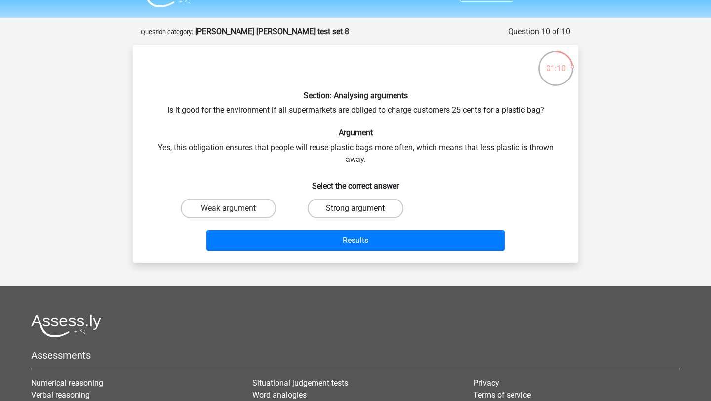
click at [337, 216] on label "Strong argument" at bounding box center [355, 208] width 95 height 20
click at [355, 215] on input "Strong argument" at bounding box center [358, 211] width 6 height 6
radio input "true"
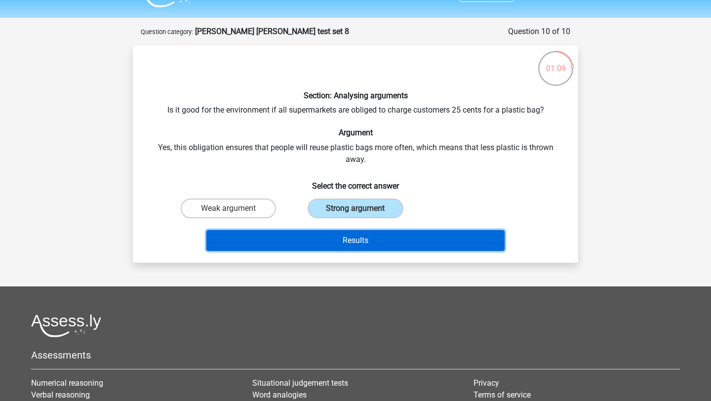
click at [395, 239] on button "Results" at bounding box center [355, 240] width 299 height 21
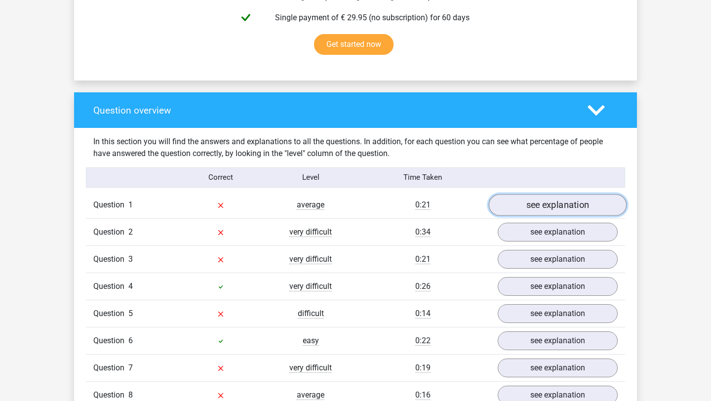
scroll to position [643, 0]
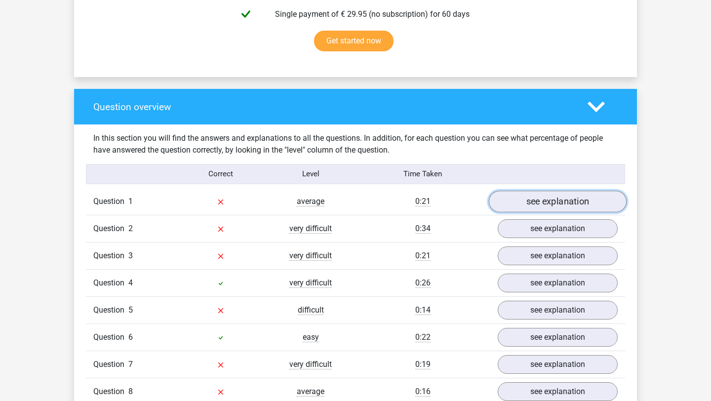
click at [523, 200] on link "see explanation" at bounding box center [558, 202] width 138 height 22
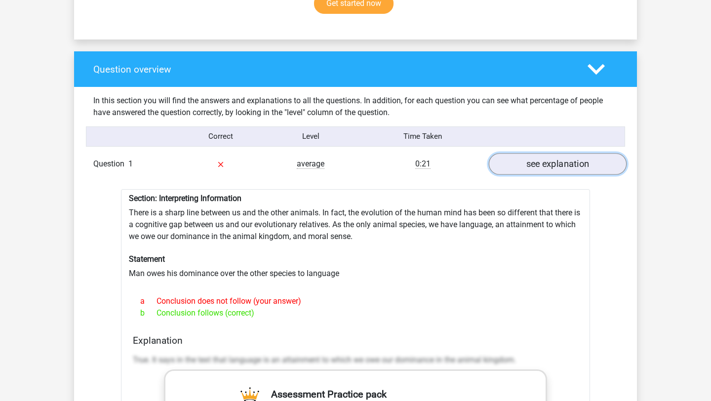
scroll to position [682, 0]
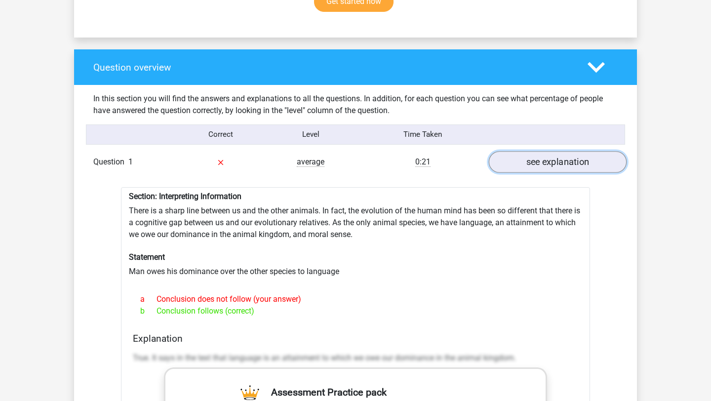
click at [544, 170] on link "see explanation" at bounding box center [558, 162] width 138 height 22
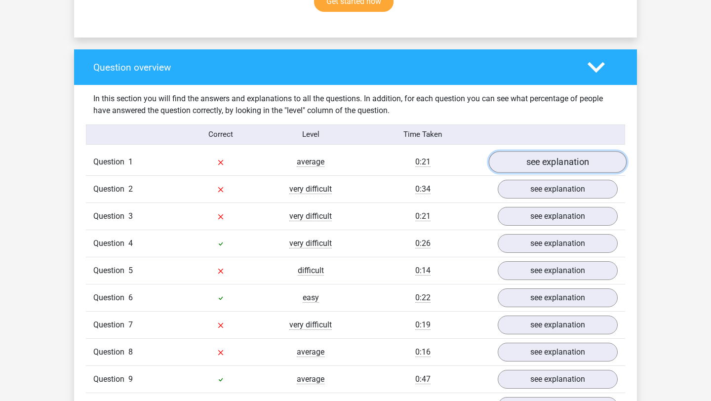
scroll to position [695, 0]
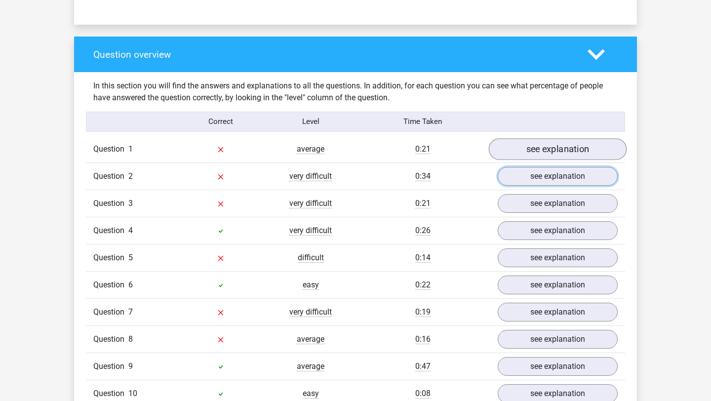
click at [544, 170] on link "see explanation" at bounding box center [558, 176] width 120 height 19
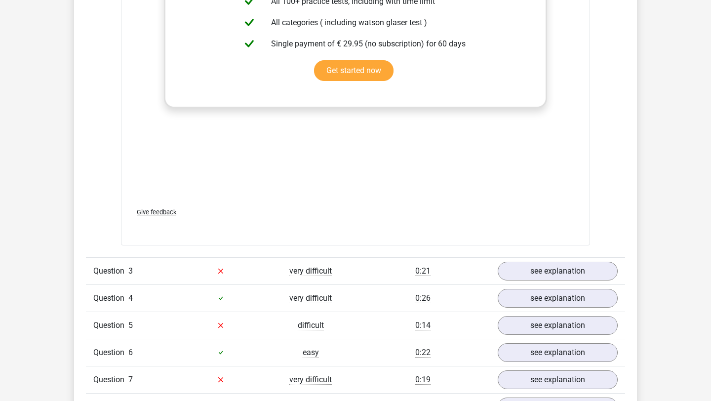
scroll to position [1175, 0]
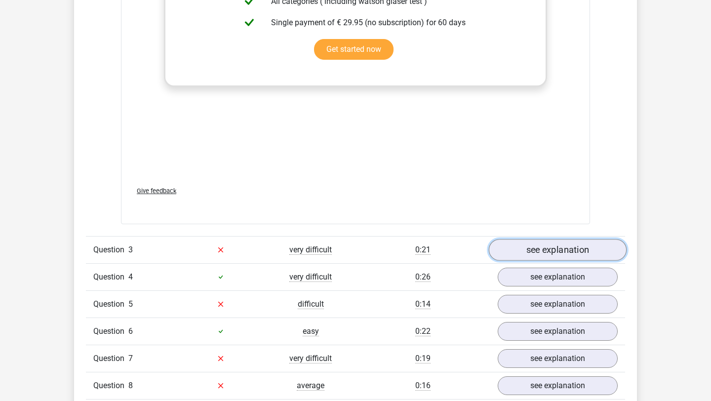
click at [530, 249] on link "see explanation" at bounding box center [558, 250] width 138 height 22
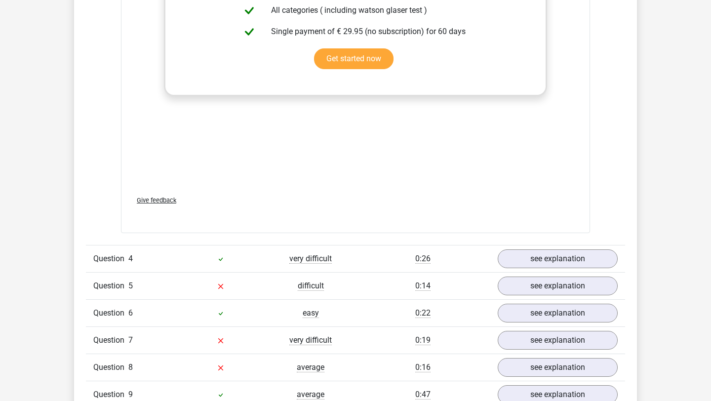
scroll to position [1802, 0]
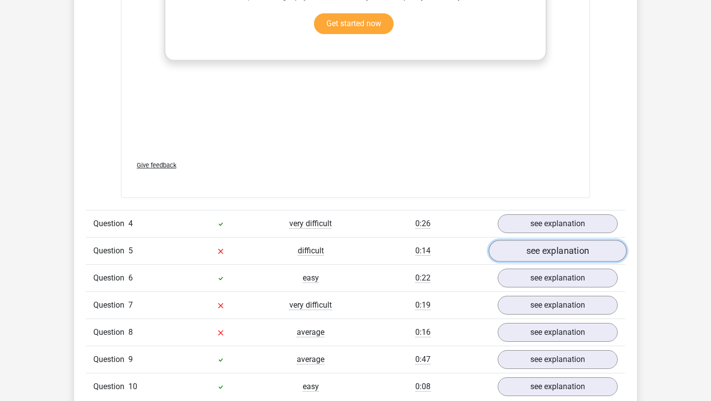
click at [531, 252] on link "see explanation" at bounding box center [558, 251] width 138 height 22
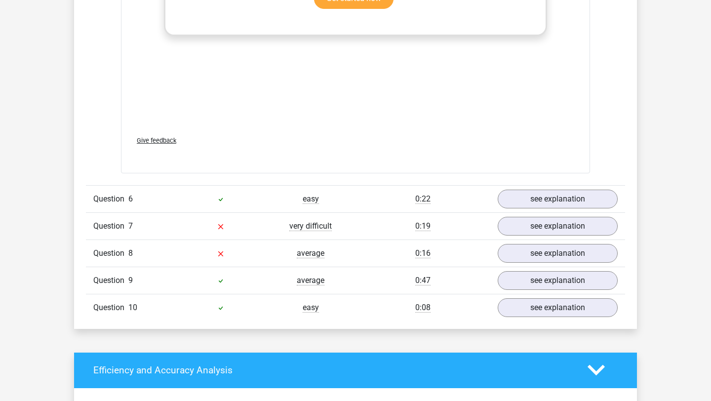
scroll to position [2435, 0]
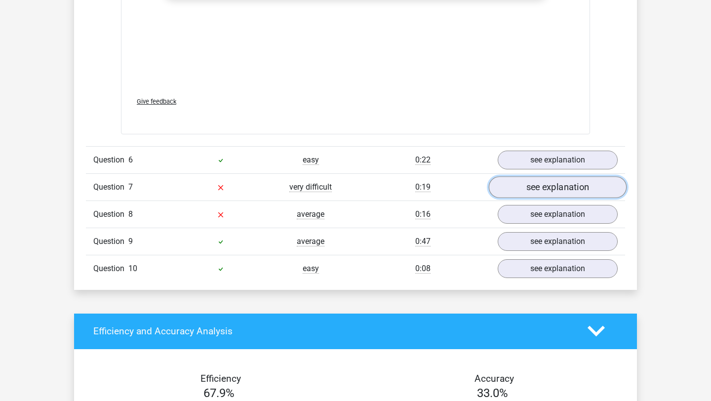
click at [542, 191] on link "see explanation" at bounding box center [558, 187] width 138 height 22
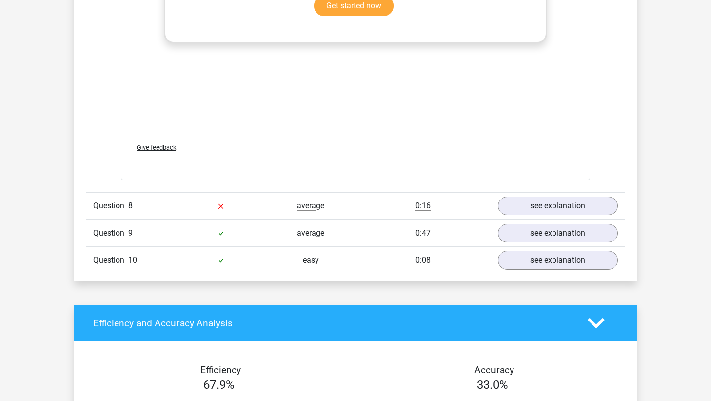
scroll to position [3043, 0]
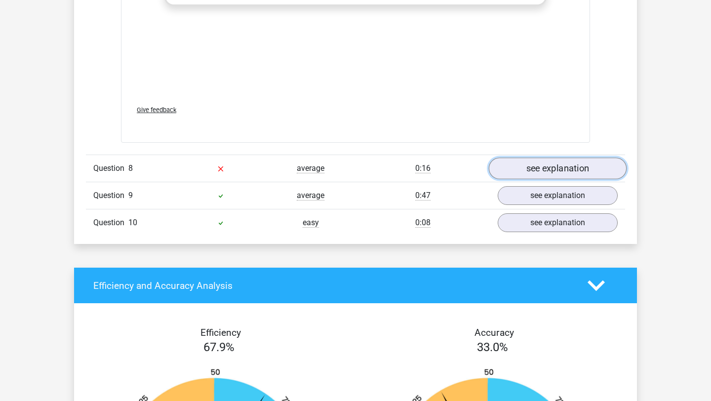
click at [554, 163] on link "see explanation" at bounding box center [558, 168] width 138 height 22
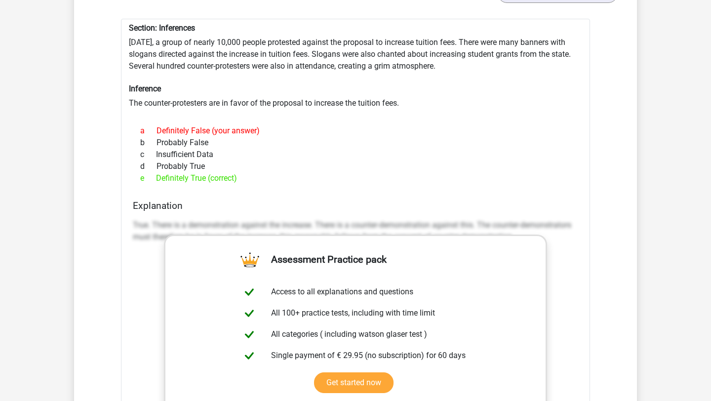
scroll to position [2533, 0]
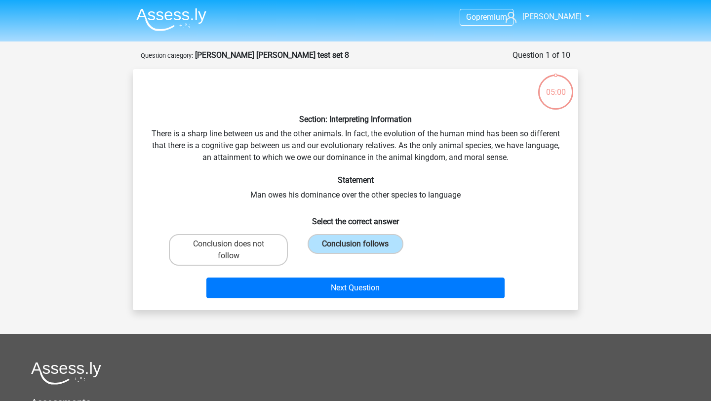
scroll to position [24, 0]
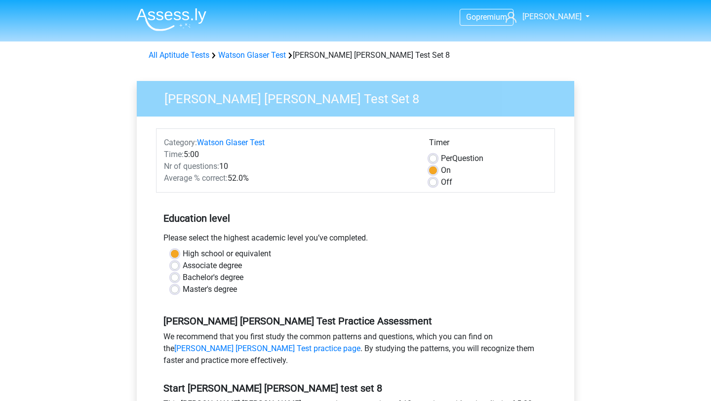
scroll to position [257, 0]
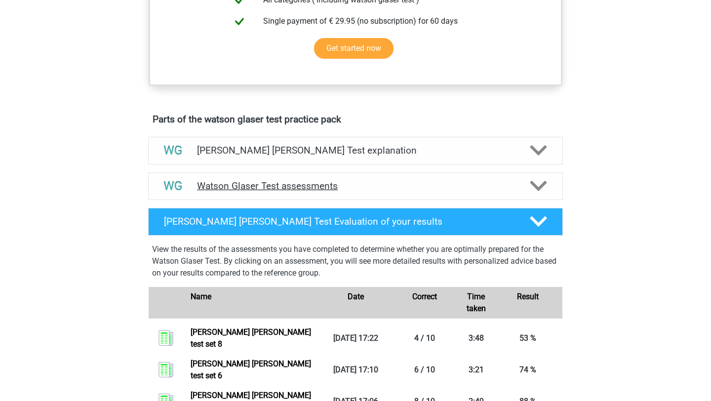
click at [320, 192] on h4 "Watson Glaser Test assessments" at bounding box center [355, 185] width 317 height 11
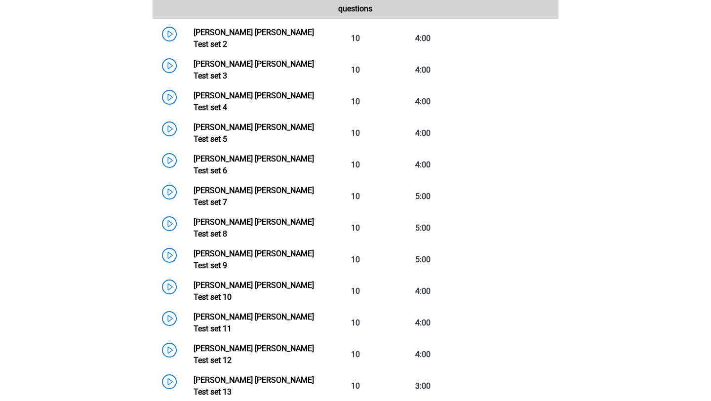
scroll to position [717, 0]
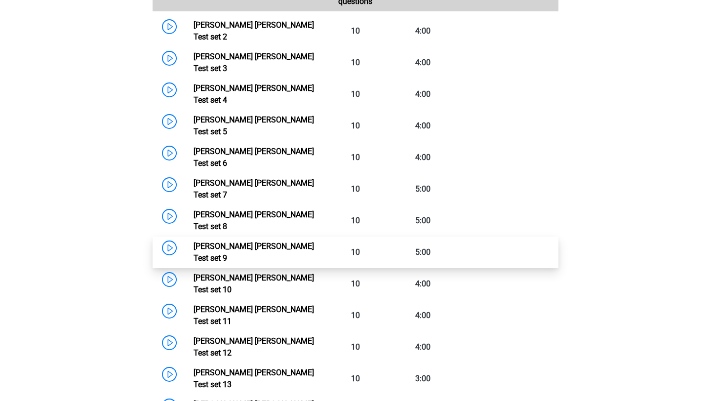
click at [314, 241] on link "Watson Glaser Test set 9" at bounding box center [254, 251] width 120 height 21
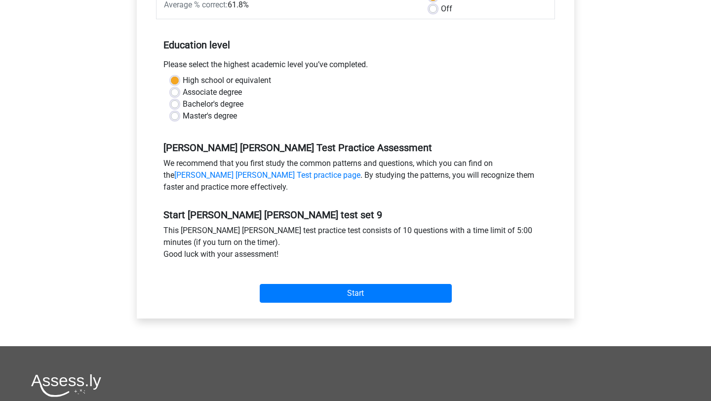
scroll to position [280, 0]
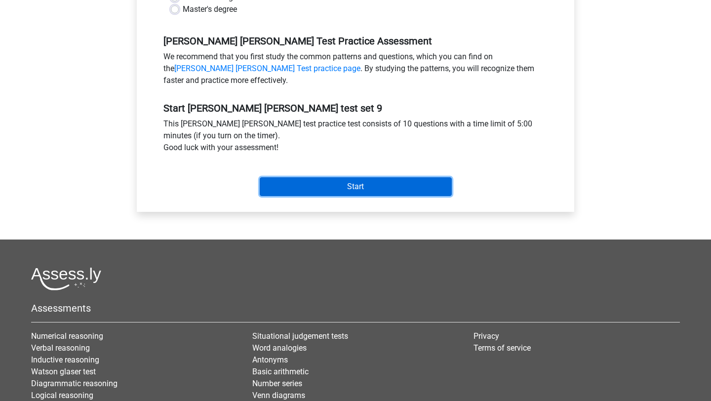
click at [318, 179] on input "Start" at bounding box center [356, 186] width 192 height 19
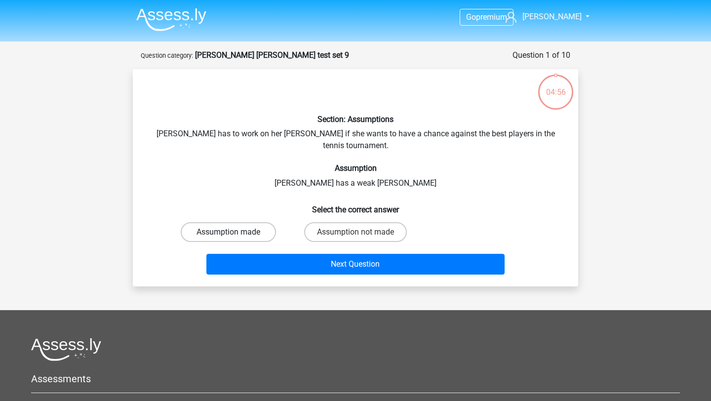
click at [244, 222] on label "Assumption made" at bounding box center [228, 232] width 95 height 20
click at [235, 232] on input "Assumption made" at bounding box center [232, 235] width 6 height 6
radio input "true"
click at [325, 222] on label "Assumption not made" at bounding box center [355, 232] width 103 height 20
click at [355, 232] on input "Assumption not made" at bounding box center [358, 235] width 6 height 6
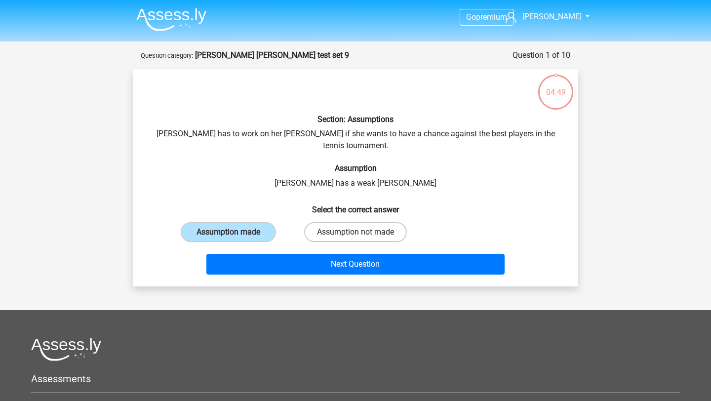
radio input "true"
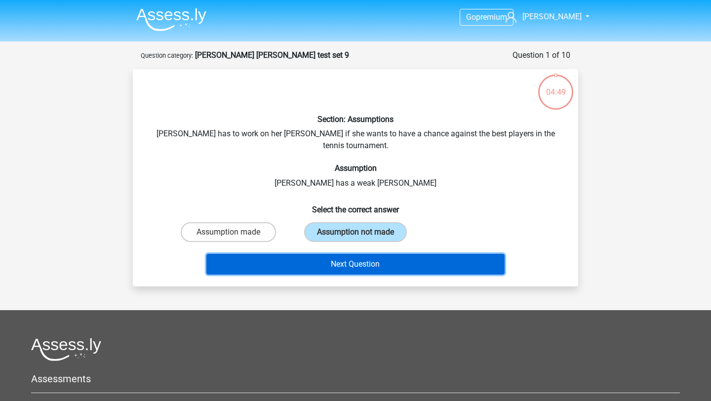
click at [326, 254] on button "Next Question" at bounding box center [355, 264] width 299 height 21
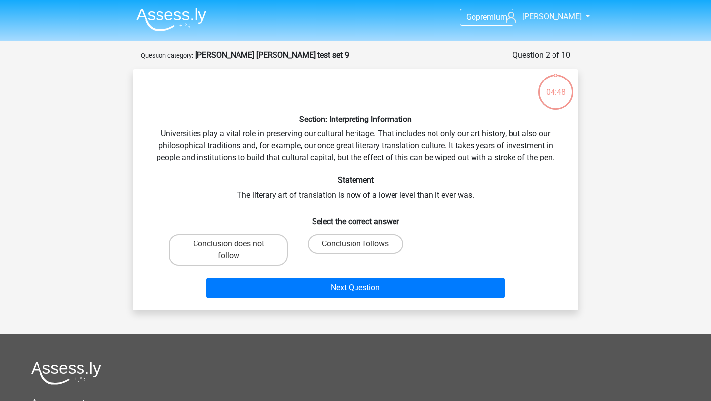
scroll to position [49, 0]
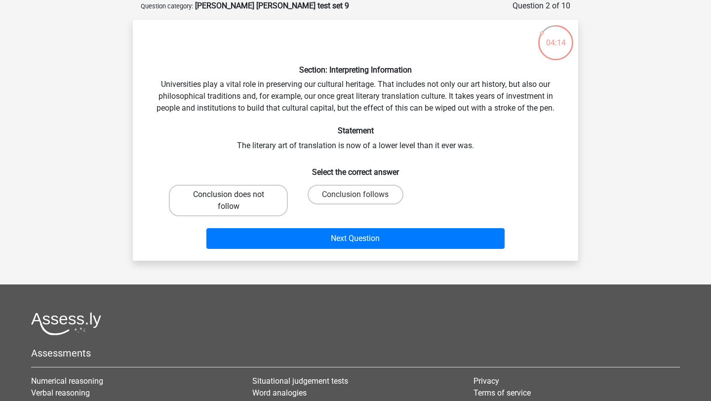
click at [267, 196] on label "Conclusion does not follow" at bounding box center [228, 201] width 119 height 32
click at [235, 196] on input "Conclusion does not follow" at bounding box center [232, 198] width 6 height 6
radio input "true"
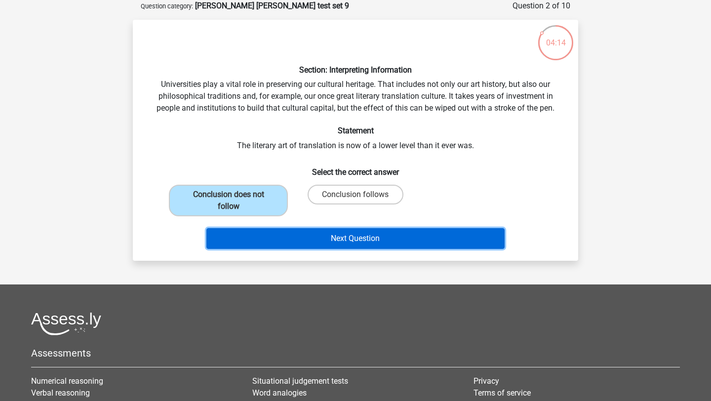
click at [257, 229] on button "Next Question" at bounding box center [355, 238] width 299 height 21
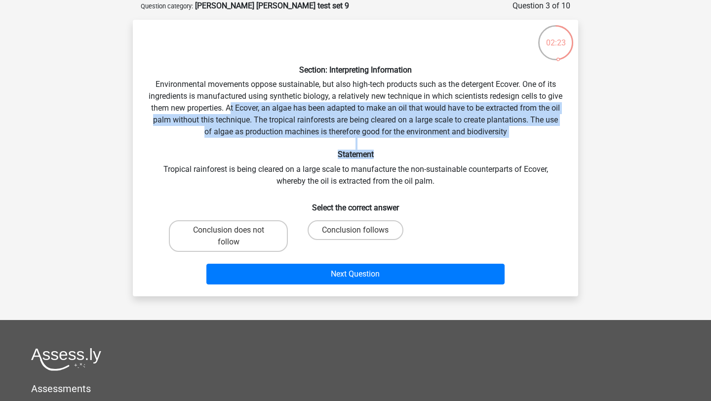
drag, startPoint x: 248, startPoint y: 105, endPoint x: 391, endPoint y: 150, distance: 149.6
click at [391, 150] on div "Section: Interpreting Information Environmental movements oppose sustainable, b…" at bounding box center [355, 158] width 437 height 261
click at [272, 232] on label "Conclusion does not follow" at bounding box center [228, 236] width 119 height 32
click at [235, 232] on input "Conclusion does not follow" at bounding box center [232, 233] width 6 height 6
radio input "true"
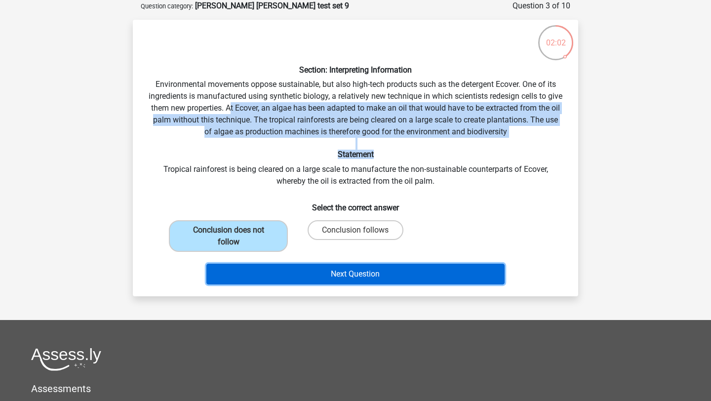
click at [332, 270] on button "Next Question" at bounding box center [355, 274] width 299 height 21
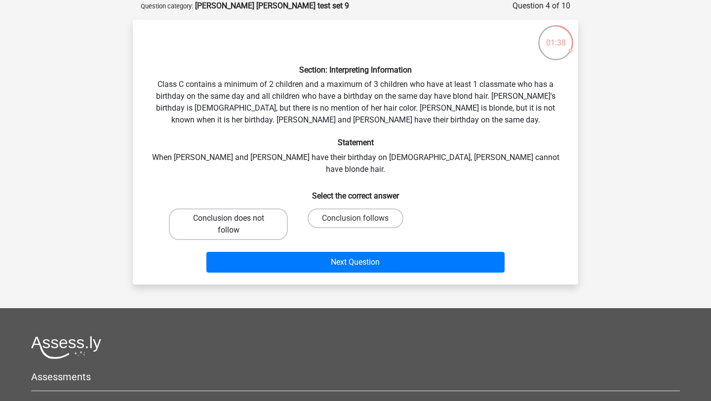
click at [257, 208] on label "Conclusion does not follow" at bounding box center [228, 224] width 119 height 32
click at [235, 218] on input "Conclusion does not follow" at bounding box center [232, 221] width 6 height 6
radio input "true"
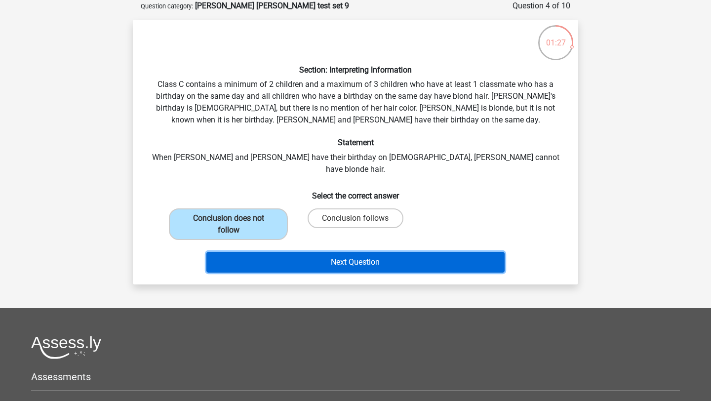
click at [335, 252] on button "Next Question" at bounding box center [355, 262] width 299 height 21
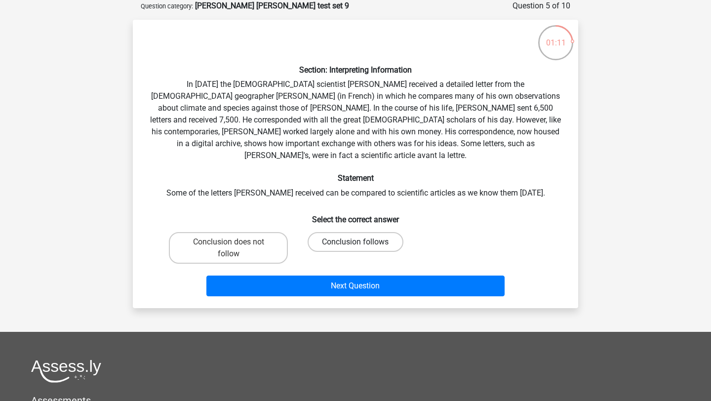
click at [339, 233] on label "Conclusion follows" at bounding box center [355, 242] width 95 height 20
click at [355, 242] on input "Conclusion follows" at bounding box center [358, 245] width 6 height 6
radio input "true"
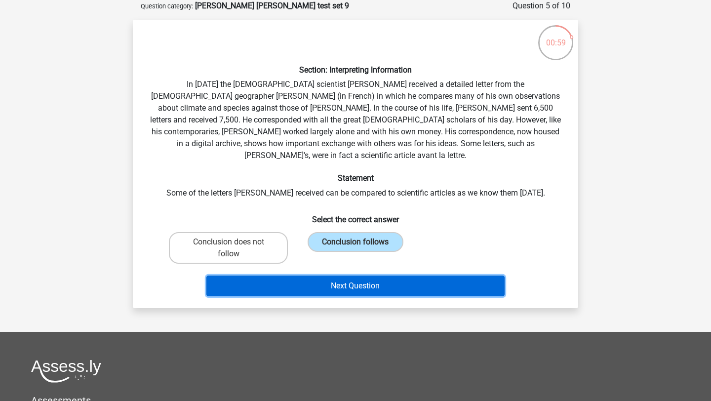
click at [339, 277] on button "Next Question" at bounding box center [355, 285] width 299 height 21
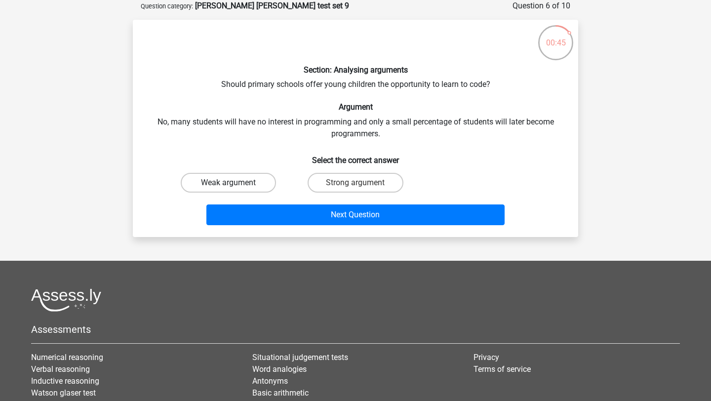
click at [243, 179] on label "Weak argument" at bounding box center [228, 183] width 95 height 20
click at [235, 183] on input "Weak argument" at bounding box center [232, 186] width 6 height 6
radio input "true"
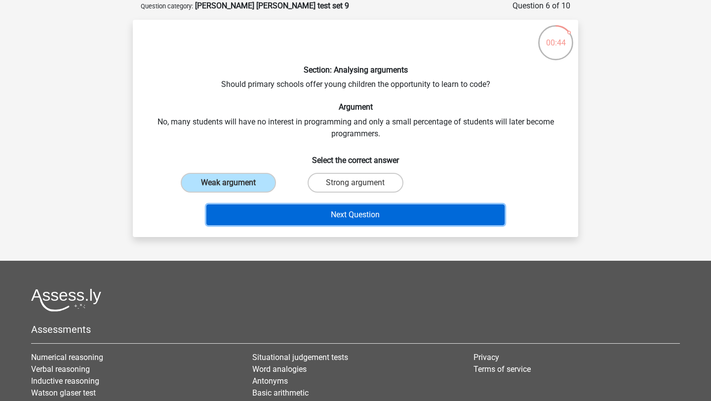
click at [298, 212] on button "Next Question" at bounding box center [355, 214] width 299 height 21
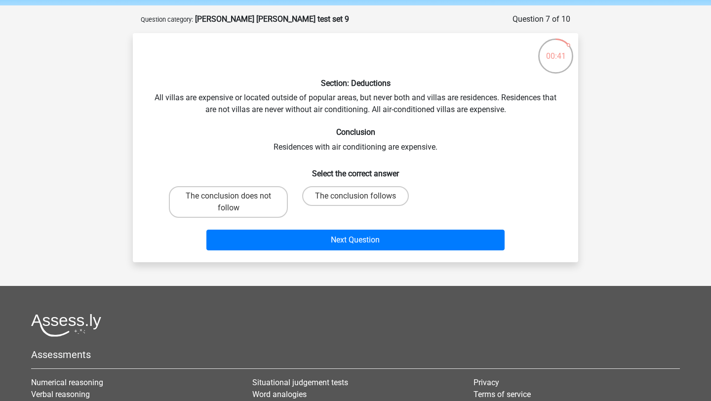
scroll to position [36, 0]
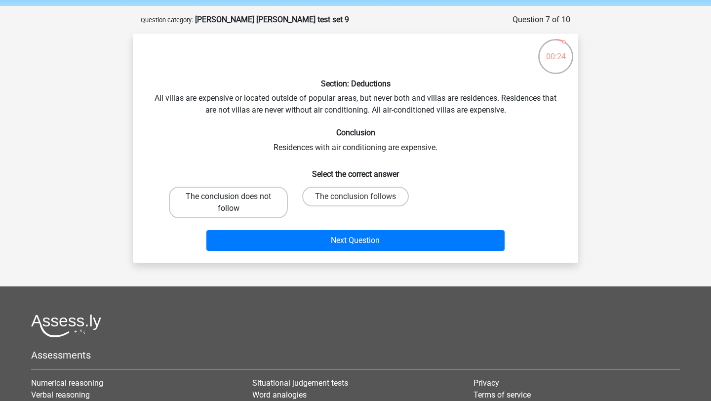
click at [264, 201] on label "The conclusion does not follow" at bounding box center [228, 203] width 119 height 32
click at [235, 201] on input "The conclusion does not follow" at bounding box center [232, 199] width 6 height 6
radio input "true"
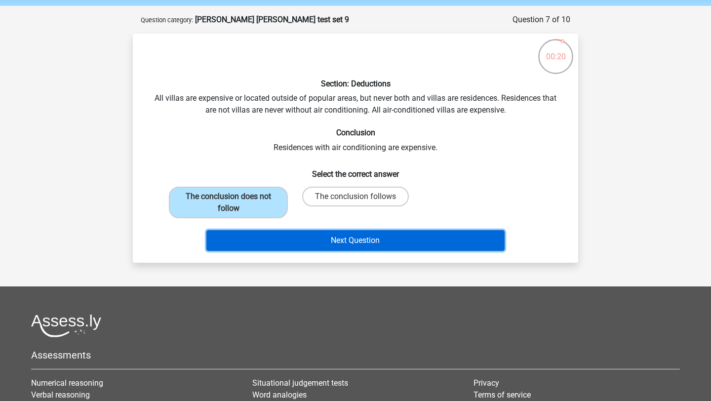
click at [307, 242] on button "Next Question" at bounding box center [355, 240] width 299 height 21
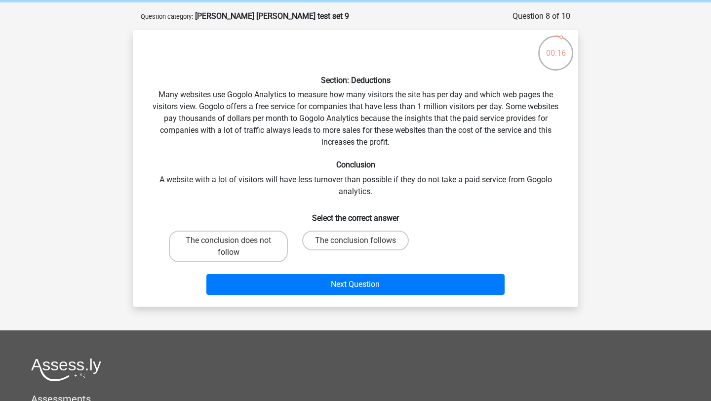
scroll to position [34, 0]
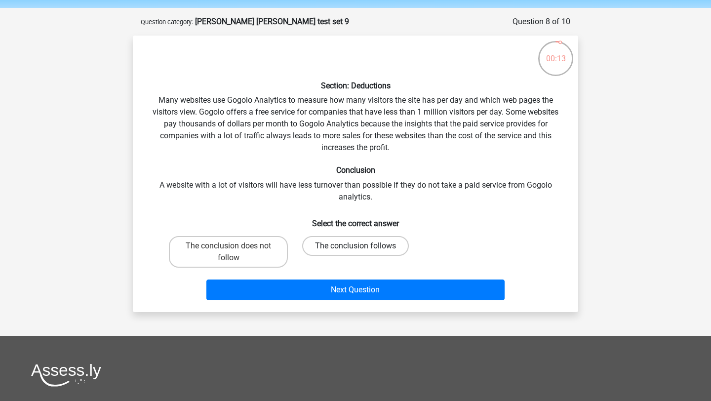
click at [312, 243] on label "The conclusion follows" at bounding box center [355, 246] width 107 height 20
click at [355, 246] on input "The conclusion follows" at bounding box center [358, 249] width 6 height 6
radio input "true"
click at [263, 255] on label "The conclusion does not follow" at bounding box center [228, 252] width 119 height 32
click at [235, 252] on input "The conclusion does not follow" at bounding box center [232, 249] width 6 height 6
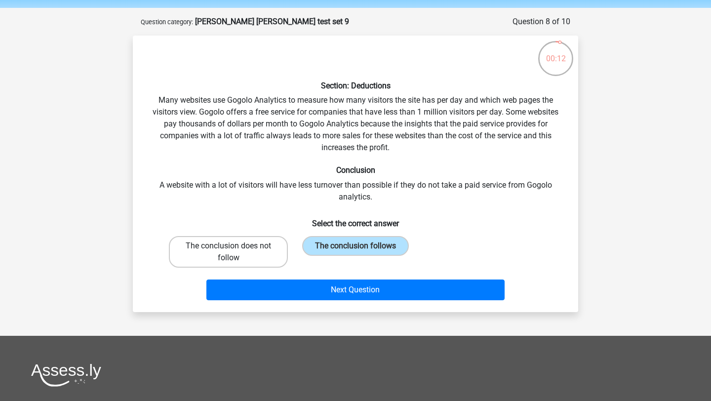
radio input "true"
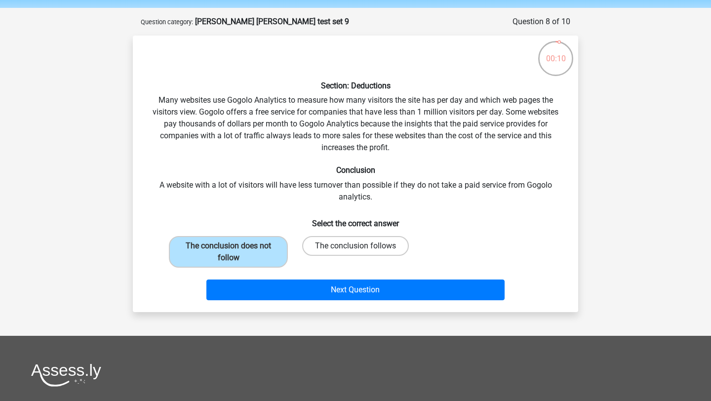
click at [323, 253] on label "The conclusion follows" at bounding box center [355, 246] width 107 height 20
click at [355, 252] on input "The conclusion follows" at bounding box center [358, 249] width 6 height 6
radio input "true"
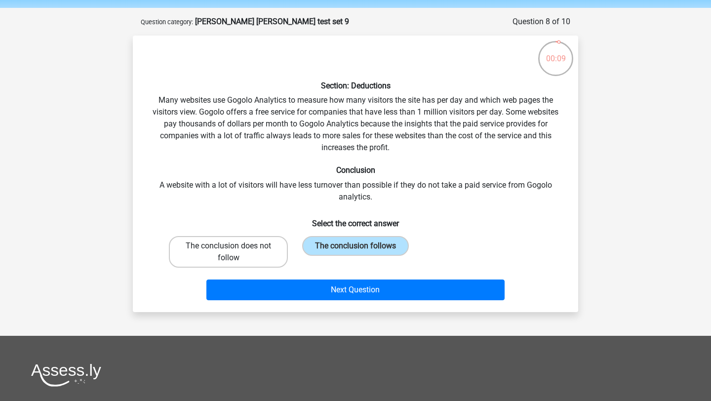
click at [257, 254] on label "The conclusion does not follow" at bounding box center [228, 252] width 119 height 32
click at [235, 252] on input "The conclusion does not follow" at bounding box center [232, 249] width 6 height 6
radio input "true"
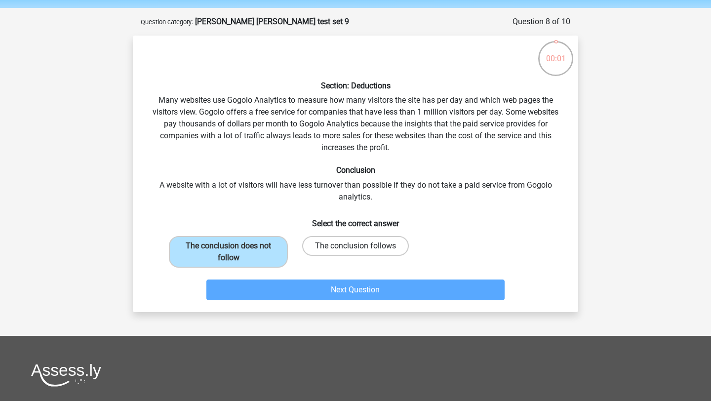
click at [316, 253] on label "The conclusion follows" at bounding box center [355, 246] width 107 height 20
click at [355, 252] on input "The conclusion follows" at bounding box center [358, 249] width 6 height 6
radio input "true"
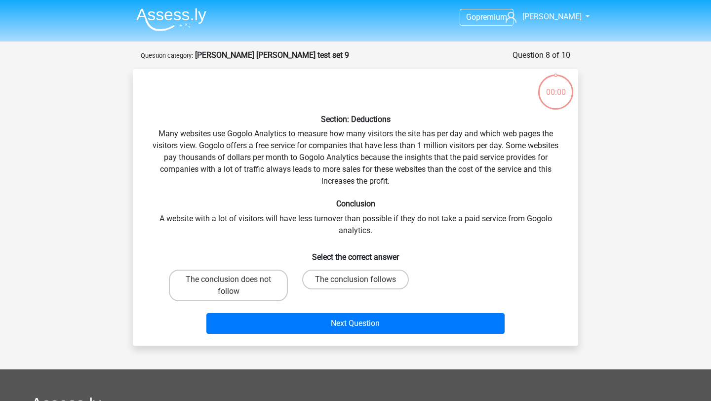
scroll to position [34, 0]
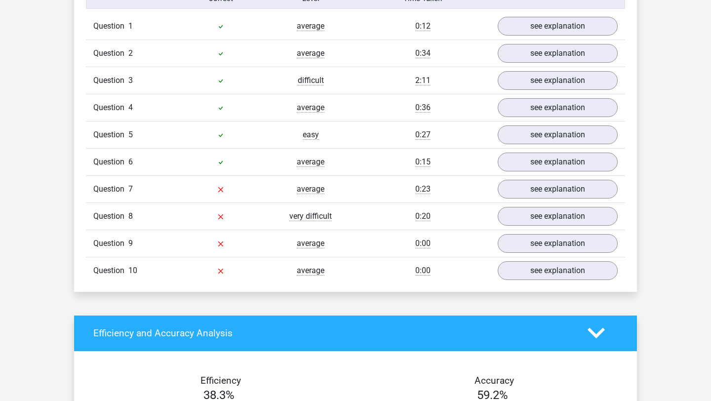
scroll to position [821, 0]
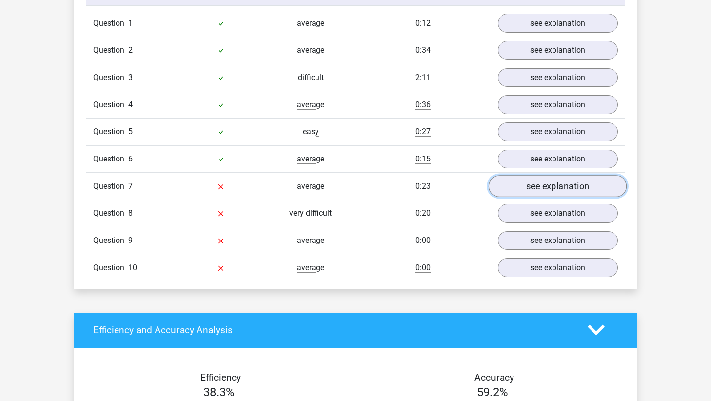
click at [518, 186] on link "see explanation" at bounding box center [558, 186] width 138 height 22
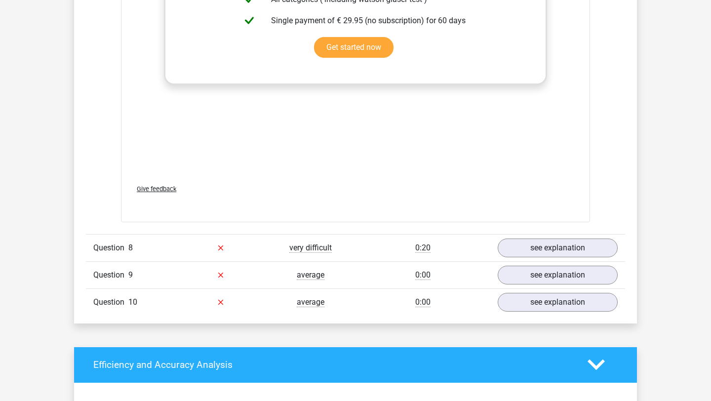
scroll to position [1324, 0]
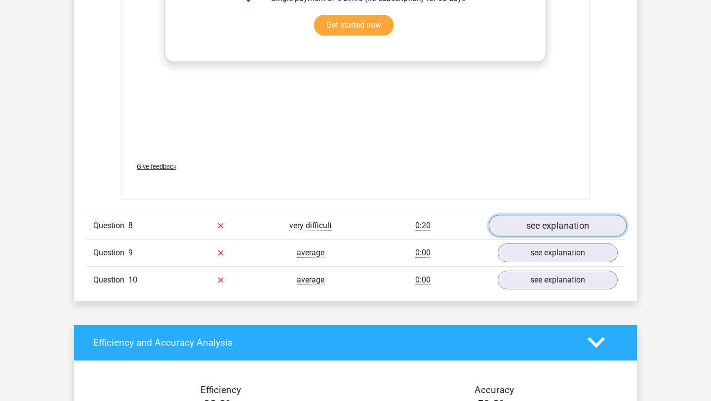
click at [530, 230] on link "see explanation" at bounding box center [558, 226] width 138 height 22
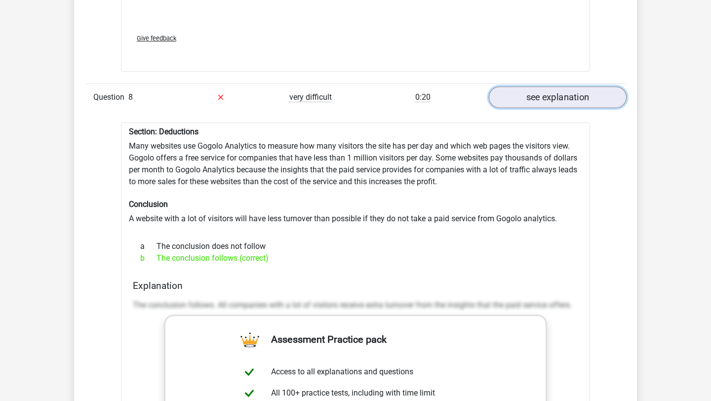
scroll to position [1448, 0]
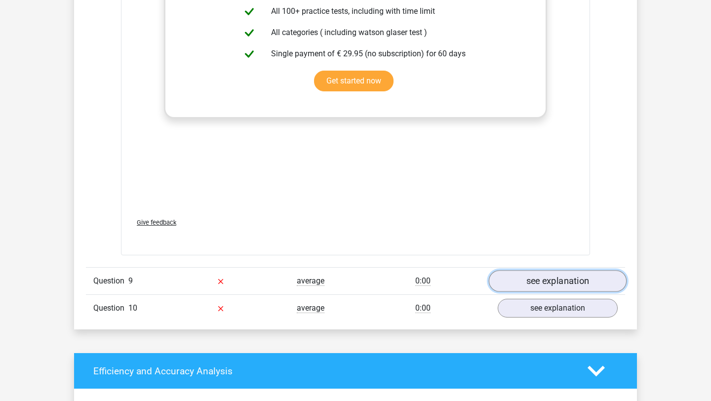
click at [529, 280] on link "see explanation" at bounding box center [558, 281] width 138 height 22
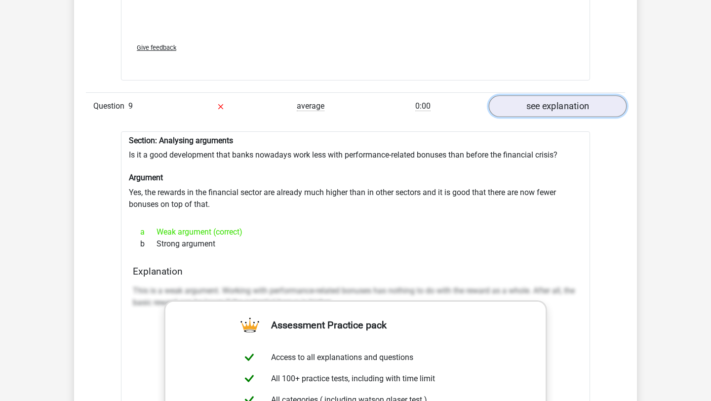
scroll to position [2007, 0]
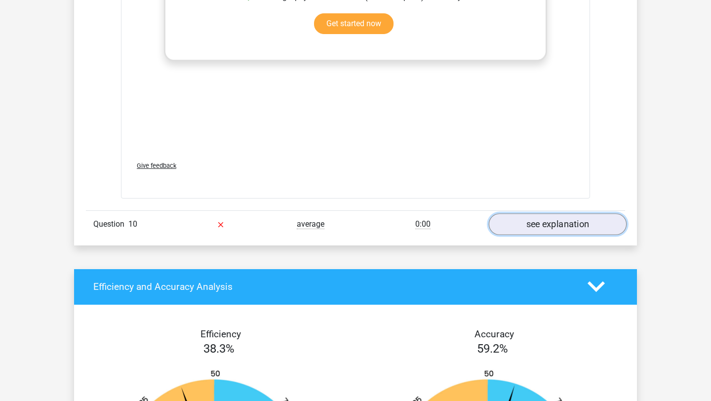
click at [534, 233] on link "see explanation" at bounding box center [558, 224] width 138 height 22
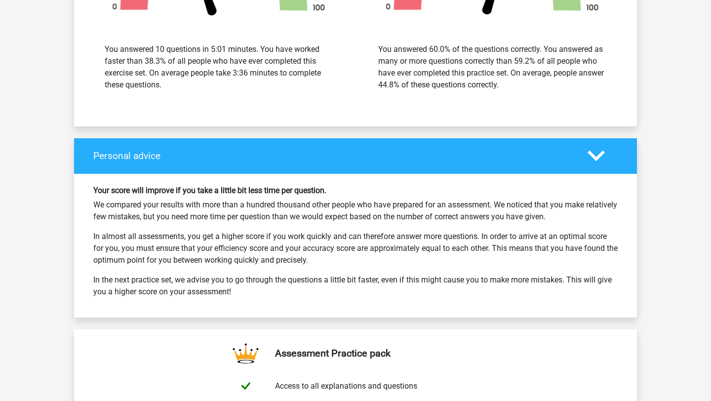
scroll to position [3477, 0]
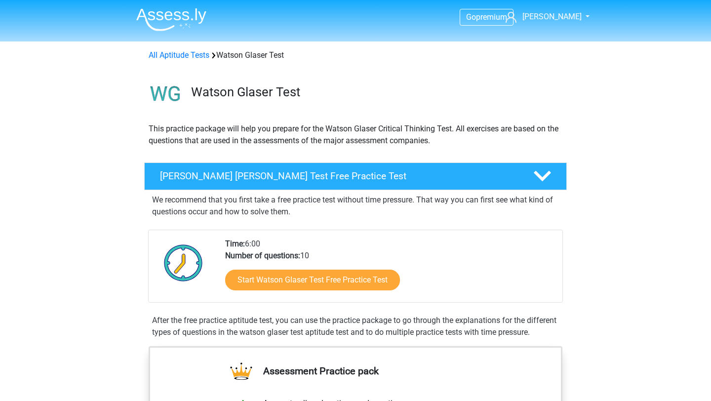
scroll to position [717, 0]
